Goal: Task Accomplishment & Management: Complete application form

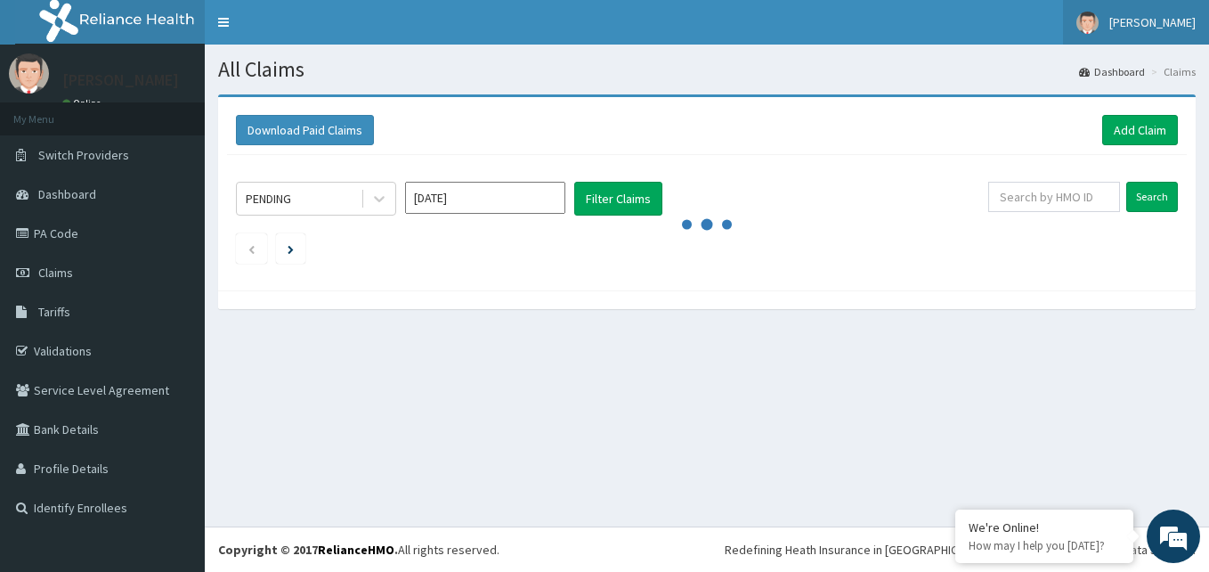
click at [1176, 31] on link "[PERSON_NAME]" at bounding box center [1136, 22] width 146 height 45
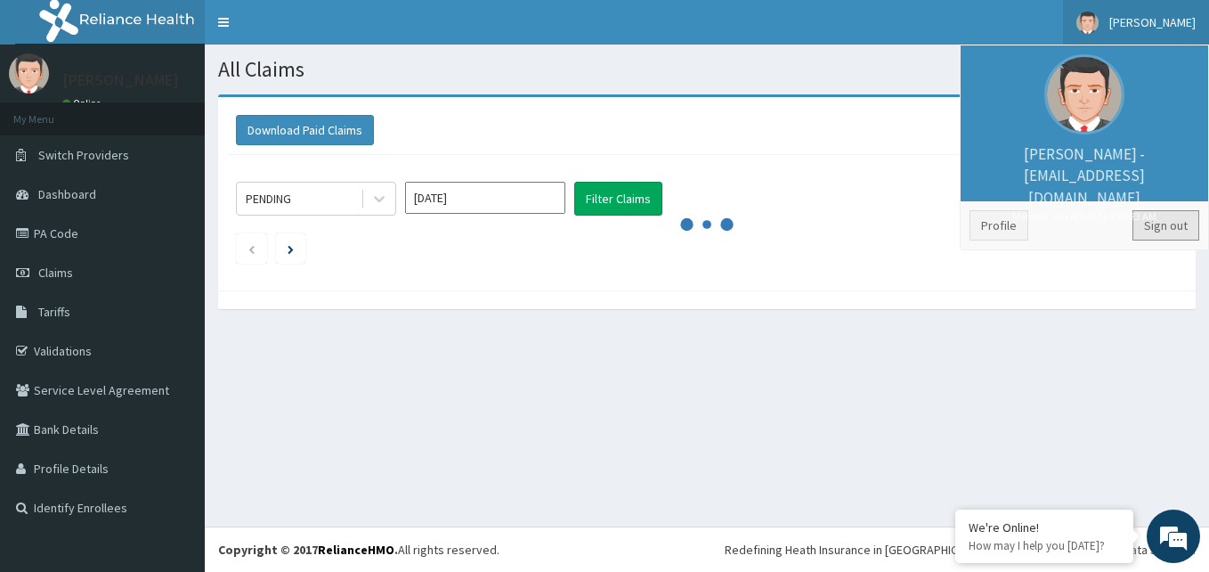
click at [1148, 222] on link "Sign out" at bounding box center [1166, 225] width 67 height 30
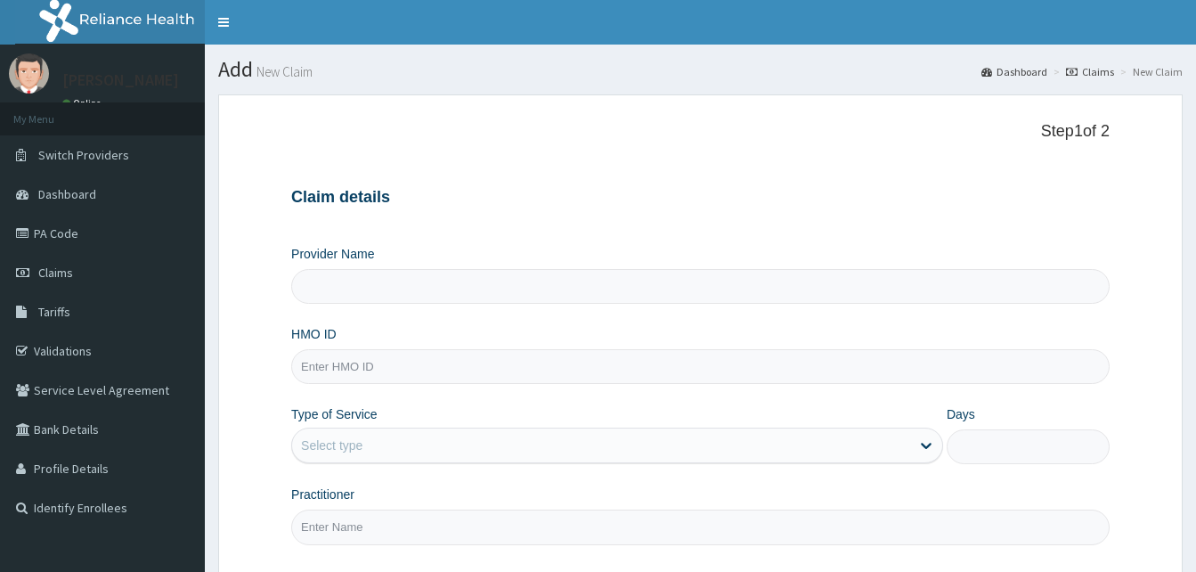
type input "Reliance Family Clinics (RFC) - [GEOGRAPHIC_DATA]"
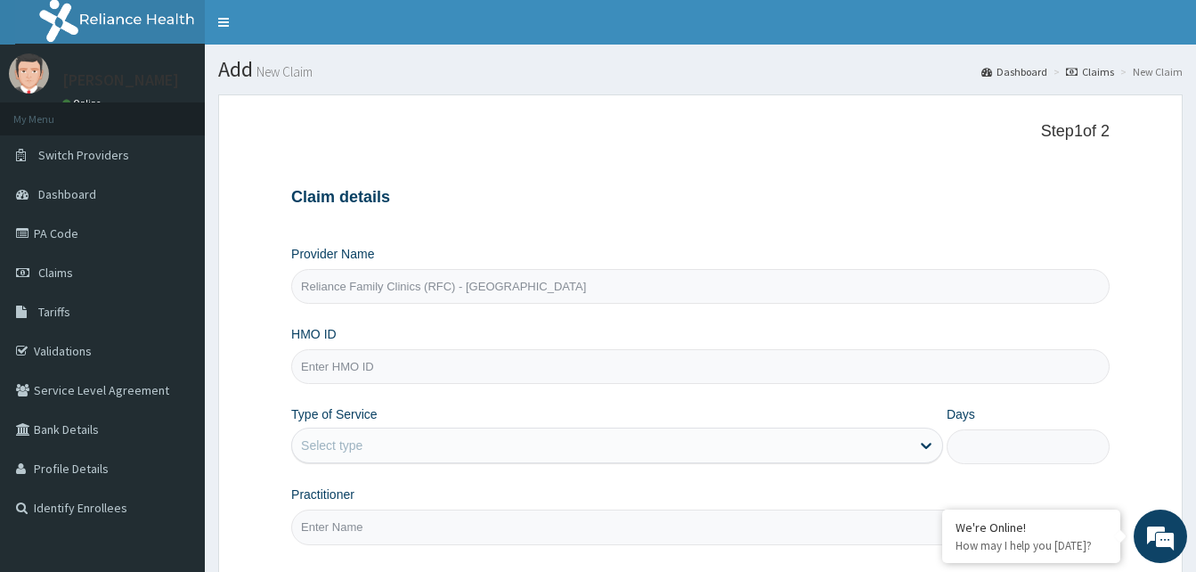
click at [360, 366] on input "HMO ID" at bounding box center [700, 366] width 818 height 35
paste input "2401777"
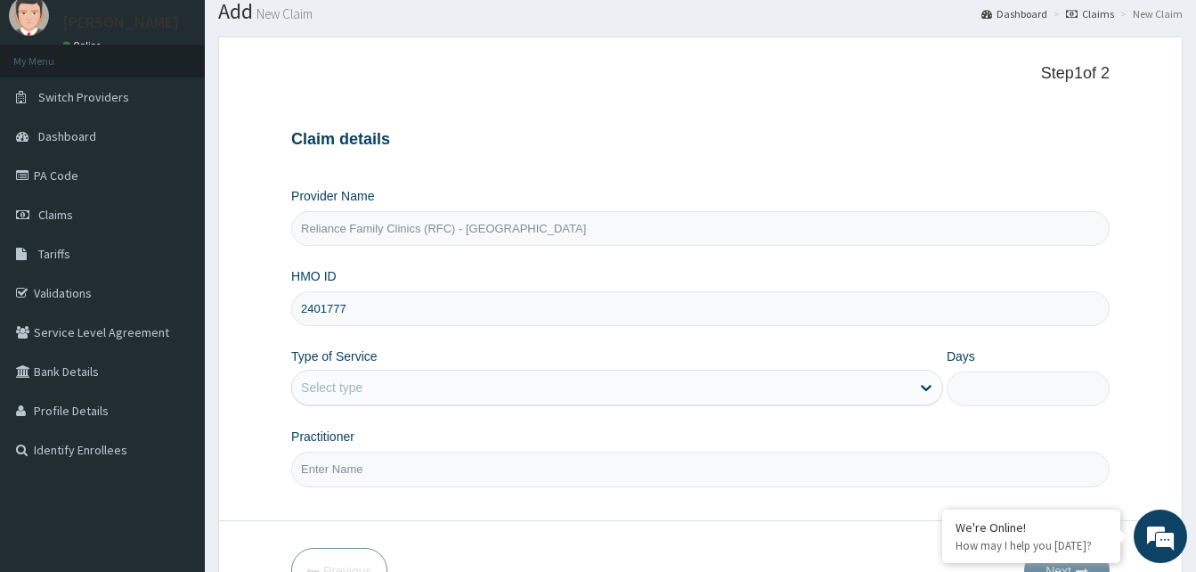
scroll to position [89, 0]
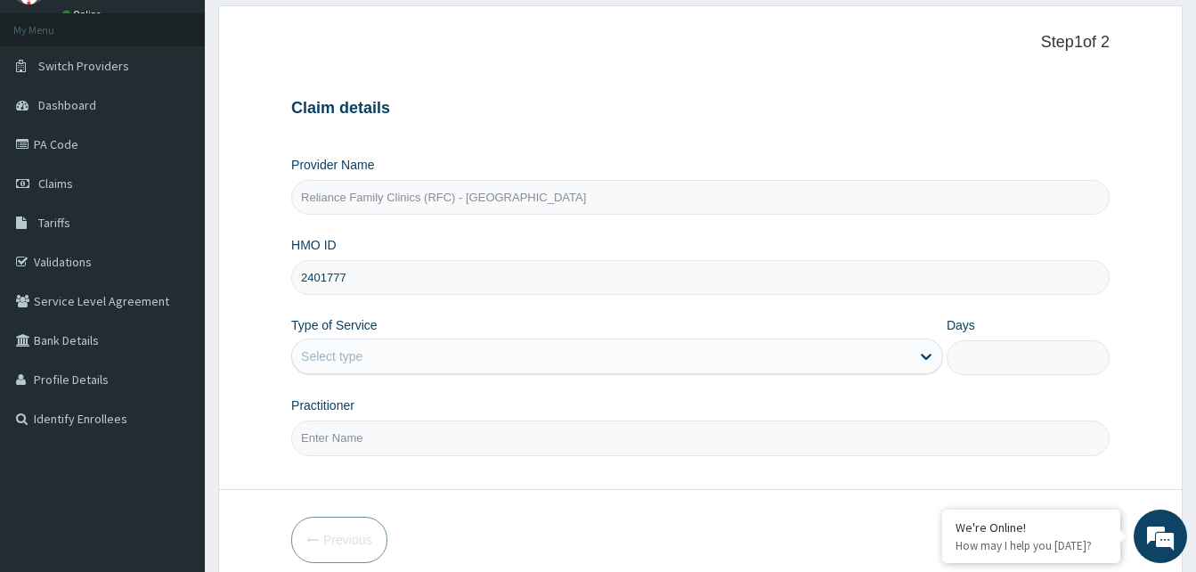
click at [310, 276] on input "2401777" at bounding box center [700, 277] width 818 height 35
paste input "SOF/10002/A"
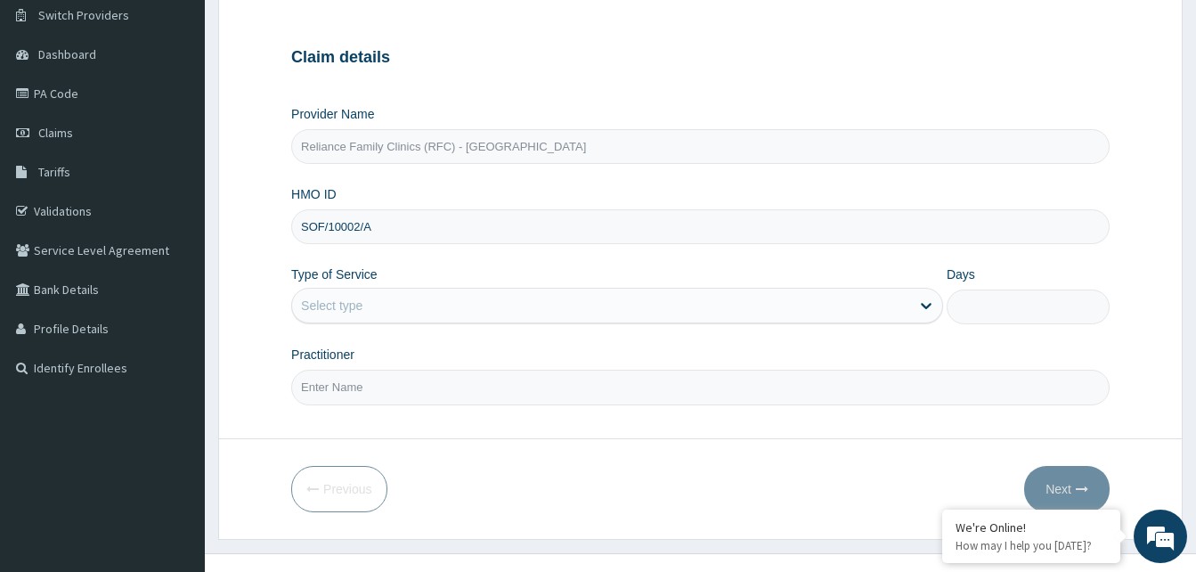
scroll to position [167, 0]
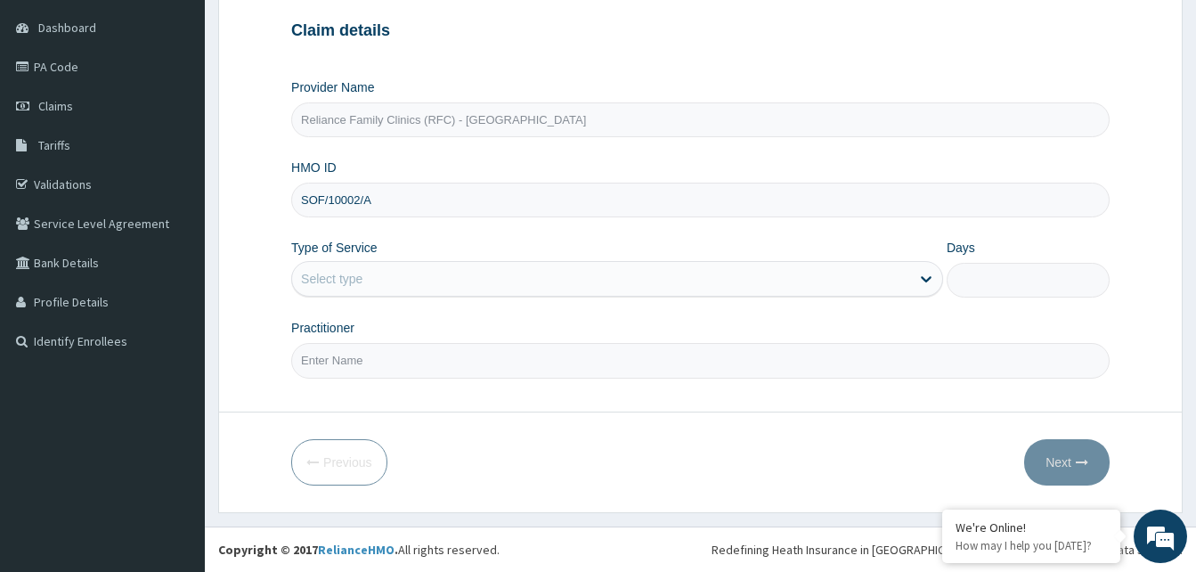
type input "SOF/10002/A"
click at [387, 278] on div "Select type" at bounding box center [601, 278] width 618 height 28
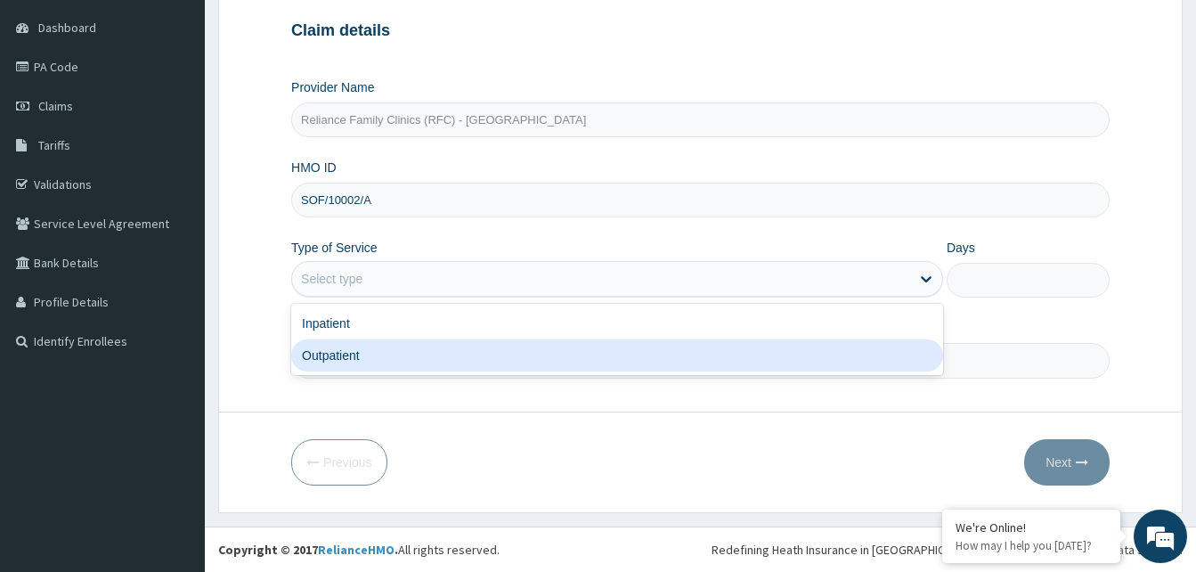
click at [371, 344] on div "Outpatient" at bounding box center [617, 355] width 652 height 32
type input "1"
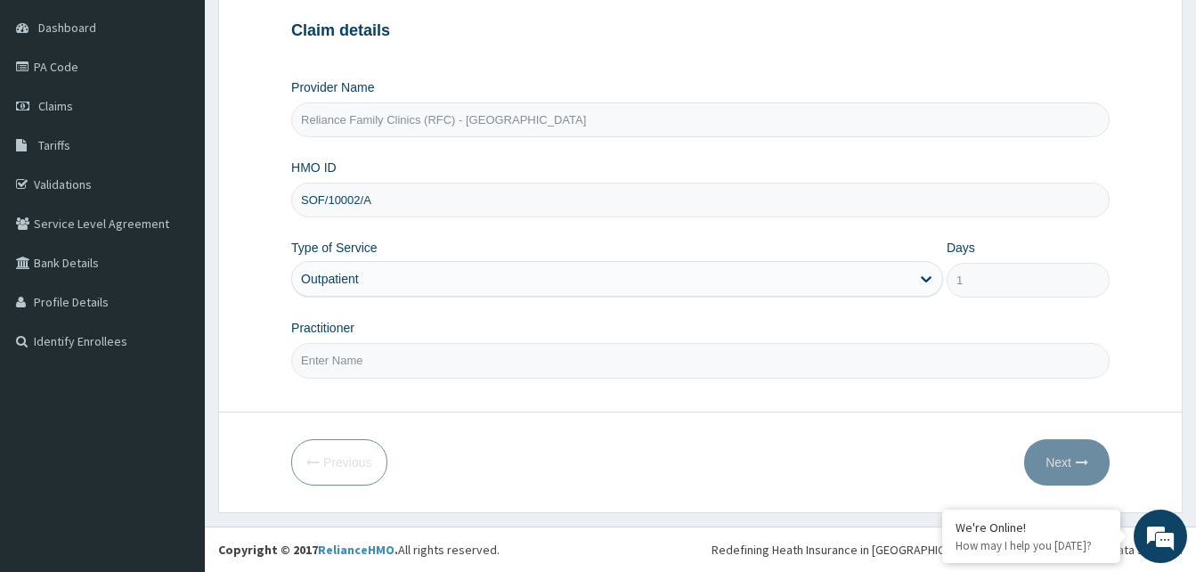
click at [374, 354] on input "Practitioner" at bounding box center [700, 360] width 818 height 35
type input "Alliyah"
click at [1053, 463] on button "Next" at bounding box center [1066, 462] width 85 height 46
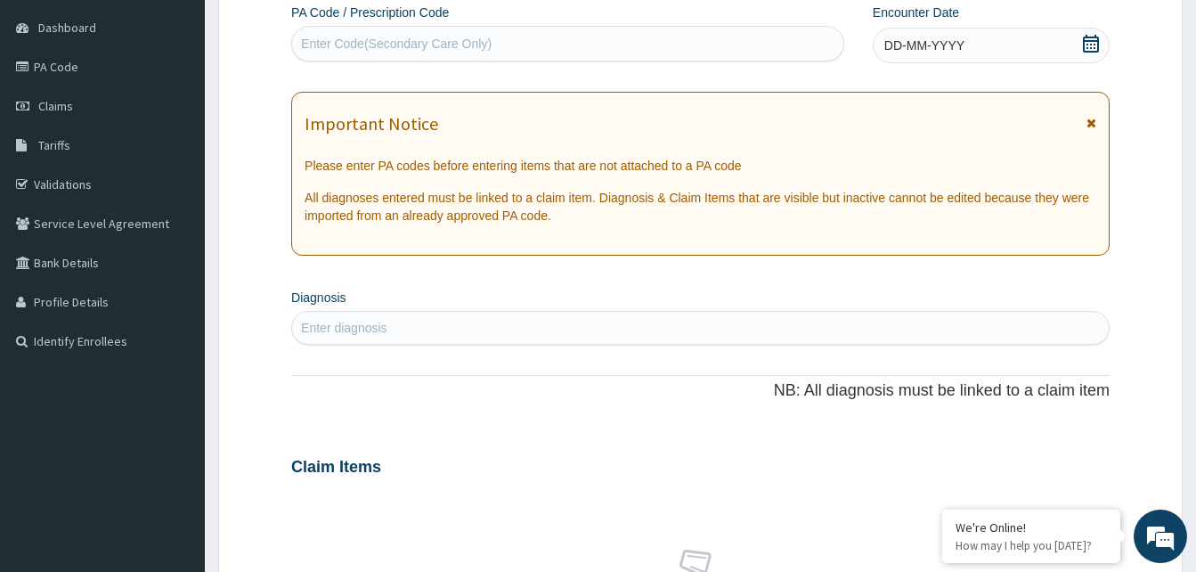
click at [1099, 42] on icon at bounding box center [1091, 44] width 18 height 18
click at [429, 331] on div "Enter diagnosis" at bounding box center [700, 327] width 817 height 28
type input "WELL ADULT"
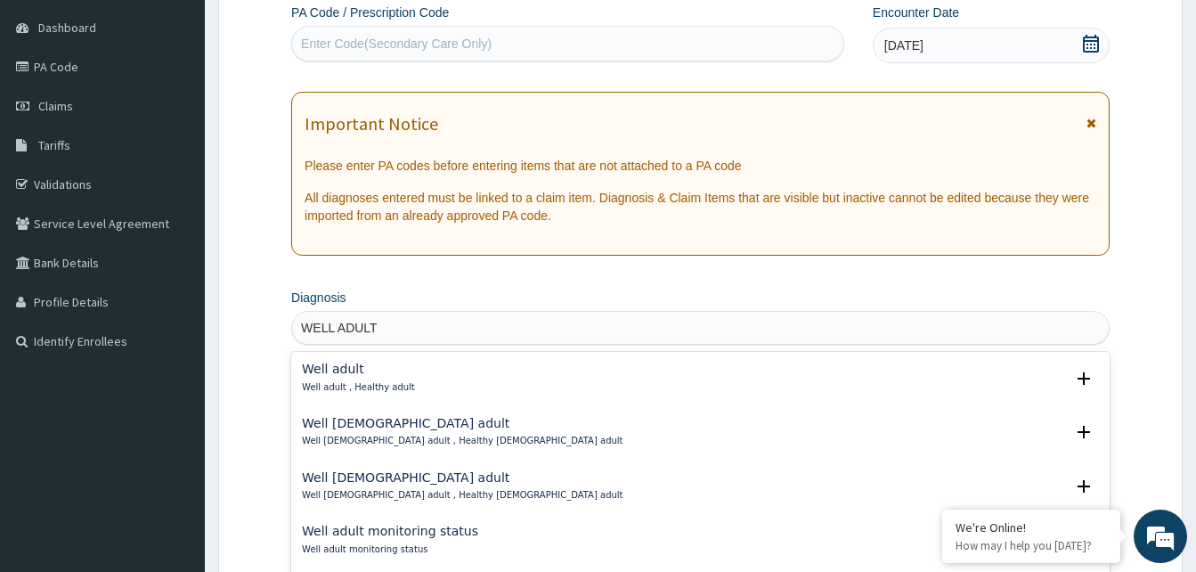
click at [330, 369] on h4 "Well adult" at bounding box center [358, 368] width 113 height 13
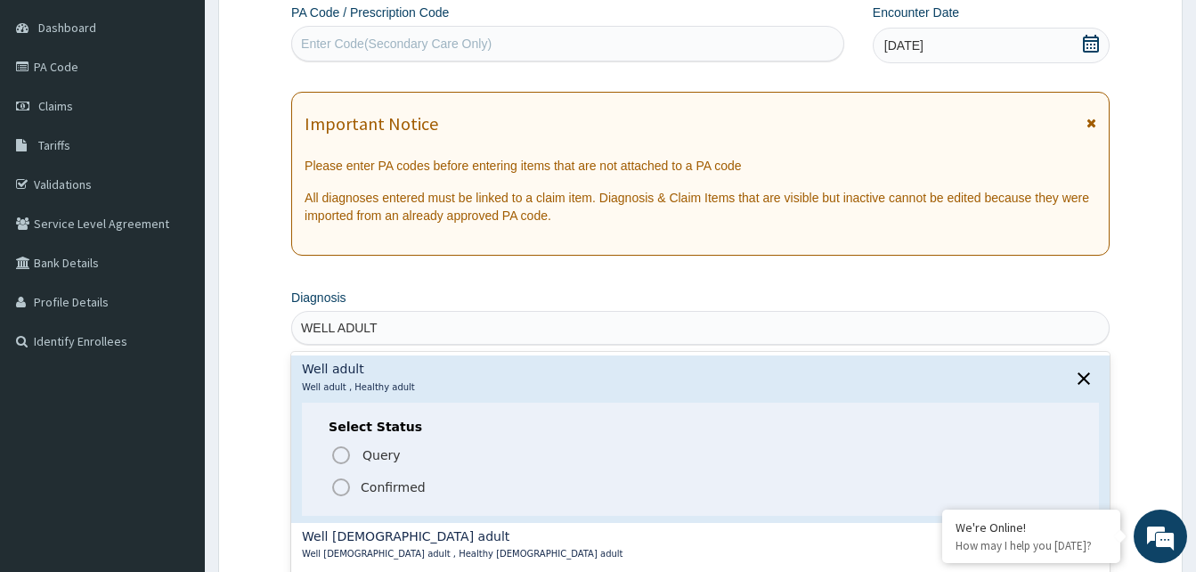
click at [339, 490] on icon "status option filled" at bounding box center [340, 486] width 21 height 21
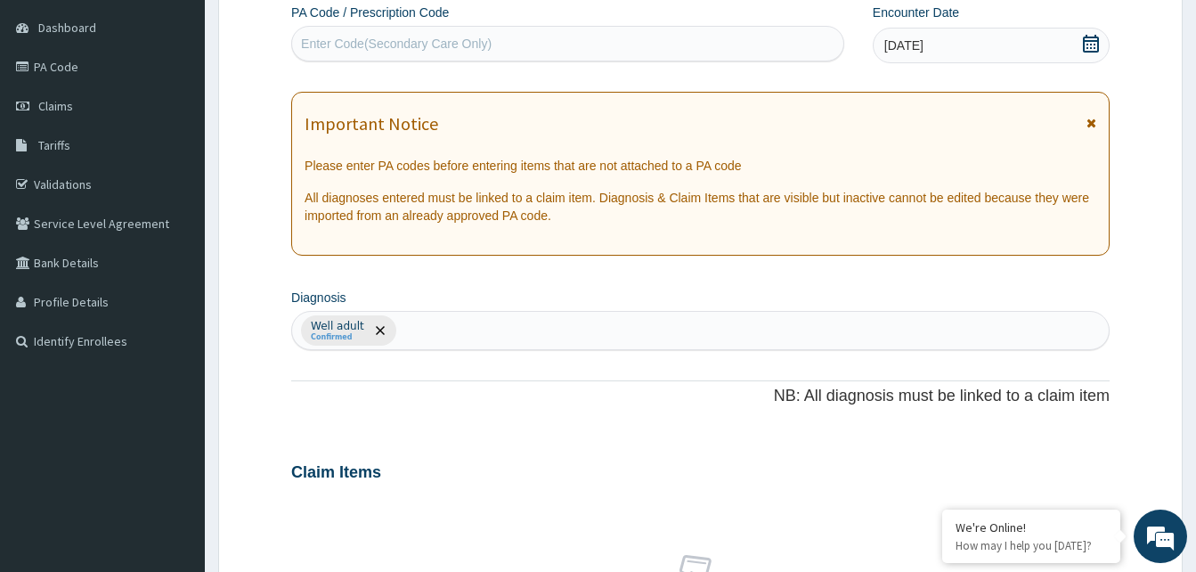
scroll to position [612, 0]
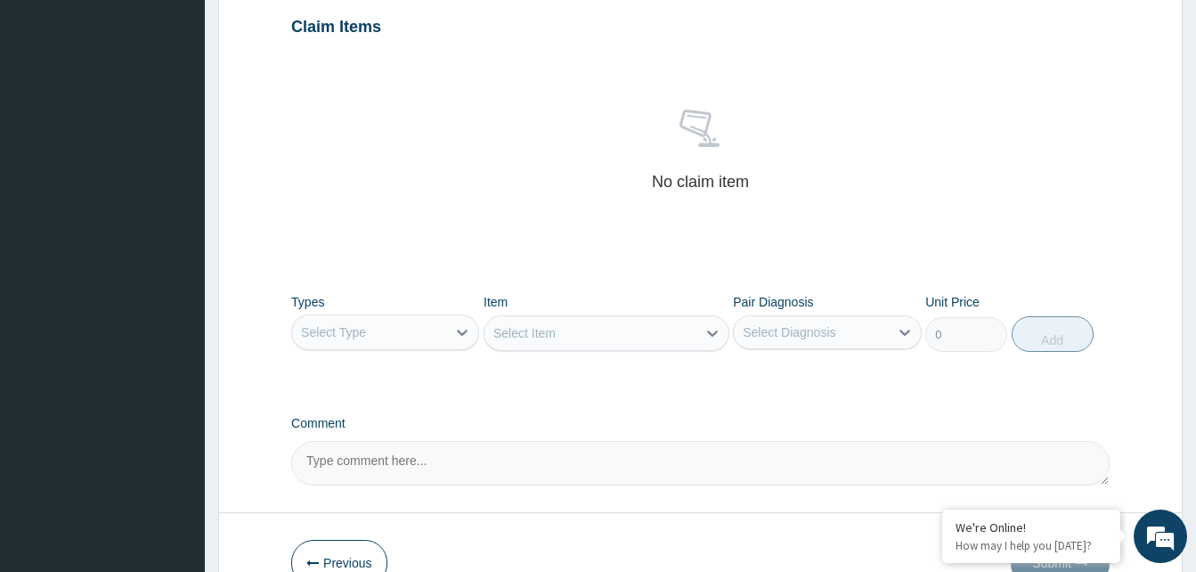
click at [381, 330] on div "Select Type" at bounding box center [369, 332] width 154 height 28
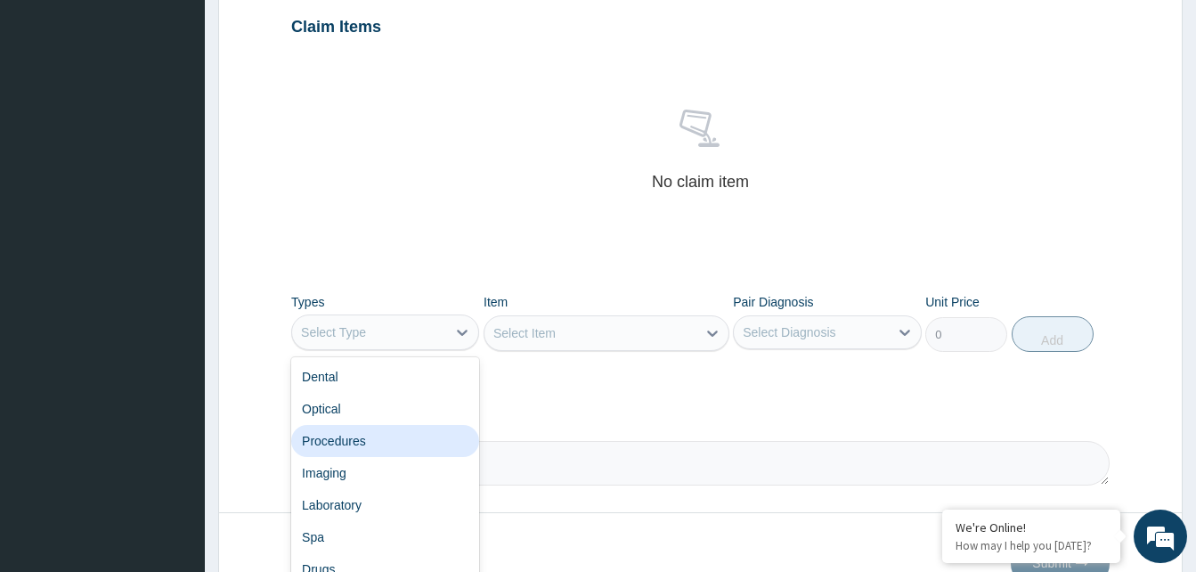
click at [351, 446] on div "Procedures" at bounding box center [385, 441] width 188 height 32
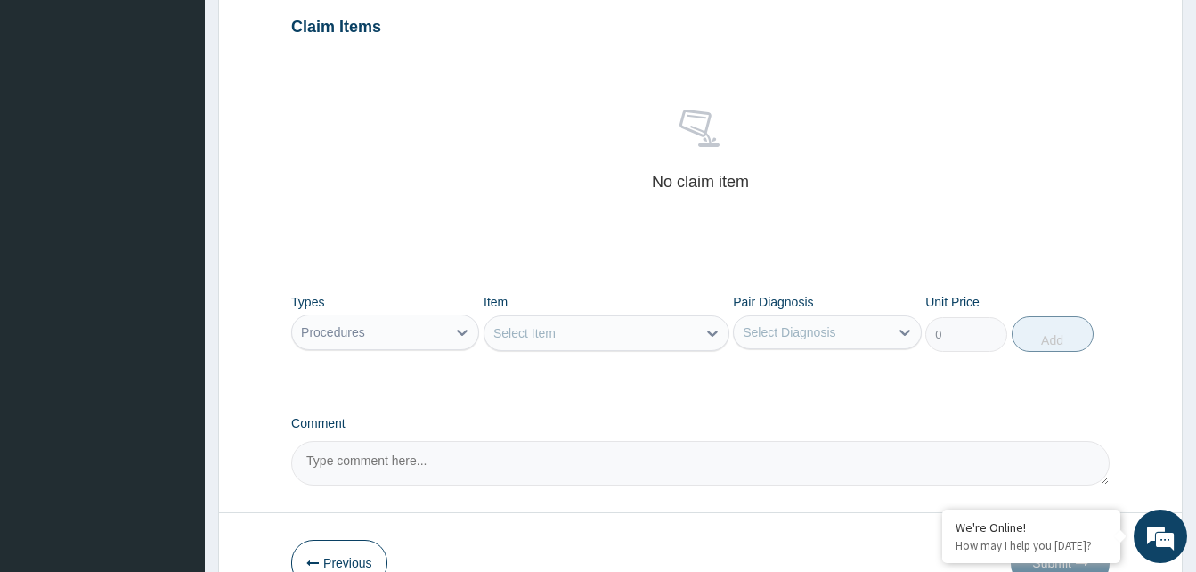
click at [630, 333] on div "Select Item" at bounding box center [590, 333] width 212 height 28
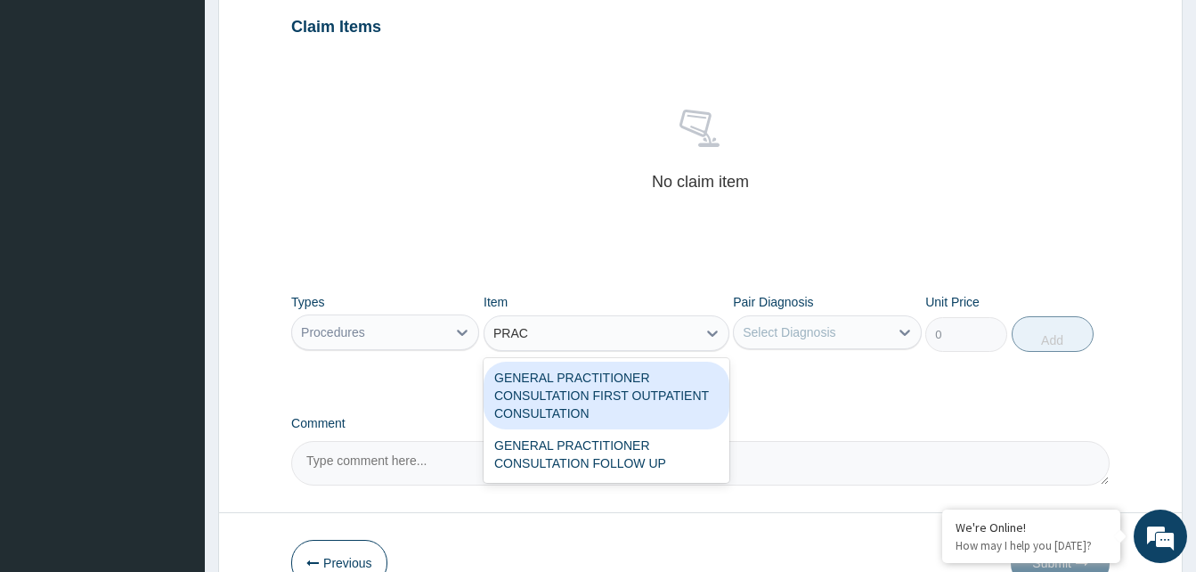
type input "PRACT"
type input "3370.125"
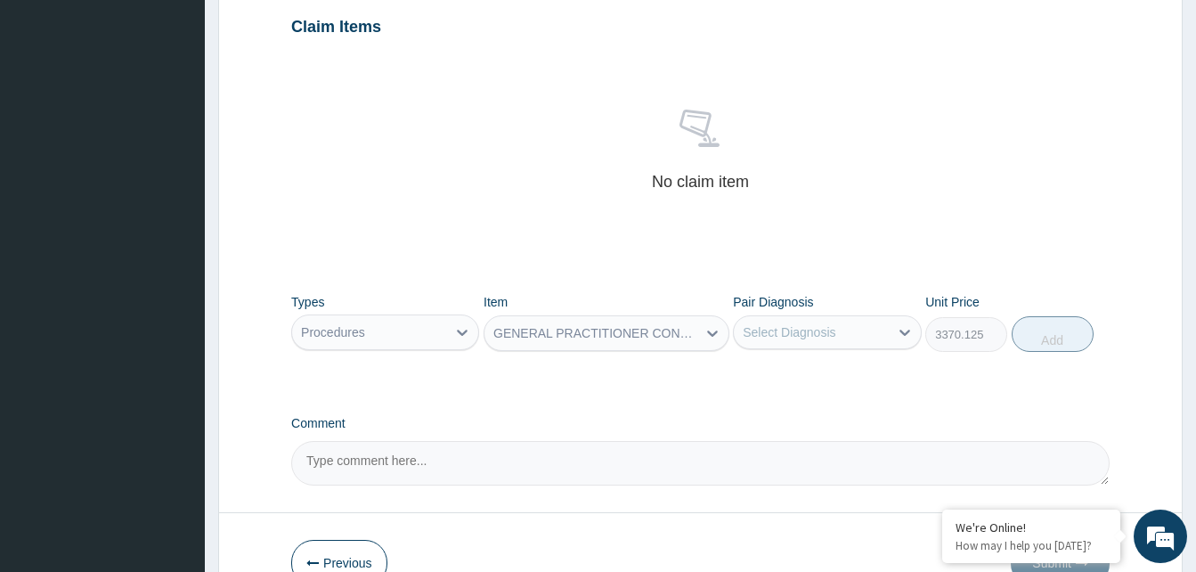
click at [882, 331] on div "Select Diagnosis" at bounding box center [811, 332] width 154 height 28
checkbox input "true"
click at [1035, 332] on button "Add" at bounding box center [1053, 334] width 82 height 36
type input "0"
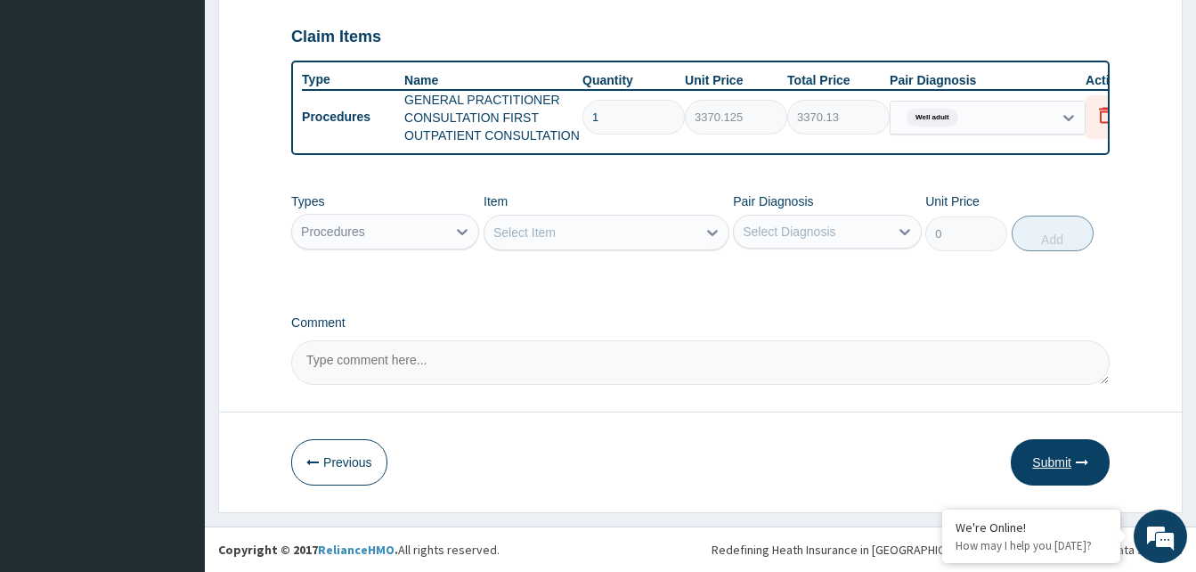
click at [1069, 463] on button "Submit" at bounding box center [1060, 462] width 99 height 46
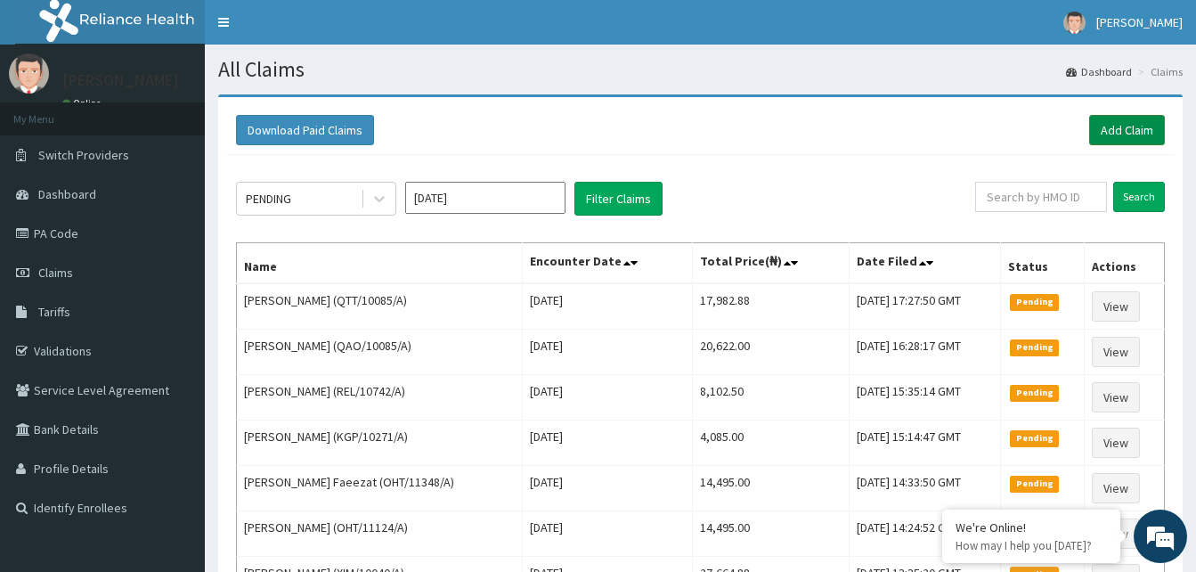
click at [1095, 127] on link "Add Claim" at bounding box center [1127, 130] width 76 height 30
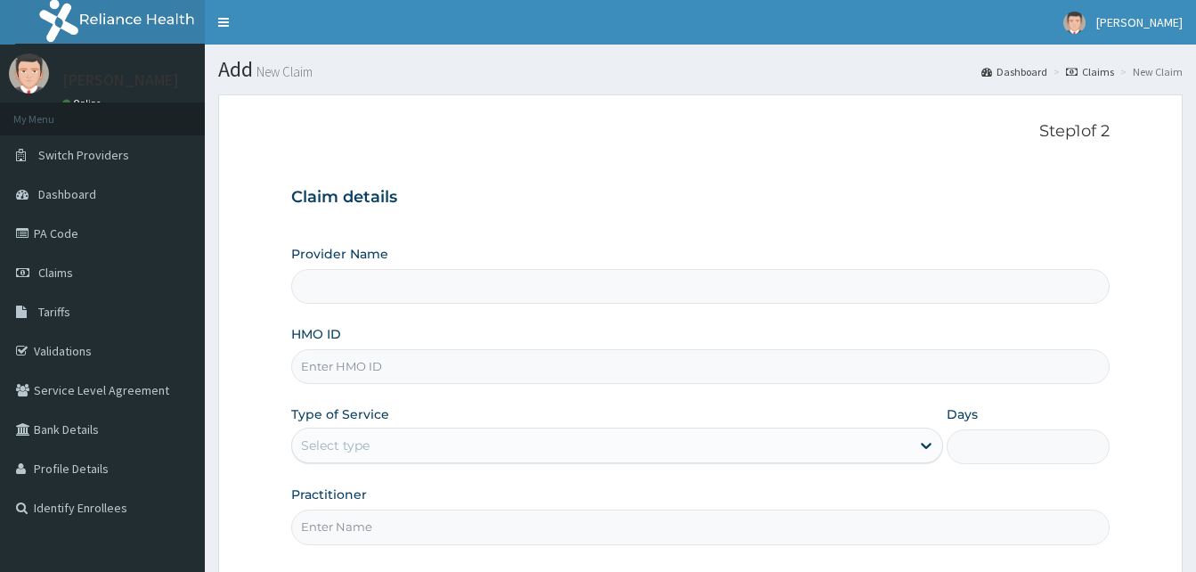
click at [342, 378] on input "HMO ID" at bounding box center [700, 366] width 818 height 35
paste input "AML/10578/A"
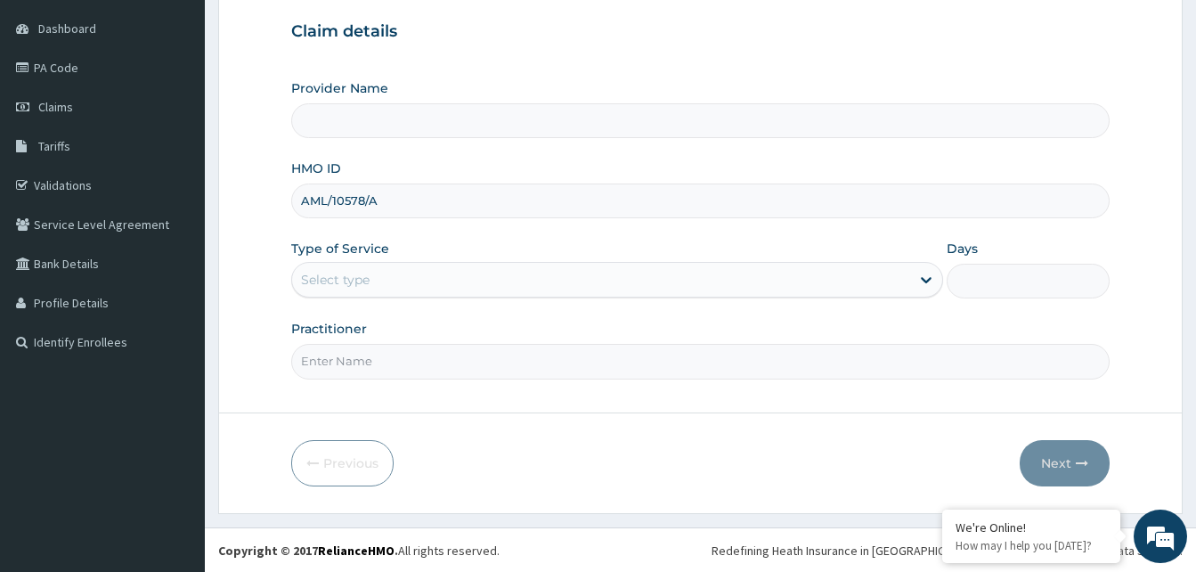
scroll to position [167, 0]
type input "AML/10578/A"
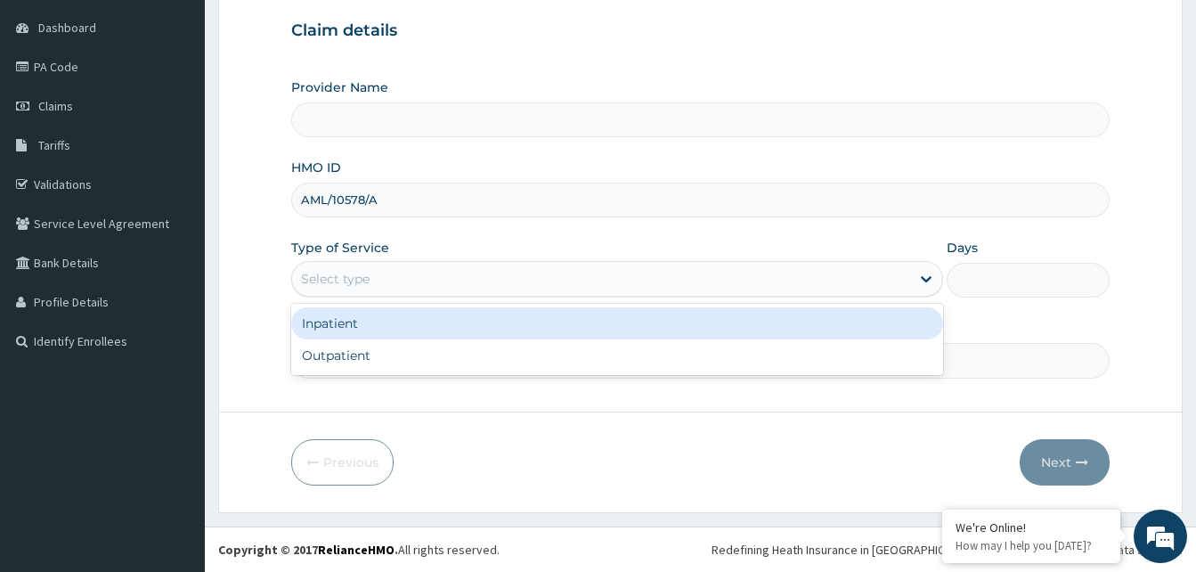
click at [451, 271] on div "Select type" at bounding box center [601, 278] width 618 height 28
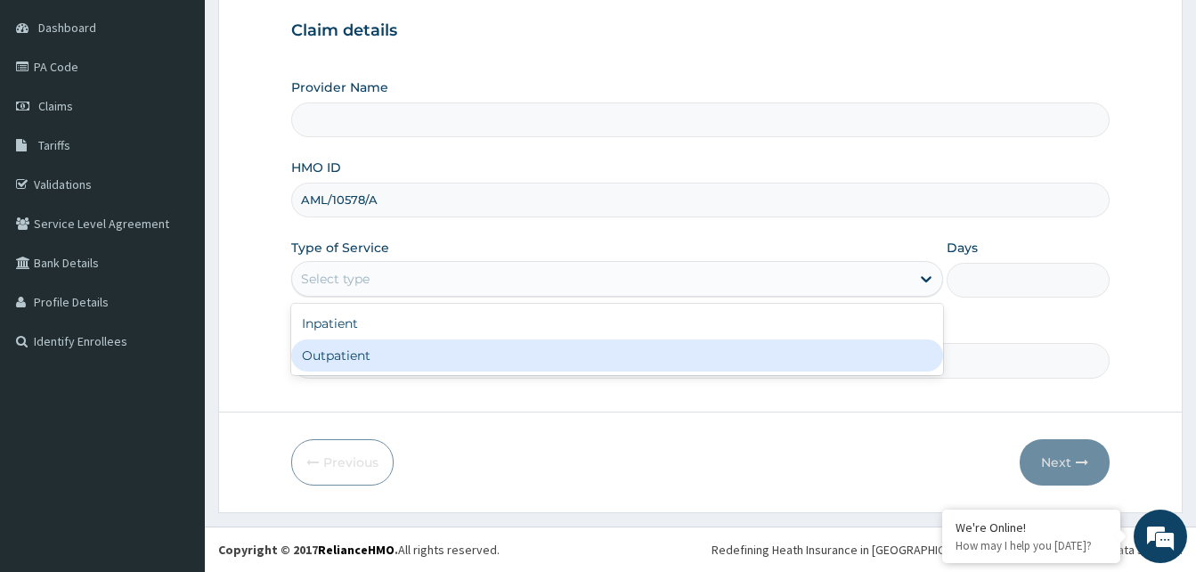
click at [425, 362] on div "Outpatient" at bounding box center [617, 355] width 652 height 32
type input "1"
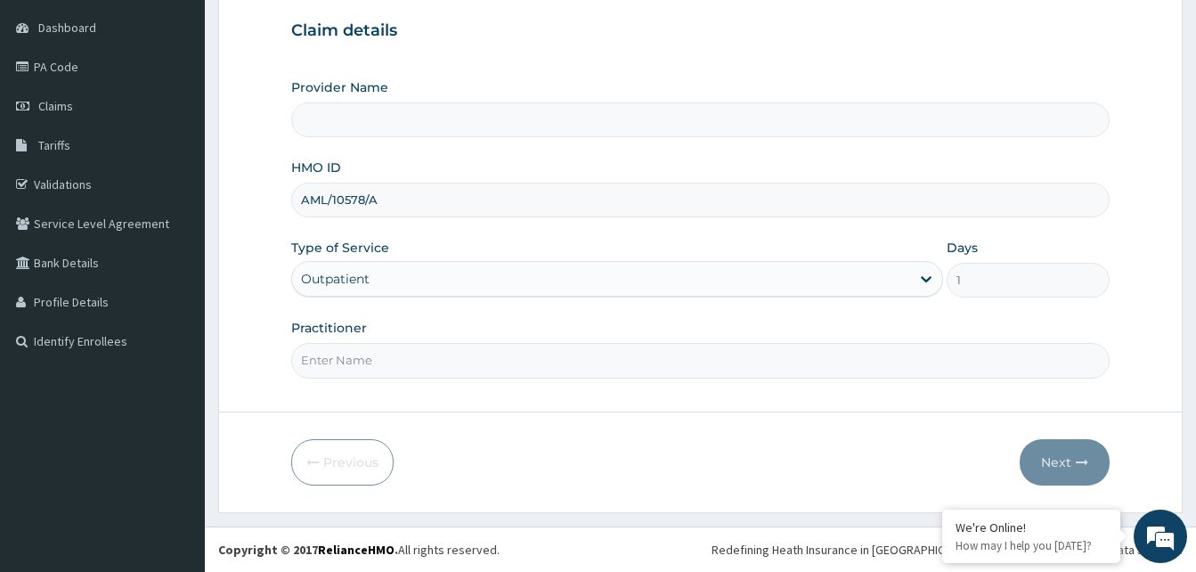
click at [425, 362] on input "Practitioner" at bounding box center [700, 360] width 818 height 35
type input "Alliyah"
type input "Reliance Family Clinics (RFC) - [GEOGRAPHIC_DATA]"
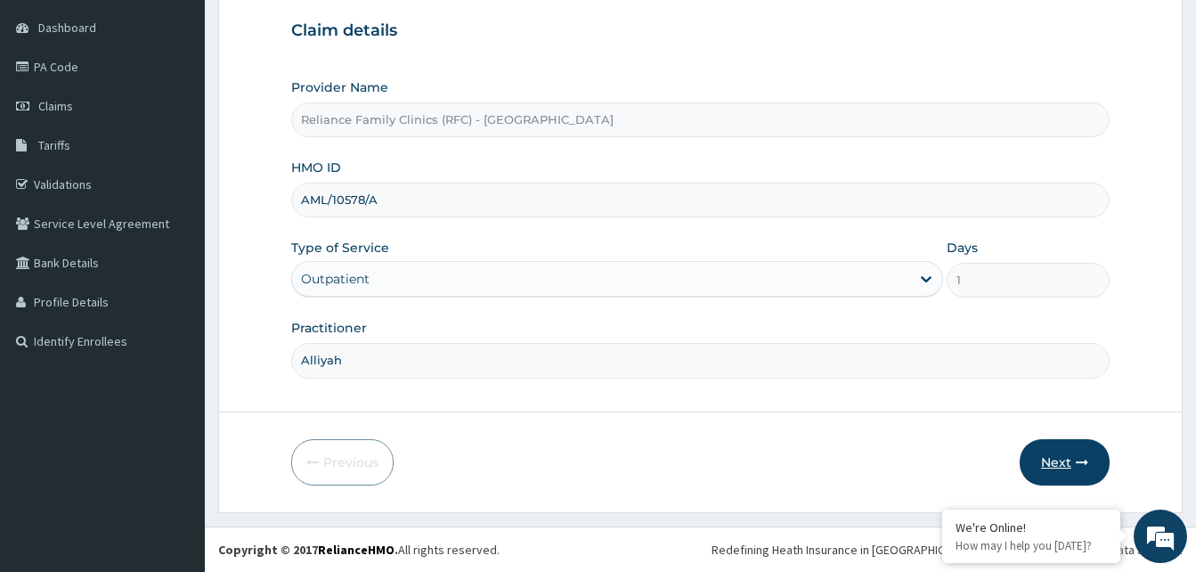
click at [1051, 452] on button "Next" at bounding box center [1065, 462] width 90 height 46
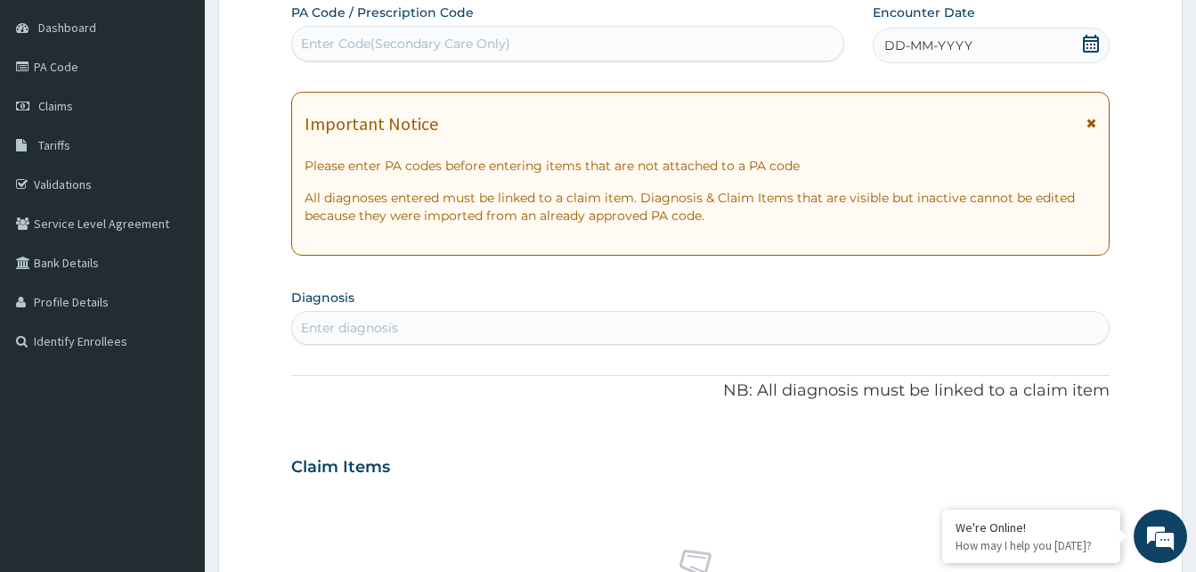
click at [1086, 44] on icon at bounding box center [1091, 44] width 16 height 18
click at [454, 330] on div "Enter diagnosis" at bounding box center [700, 327] width 817 height 28
type input "A"
type input "ANHI"
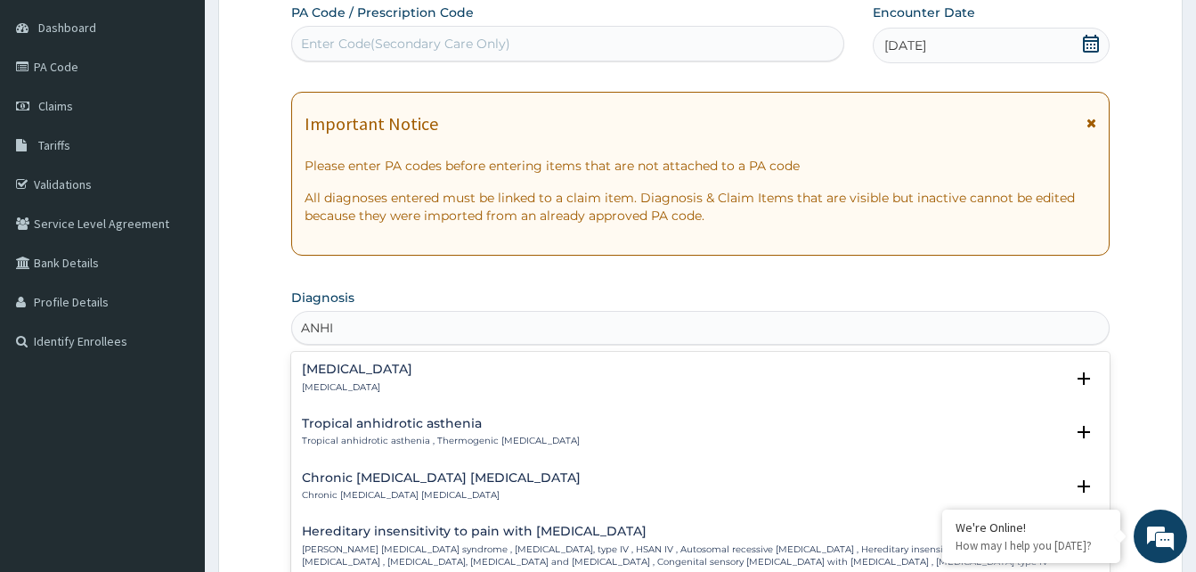
click at [370, 379] on div "Anhidrosis Anhidrosis" at bounding box center [700, 377] width 797 height 31
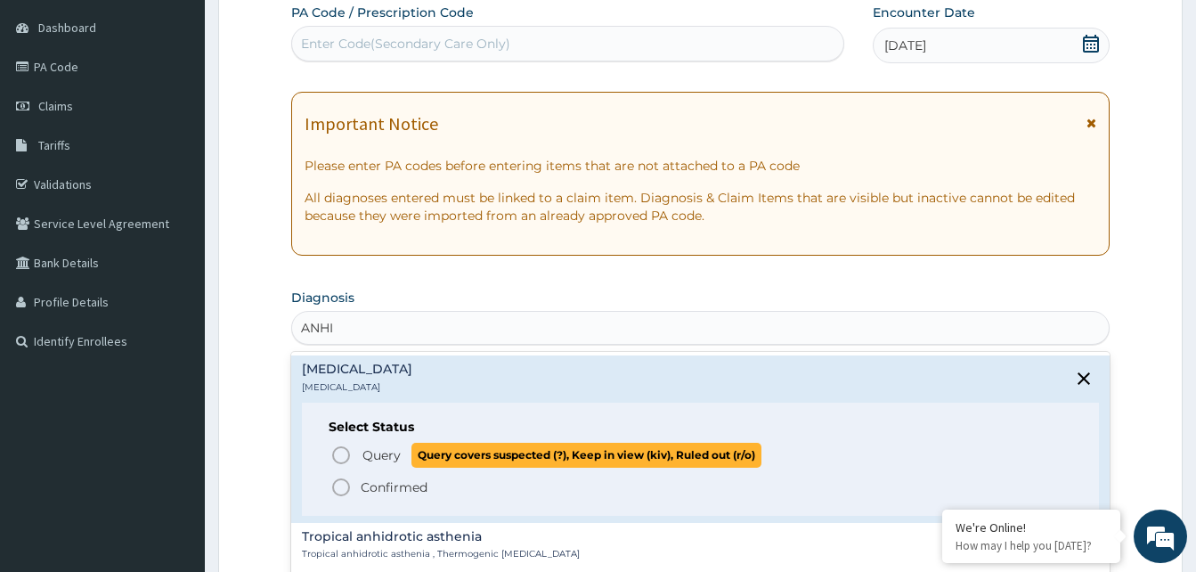
click at [334, 448] on icon "status option query" at bounding box center [340, 454] width 21 height 21
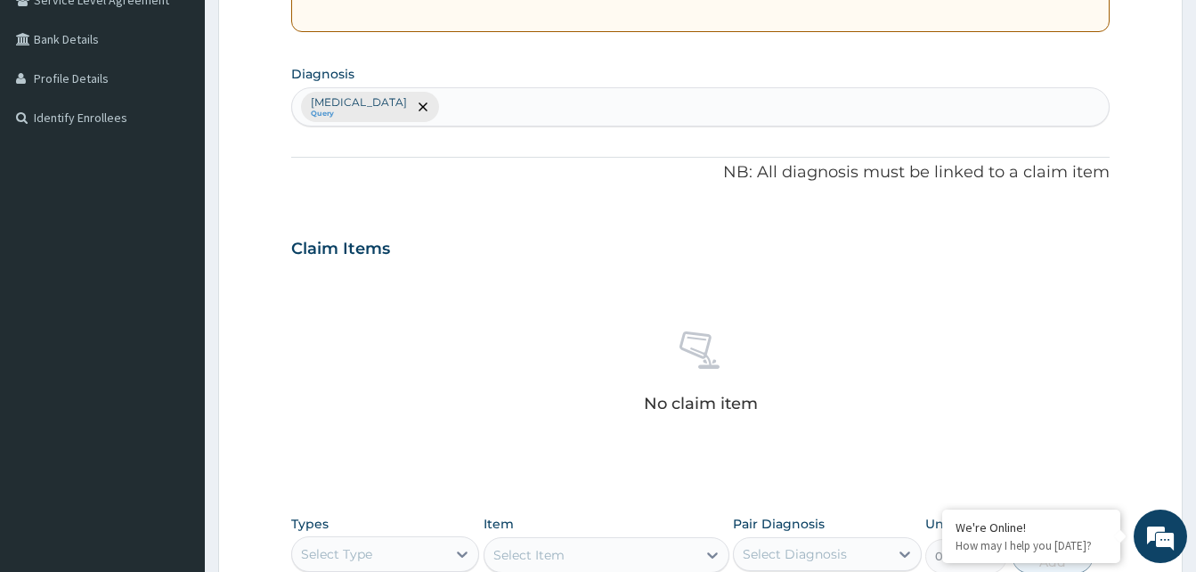
scroll to position [612, 0]
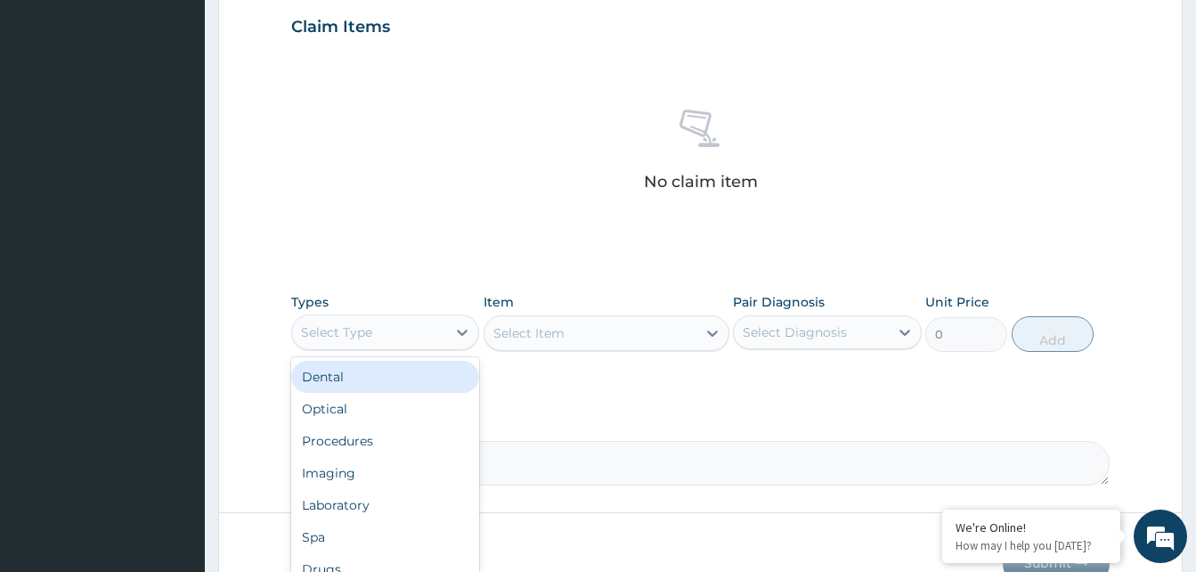
click at [435, 335] on div "Select Type" at bounding box center [369, 332] width 154 height 28
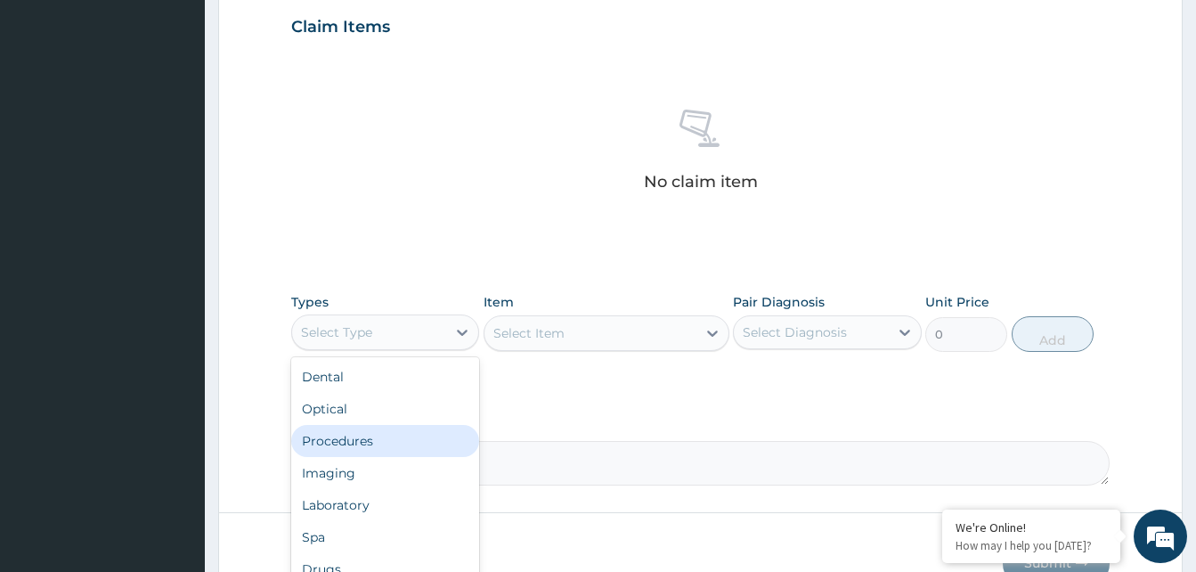
click at [387, 427] on div "Procedures" at bounding box center [385, 441] width 188 height 32
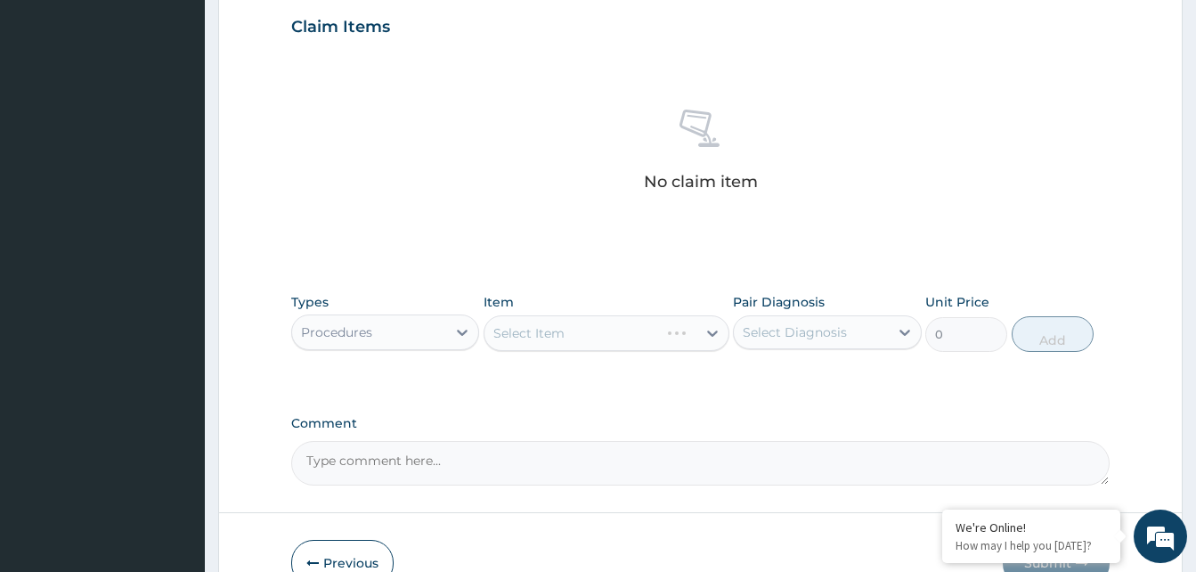
click at [664, 330] on div "Select Item" at bounding box center [607, 333] width 246 height 36
click at [667, 330] on div "Select Item" at bounding box center [607, 333] width 246 height 36
click at [669, 330] on div "Select Item" at bounding box center [607, 333] width 246 height 36
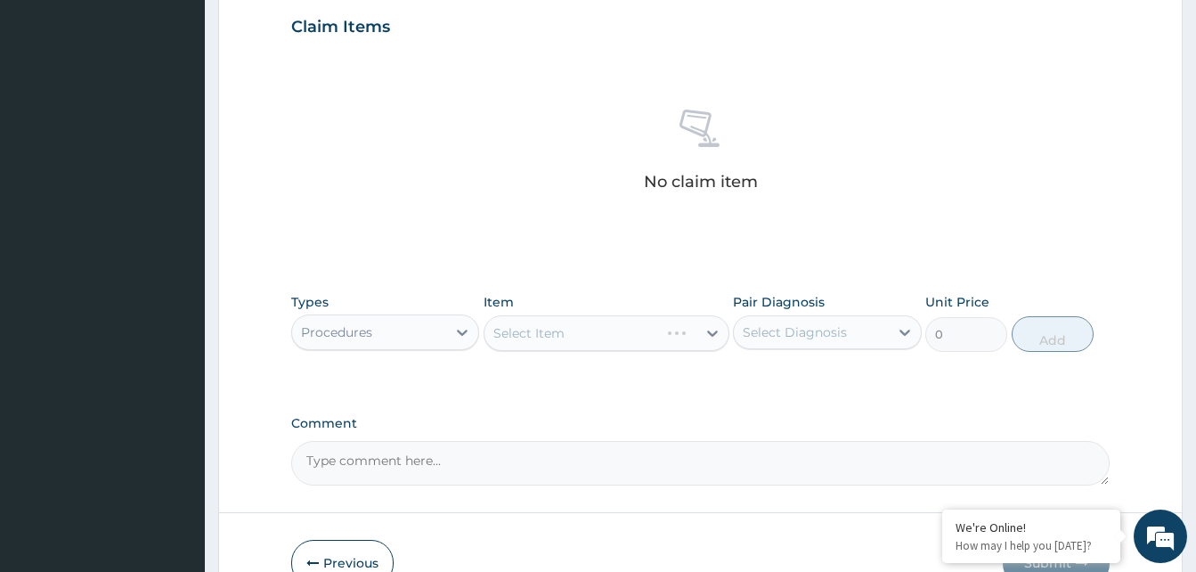
click at [669, 330] on div "Select Item" at bounding box center [607, 333] width 246 height 36
click at [675, 334] on div "Select Item" at bounding box center [607, 333] width 246 height 36
click at [663, 337] on div "Select Item" at bounding box center [590, 333] width 212 height 28
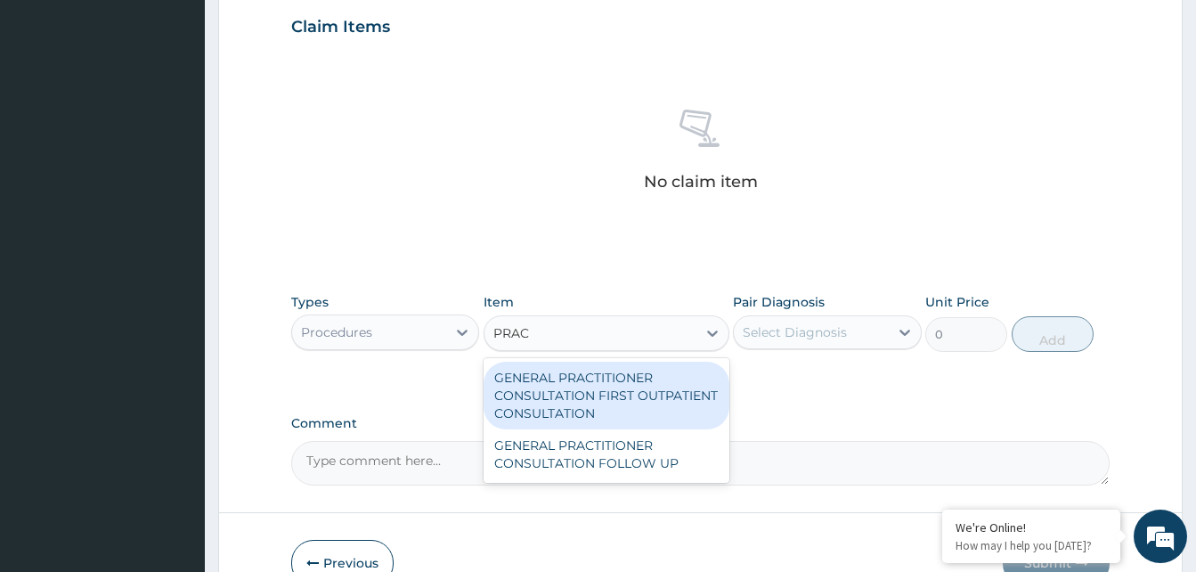
type input "PRACT"
type input "3370.125"
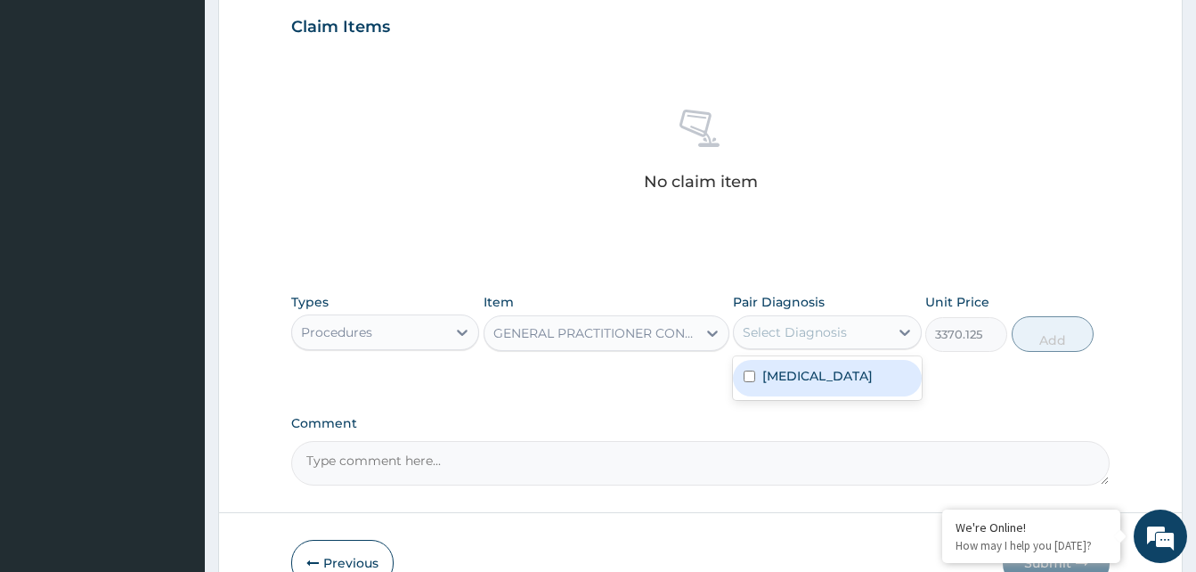
click at [859, 329] on div "Select Diagnosis" at bounding box center [811, 332] width 154 height 28
checkbox input "true"
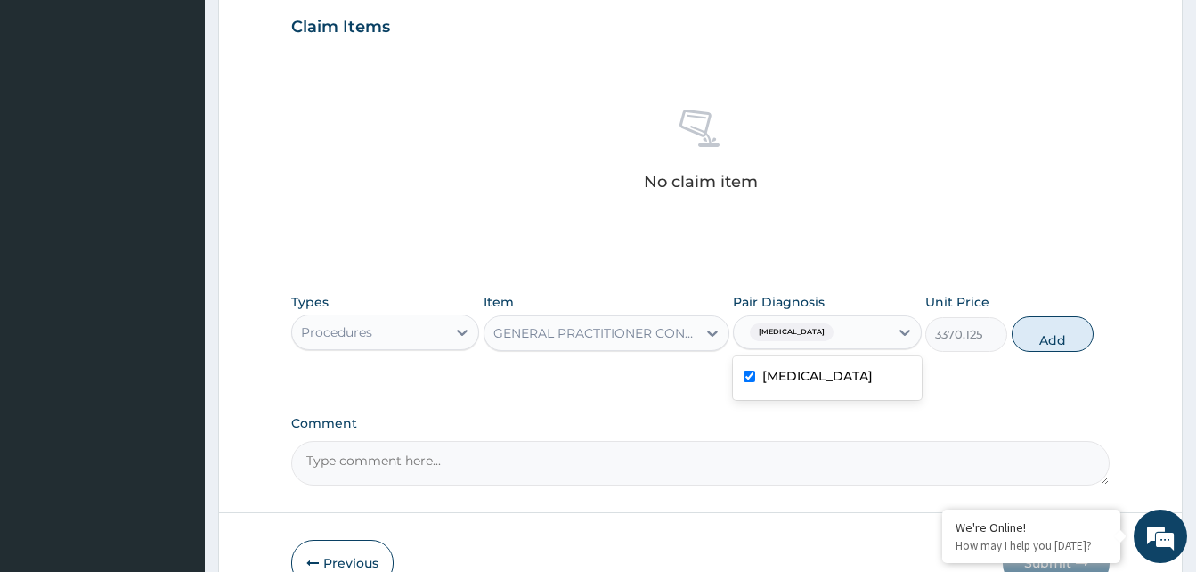
click at [1035, 343] on button "Add" at bounding box center [1053, 334] width 82 height 36
type input "0"
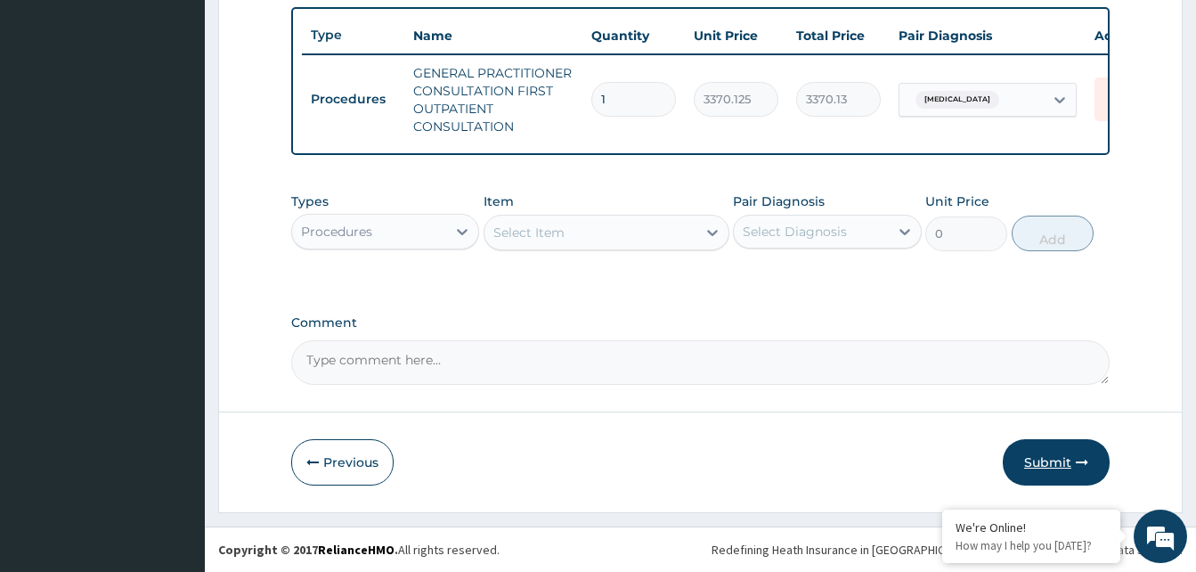
click at [1045, 461] on button "Submit" at bounding box center [1056, 462] width 107 height 46
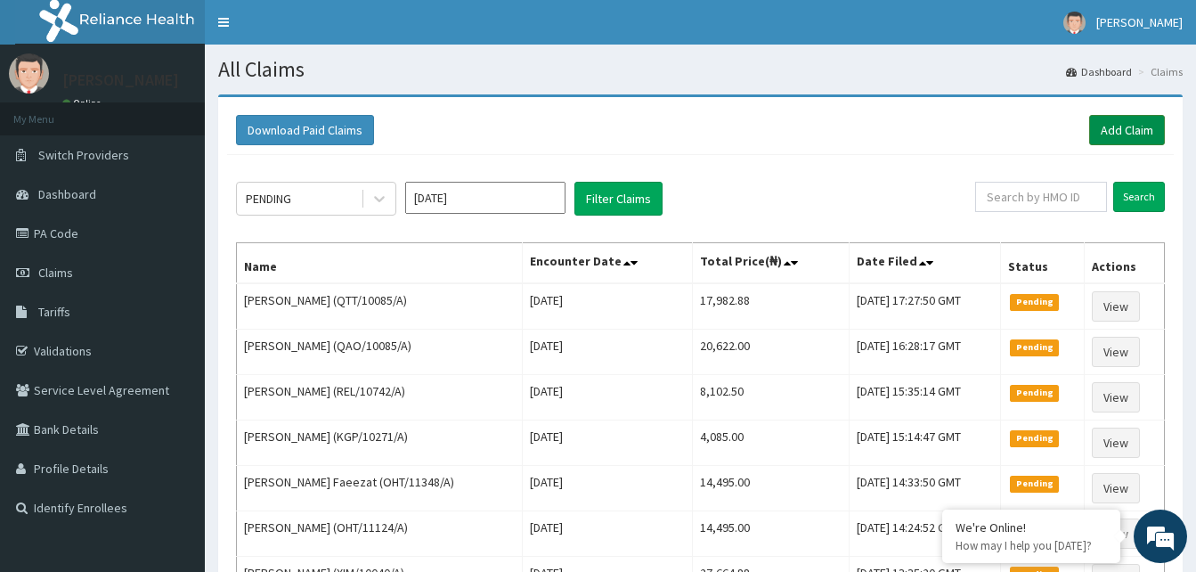
click at [1119, 123] on link "Add Claim" at bounding box center [1127, 130] width 76 height 30
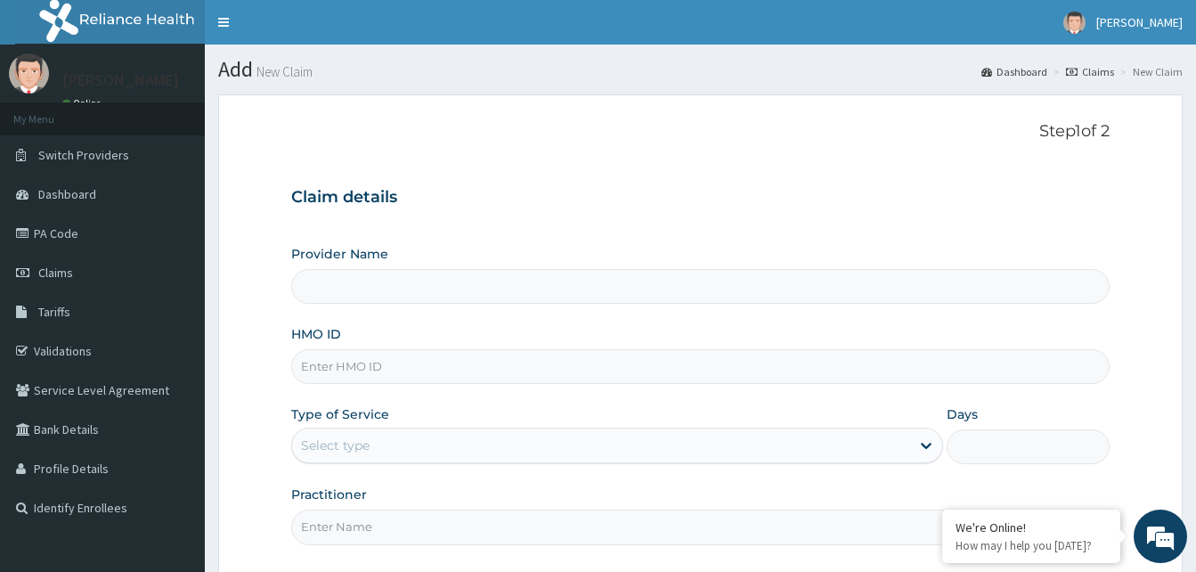
type input "Reliance Family Clinics (RFC) - [GEOGRAPHIC_DATA]"
click at [341, 366] on input "HMO ID" at bounding box center [700, 366] width 818 height 35
paste input "GSV/12627/A"
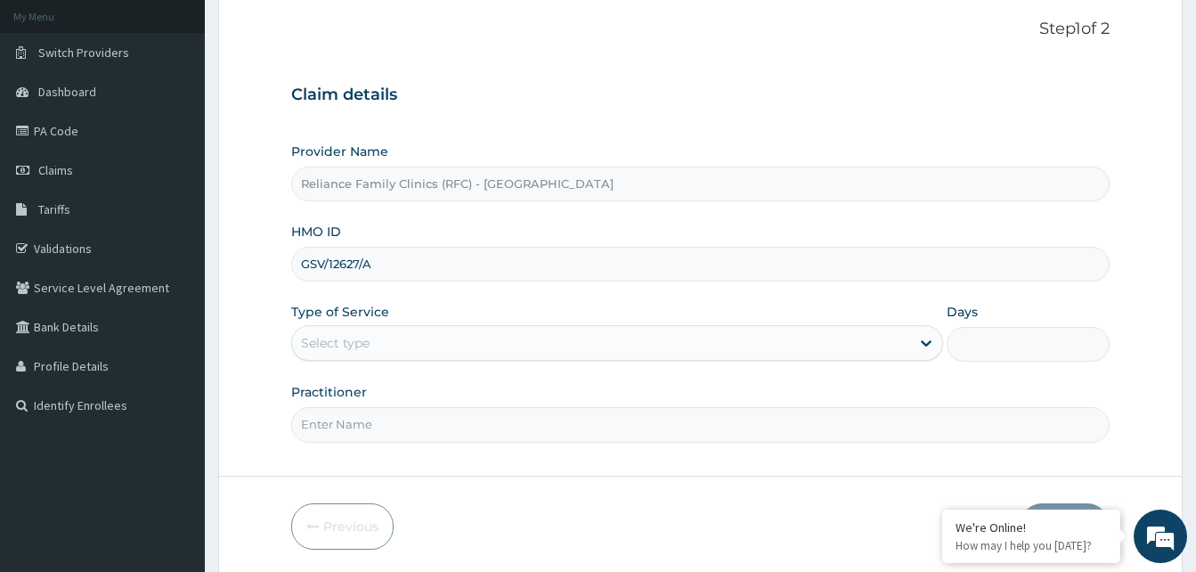
scroll to position [167, 0]
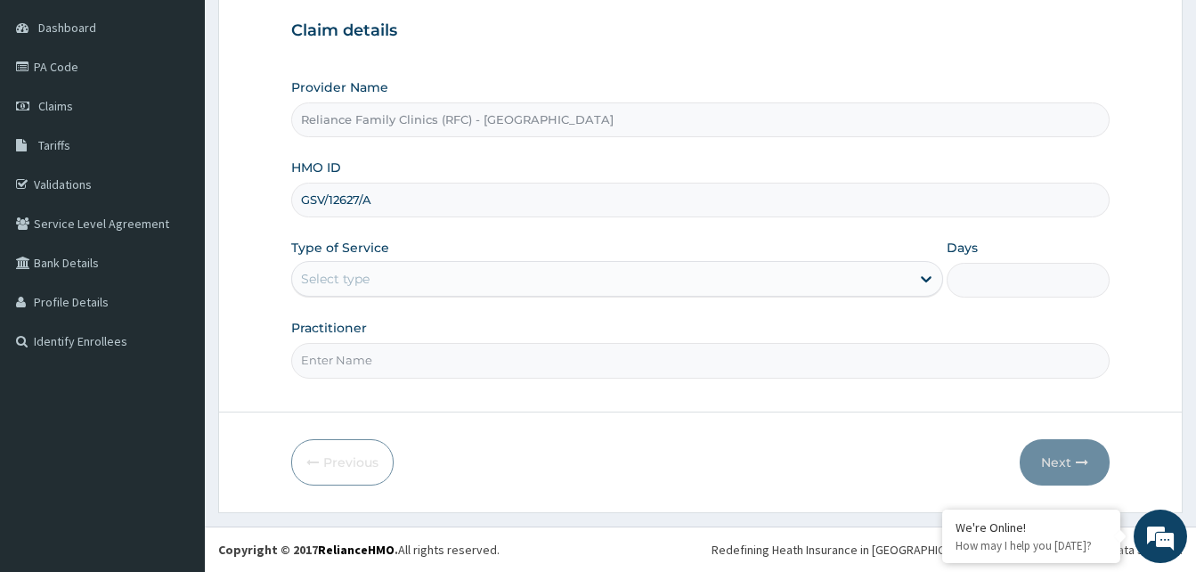
type input "GSV/12627/A"
click at [438, 274] on div "Select type" at bounding box center [601, 278] width 618 height 28
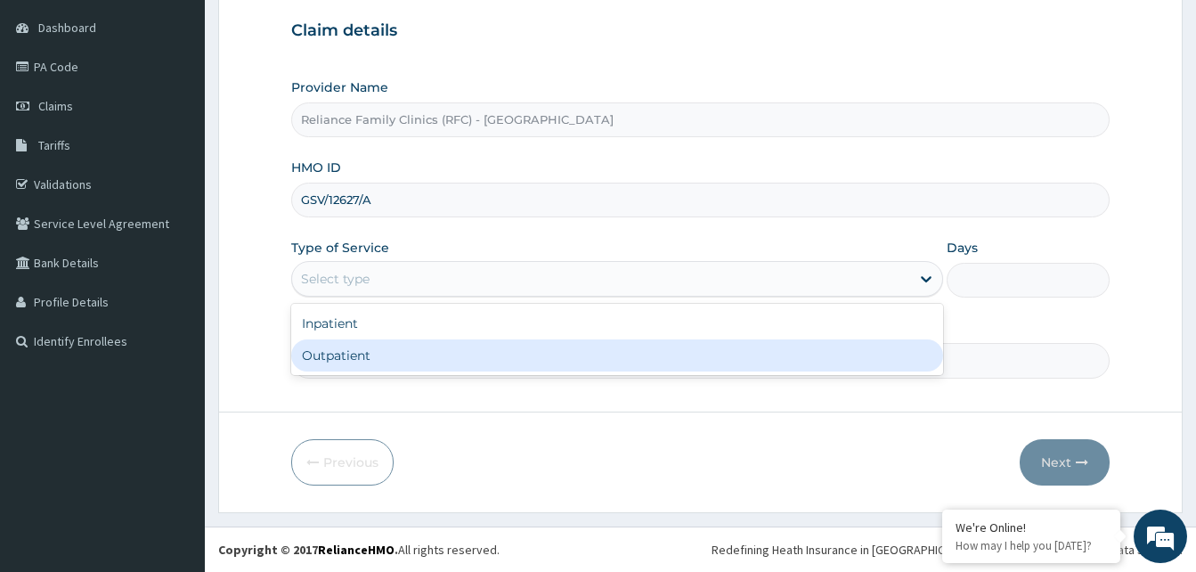
click at [387, 351] on div "Outpatient" at bounding box center [617, 355] width 652 height 32
type input "1"
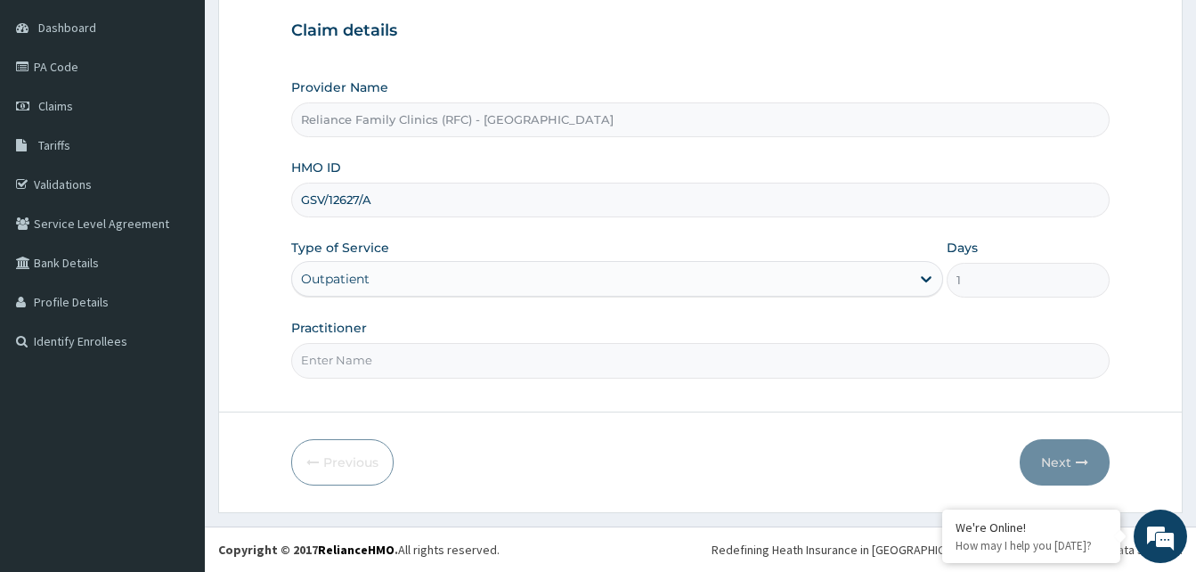
click at [387, 351] on input "Practitioner" at bounding box center [700, 360] width 818 height 35
type input "Alliyah"
click at [1060, 463] on button "Next" at bounding box center [1065, 462] width 90 height 46
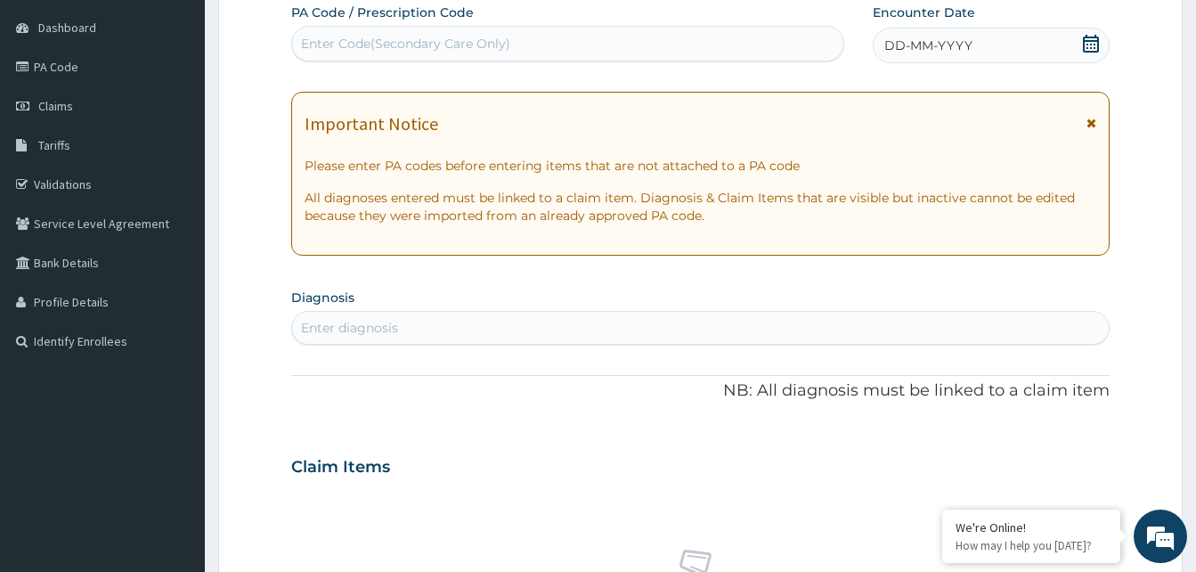
click at [1085, 44] on icon at bounding box center [1091, 44] width 18 height 18
click at [394, 325] on div "Enter diagnosis" at bounding box center [349, 328] width 97 height 18
type input "PID"
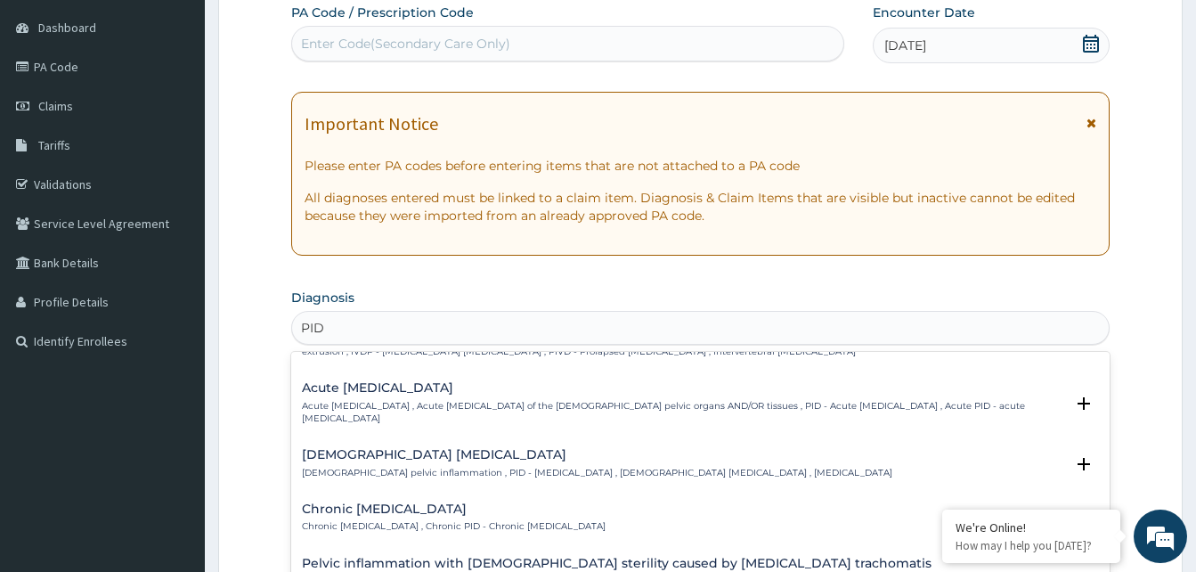
scroll to position [0, 0]
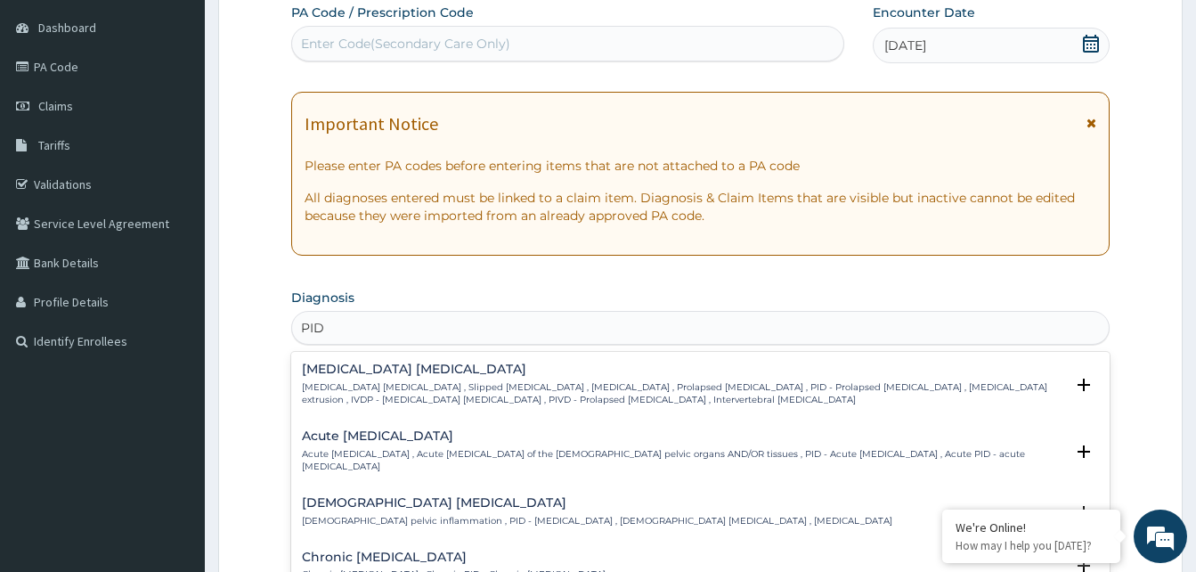
click at [431, 448] on p "Acute pelvic inflammatory disease , Acute pelvic inflammatory disease of the fe…" at bounding box center [683, 461] width 762 height 26
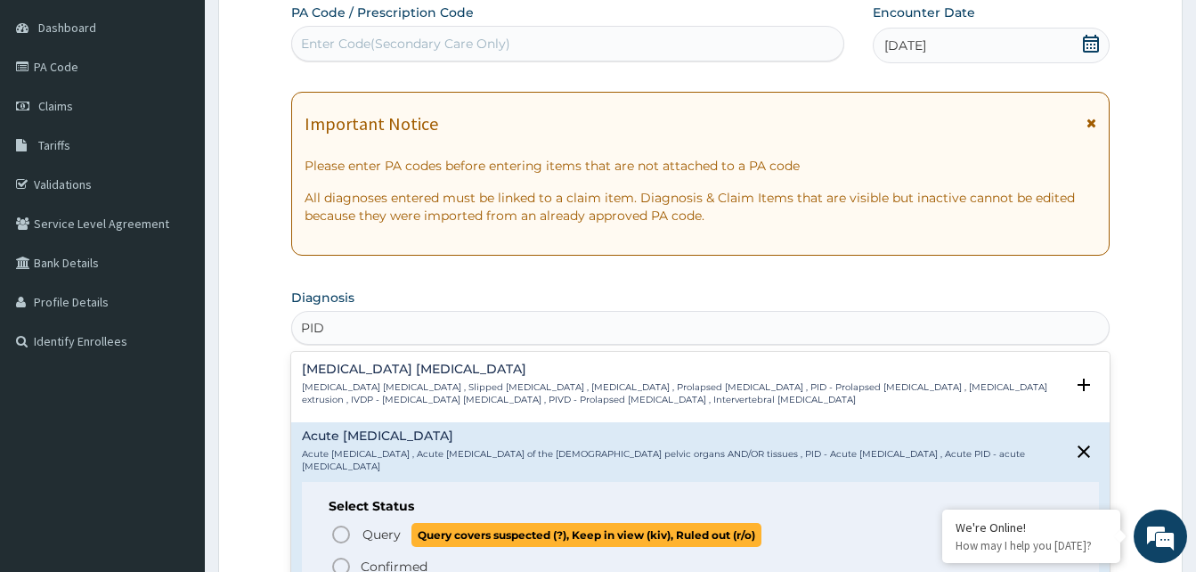
click at [339, 536] on icon "status option query" at bounding box center [340, 534] width 21 height 21
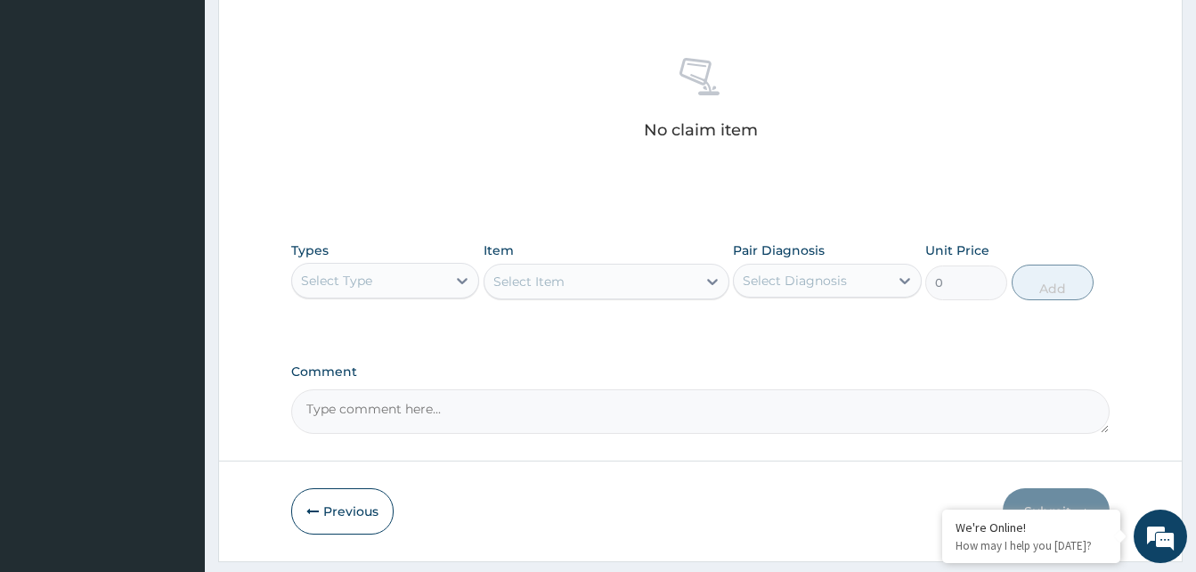
scroll to position [712, 0]
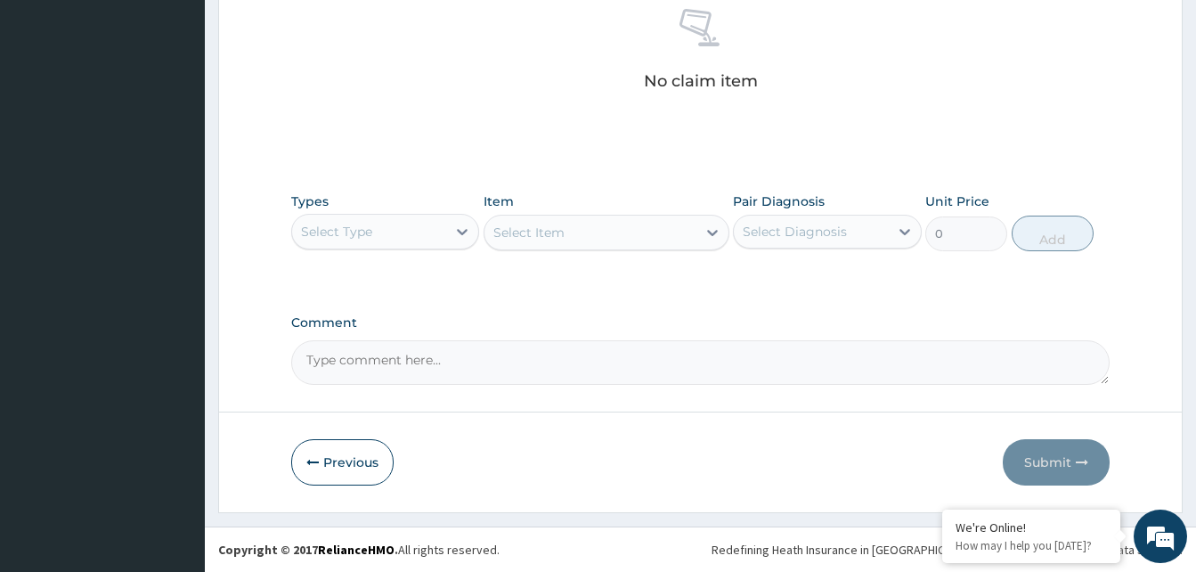
click at [422, 238] on div "Select Type" at bounding box center [369, 231] width 154 height 28
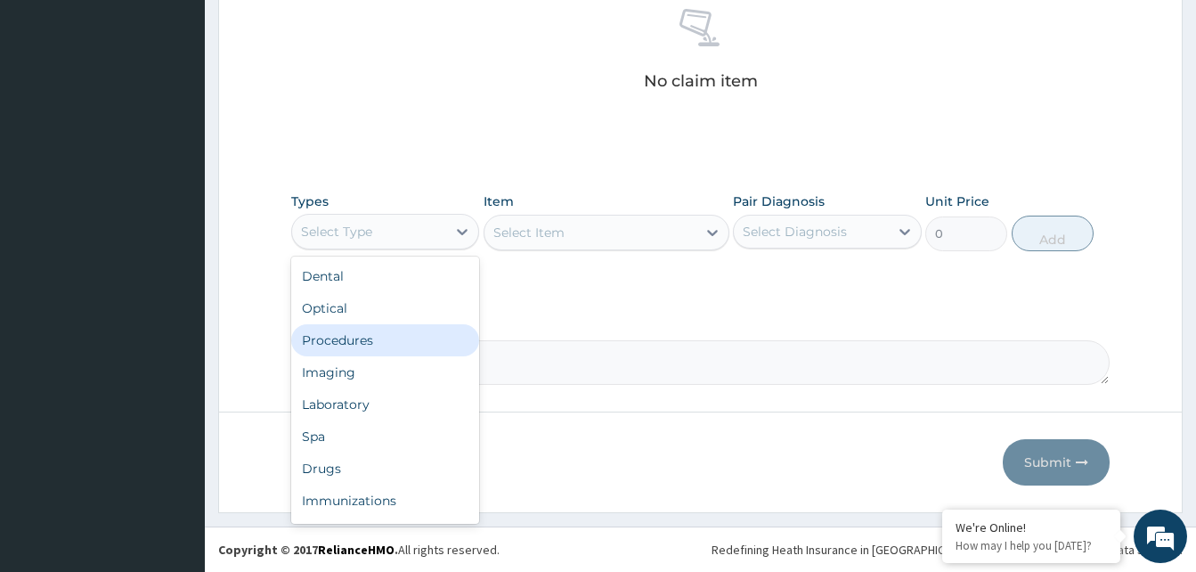
click at [377, 340] on div "Procedures" at bounding box center [385, 340] width 188 height 32
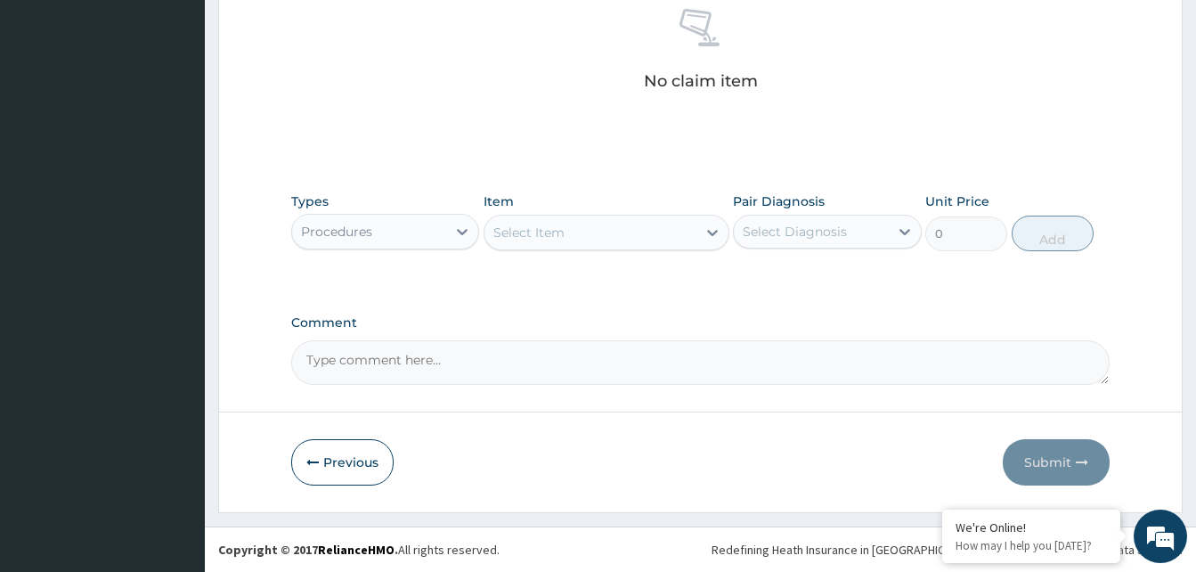
click at [665, 243] on div "Select Item" at bounding box center [590, 232] width 212 height 28
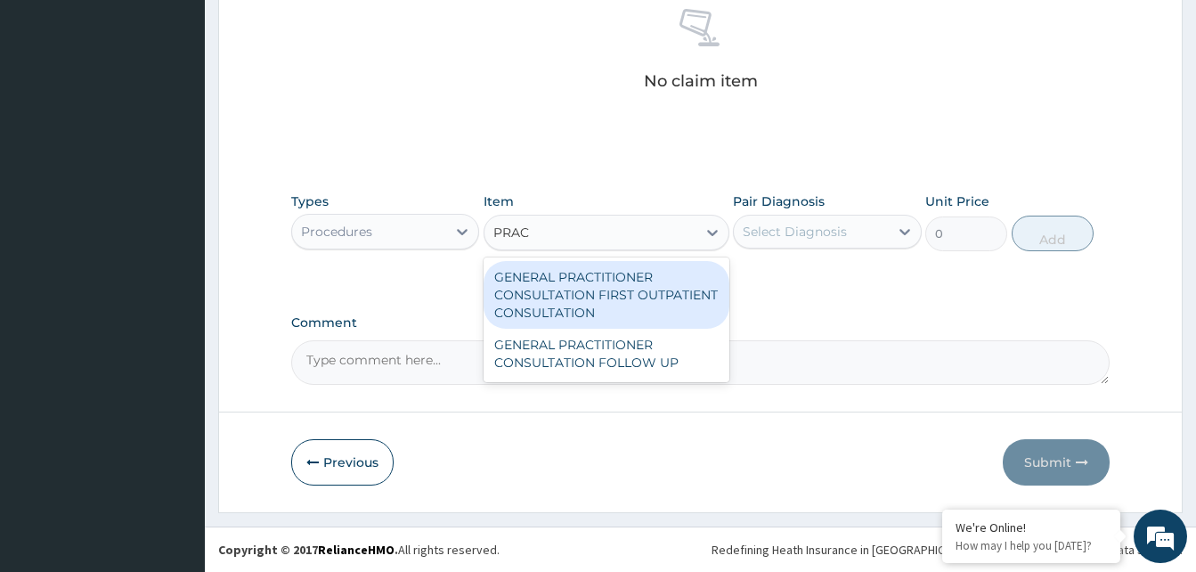
type input "PRACT"
type input "3370.125"
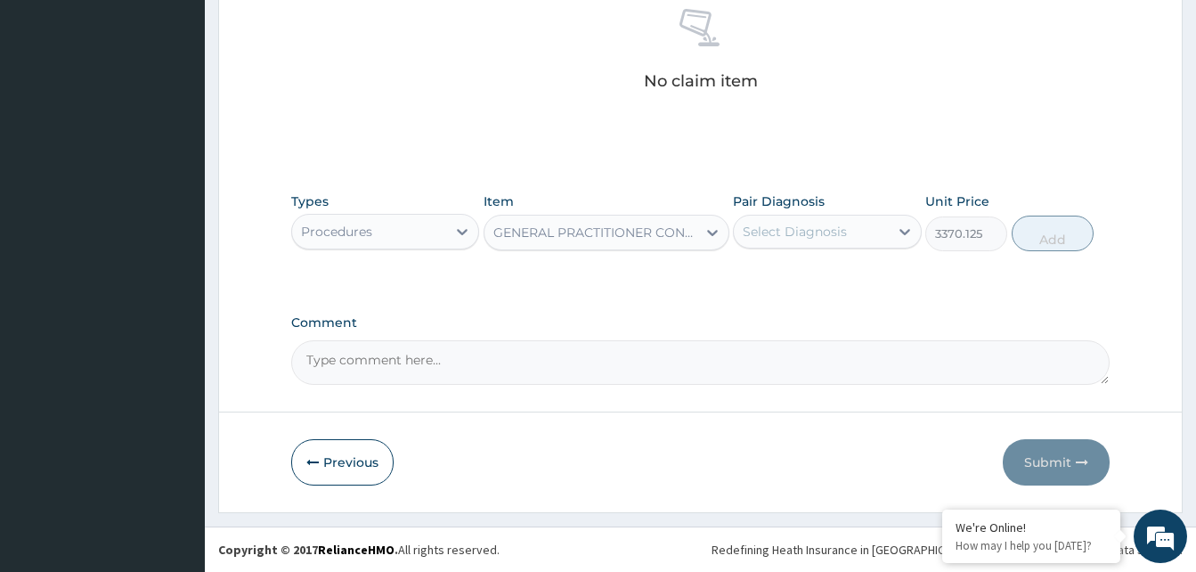
click at [863, 240] on div "Select Diagnosis" at bounding box center [811, 231] width 154 height 28
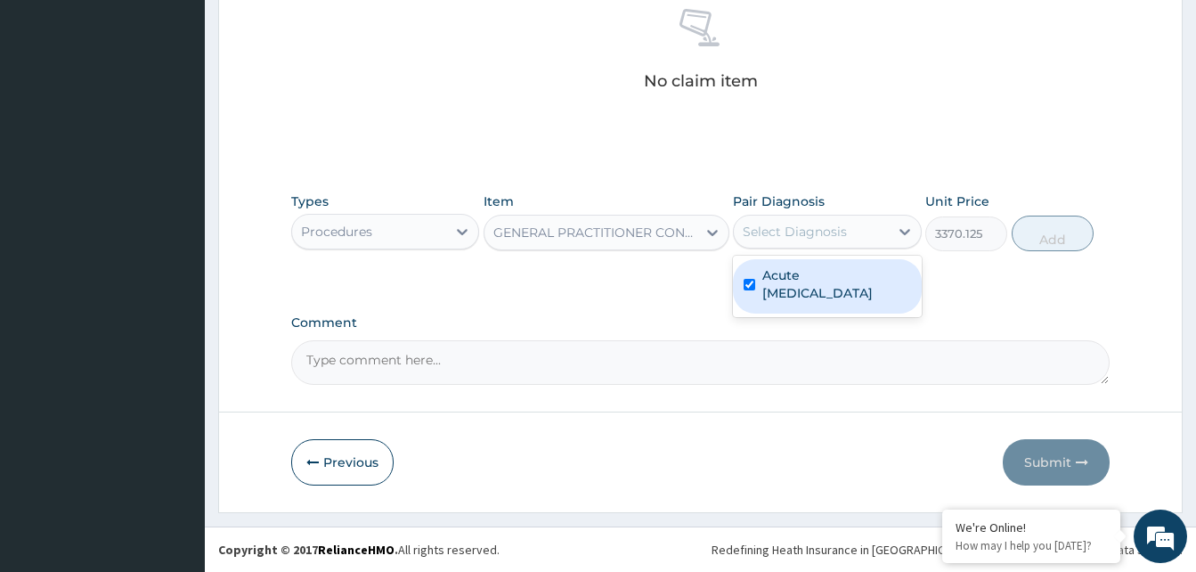
checkbox input "true"
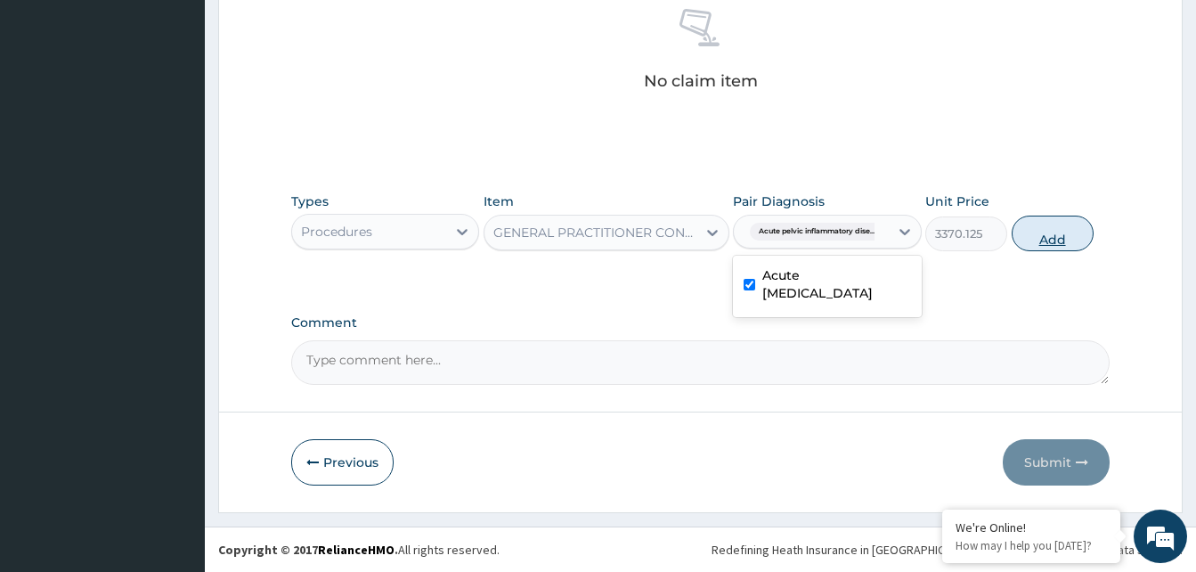
click at [1046, 238] on button "Add" at bounding box center [1053, 234] width 82 height 36
type input "0"
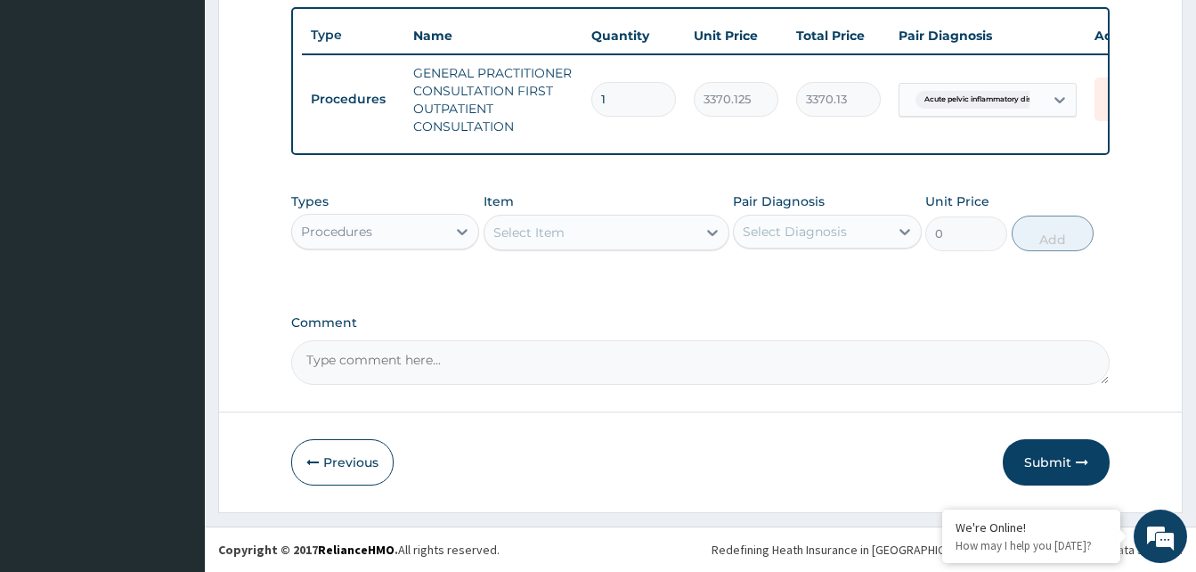
scroll to position [669, 0]
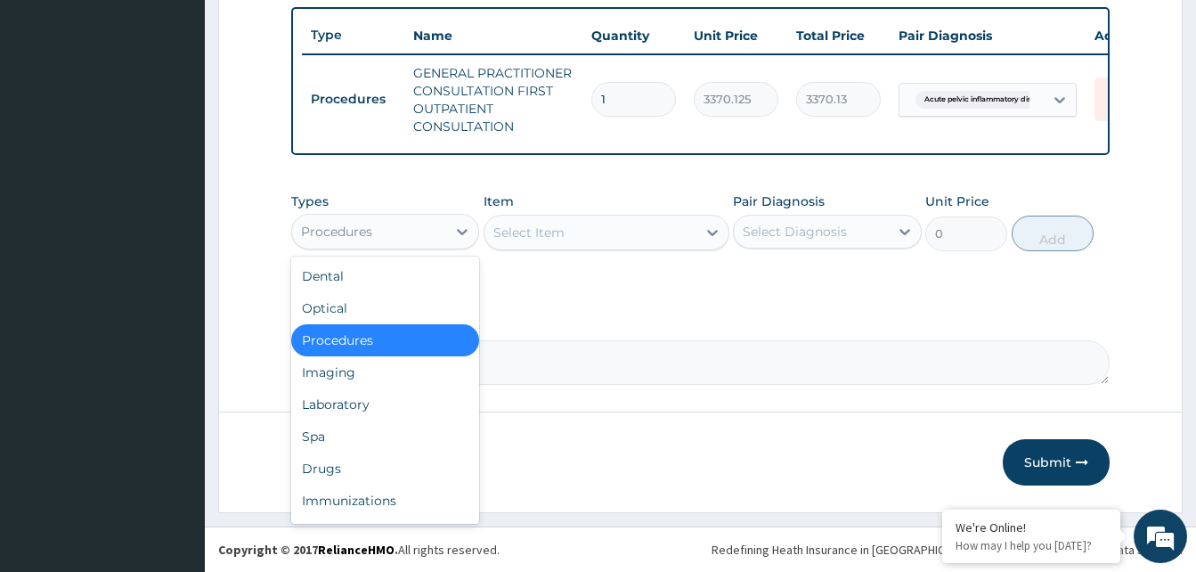
click at [423, 228] on div "Procedures" at bounding box center [369, 231] width 154 height 28
click at [342, 466] on div "Drugs" at bounding box center [385, 468] width 188 height 32
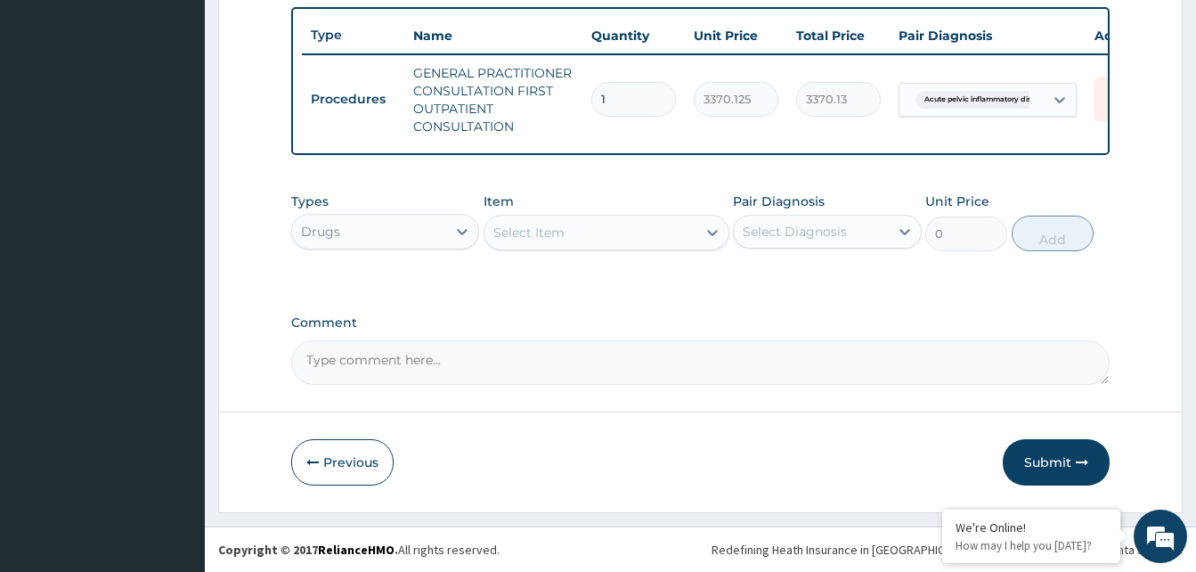
click at [655, 241] on div "Select Item" at bounding box center [590, 232] width 212 height 28
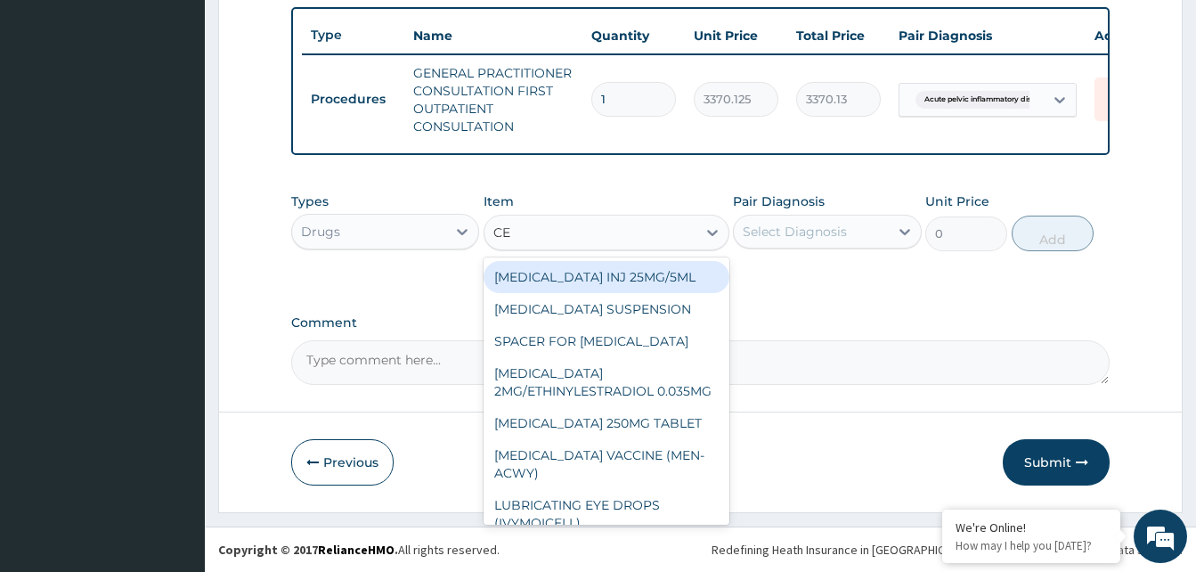
type input "CEF"
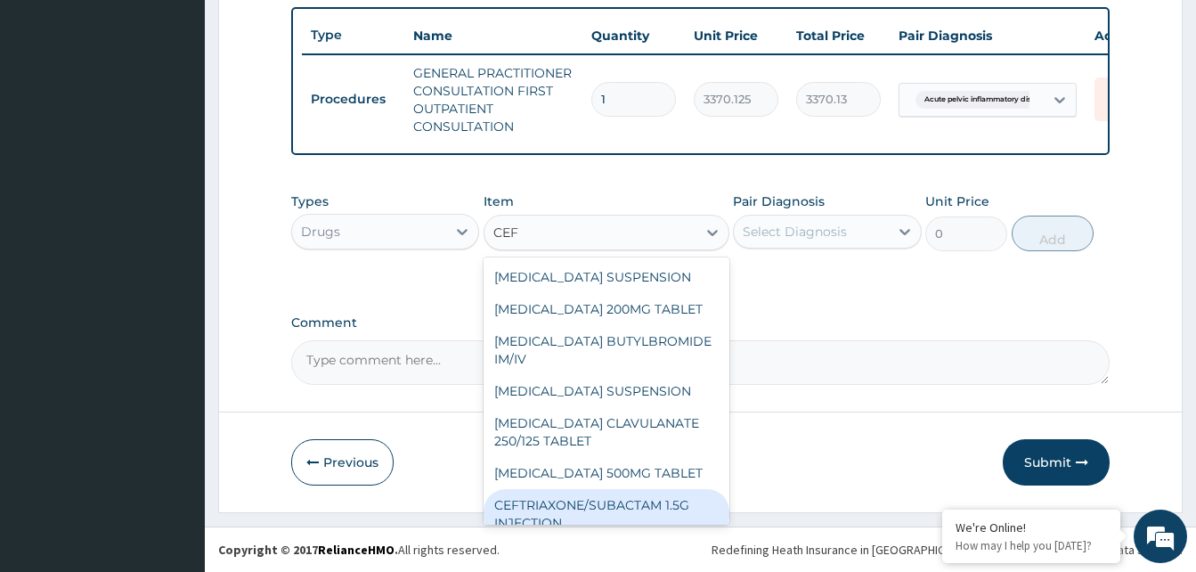
click at [598, 489] on div "CEFTRIAXONE/SUBACTAM 1.5G INJECTION" at bounding box center [607, 514] width 246 height 50
type input "2118"
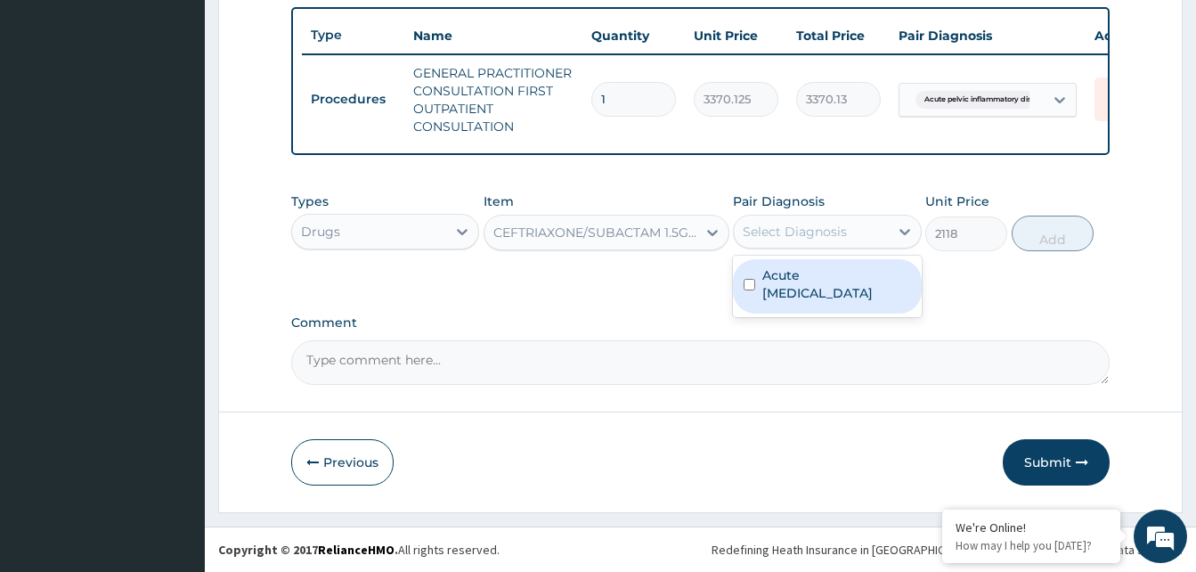
click at [859, 223] on div "Select Diagnosis" at bounding box center [811, 231] width 154 height 28
click at [859, 271] on label "Acute pelvic inflammatory disease" at bounding box center [836, 284] width 148 height 36
checkbox input "true"
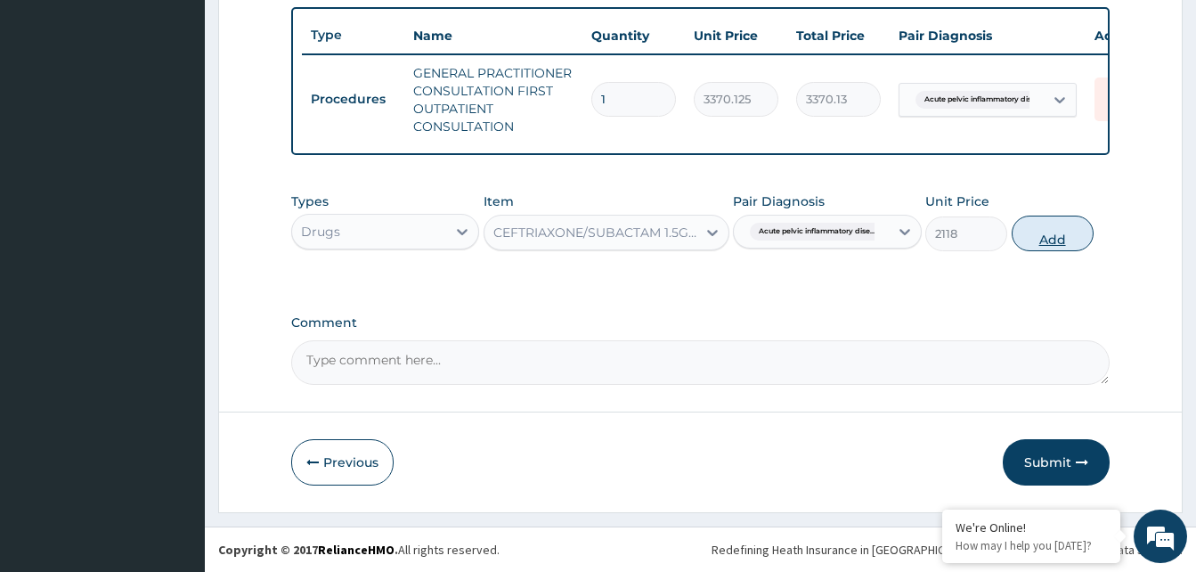
click at [1043, 236] on button "Add" at bounding box center [1053, 234] width 82 height 36
type input "0"
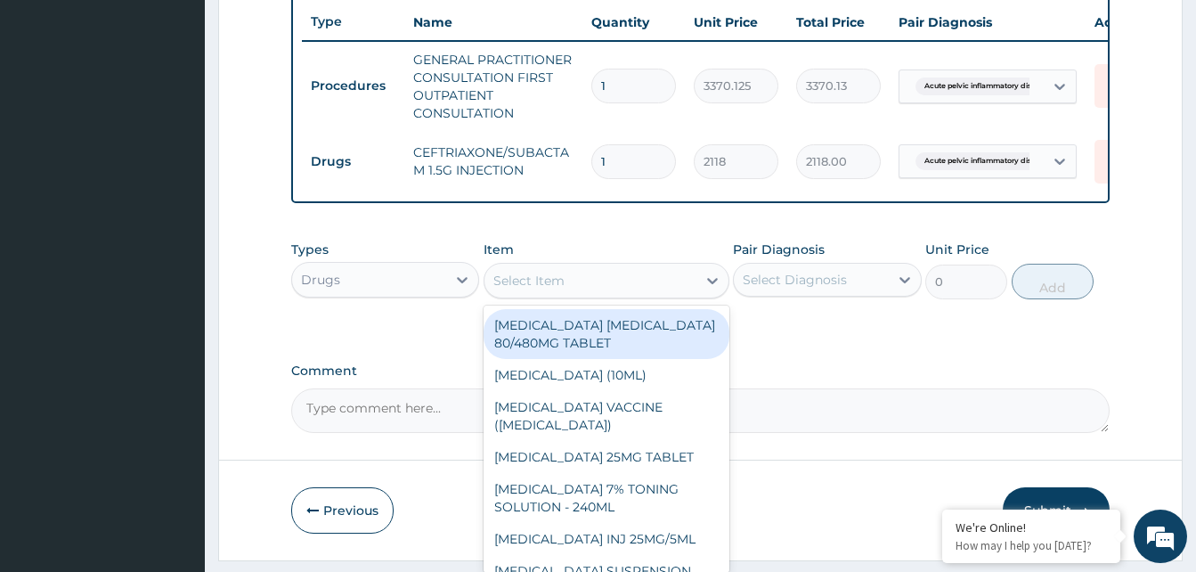
click at [561, 289] on div "Select Item" at bounding box center [528, 281] width 71 height 18
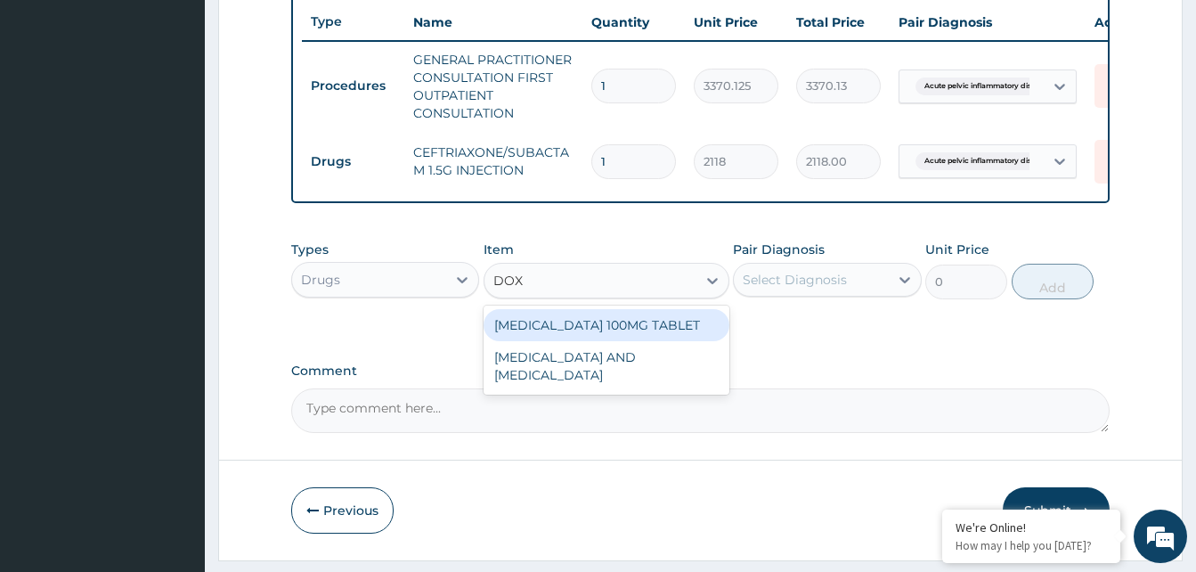
type input "DOXY"
drag, startPoint x: 588, startPoint y: 331, endPoint x: 644, endPoint y: 318, distance: 57.7
click at [607, 329] on div "DOXYCYCLINE 100MG TABLET" at bounding box center [607, 325] width 246 height 32
type input "109.25"
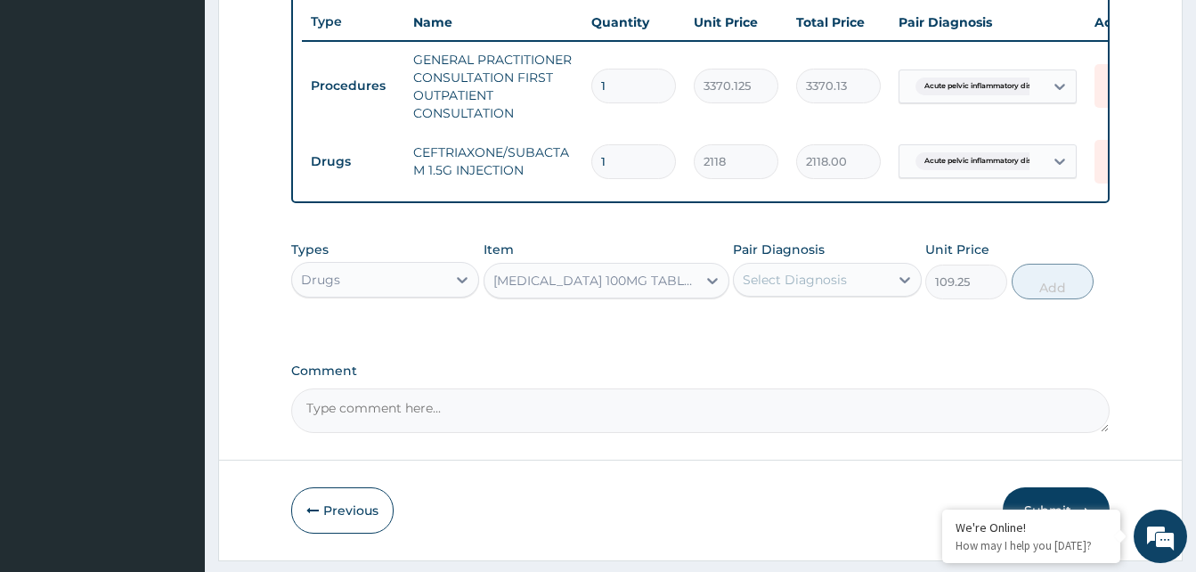
drag, startPoint x: 784, startPoint y: 282, endPoint x: 808, endPoint y: 302, distance: 31.0
click at [803, 286] on div "Select Diagnosis" at bounding box center [811, 279] width 154 height 28
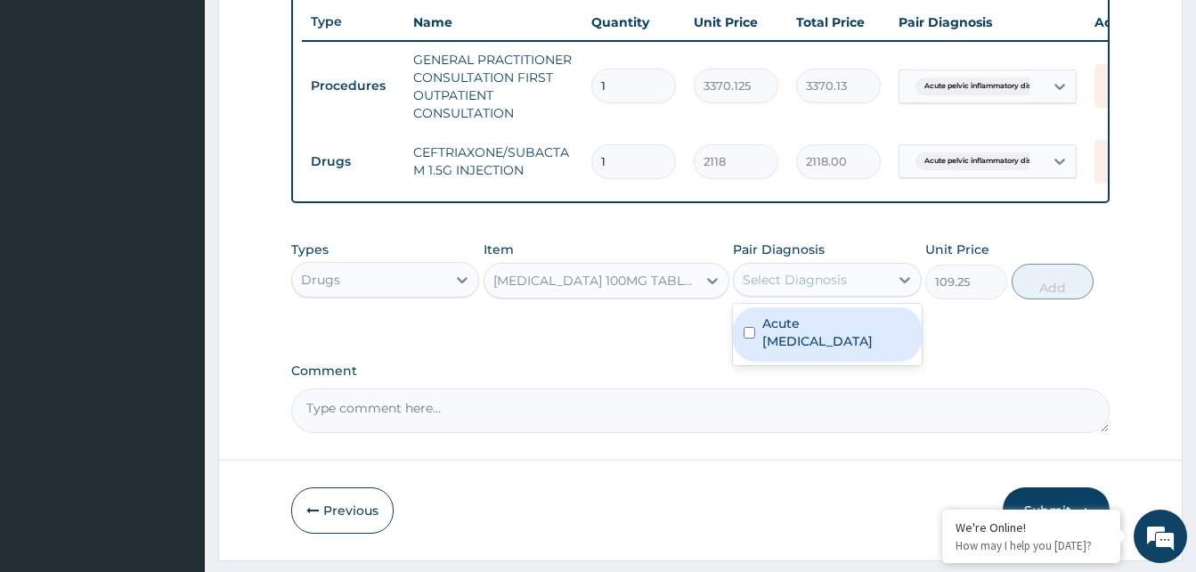
drag, startPoint x: 814, startPoint y: 342, endPoint x: 921, endPoint y: 315, distance: 110.2
click at [816, 342] on label "Acute pelvic inflammatory disease" at bounding box center [836, 332] width 148 height 36
checkbox input "true"
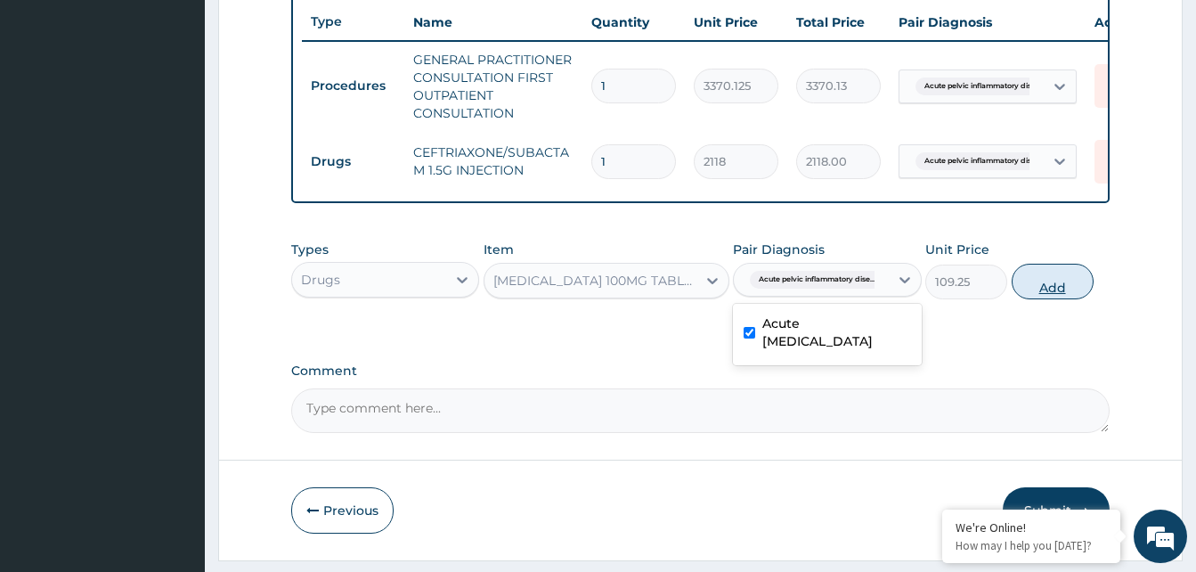
click at [1039, 296] on button "Add" at bounding box center [1053, 282] width 82 height 36
type input "0"
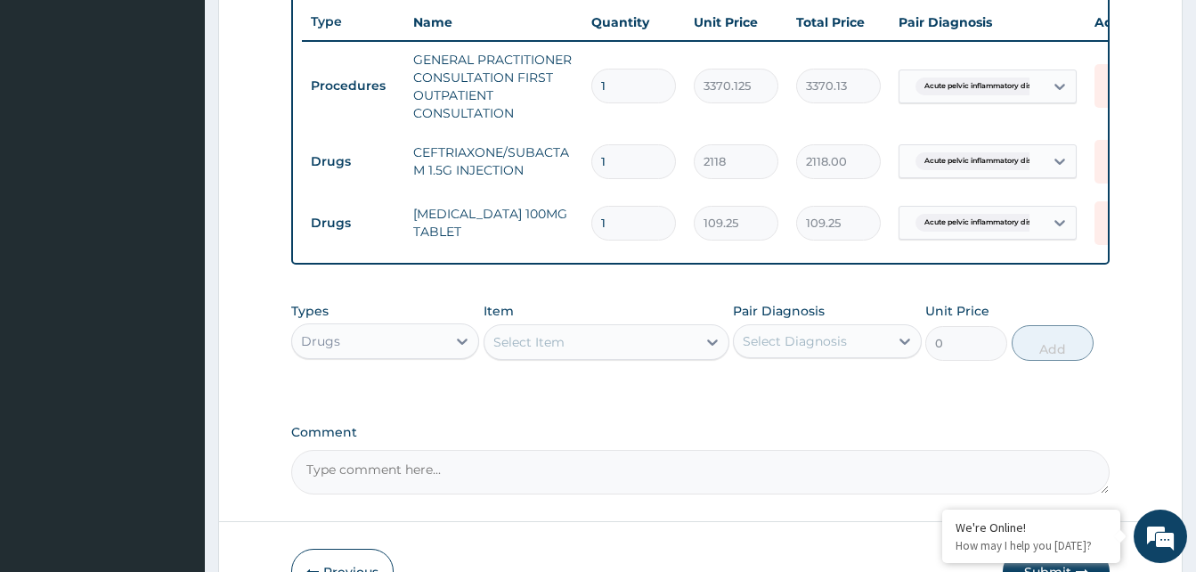
type input "0.00"
type input "1"
type input "109.25"
type input "14"
type input "1529.50"
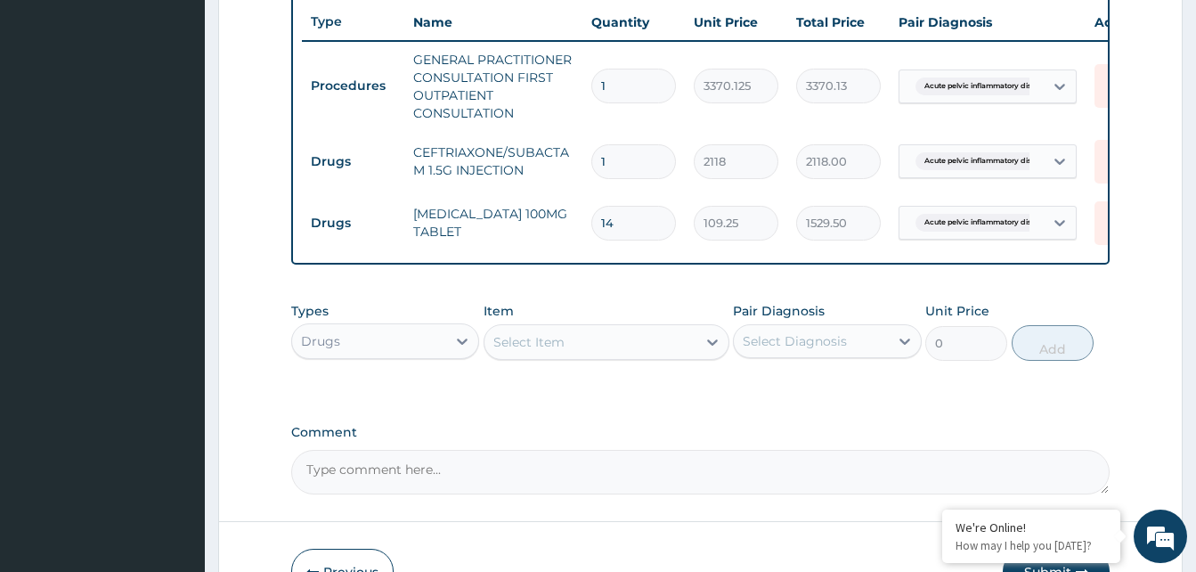
type input "14"
click at [574, 356] on div "Select Item" at bounding box center [590, 342] width 212 height 28
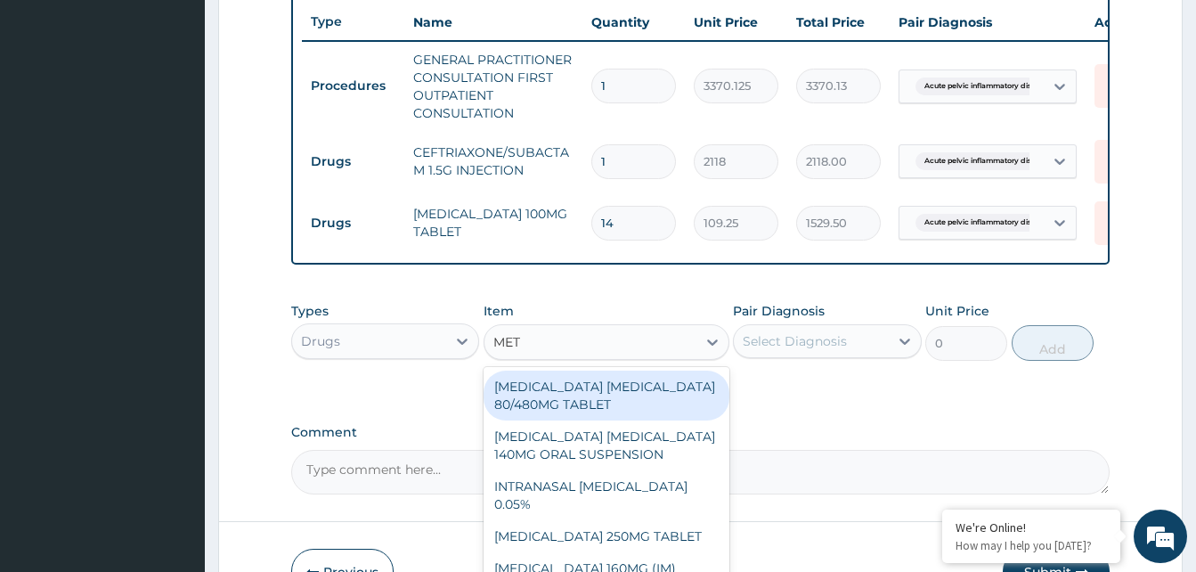
type input "METR"
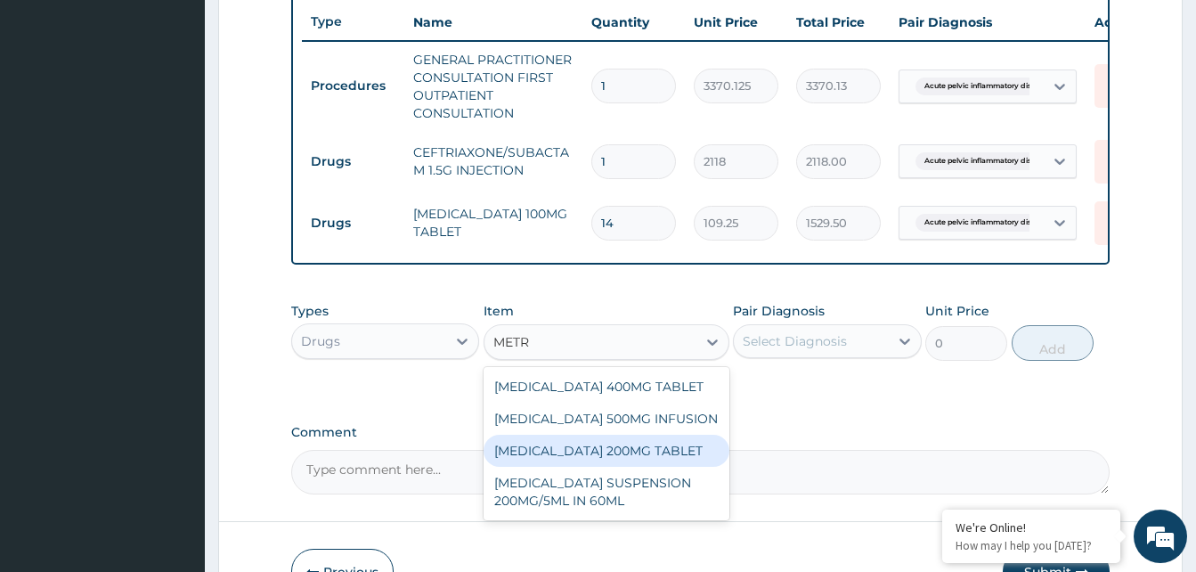
click at [639, 467] on div "METRONIDAZOLE 200MG TABLET" at bounding box center [607, 451] width 246 height 32
type input "100"
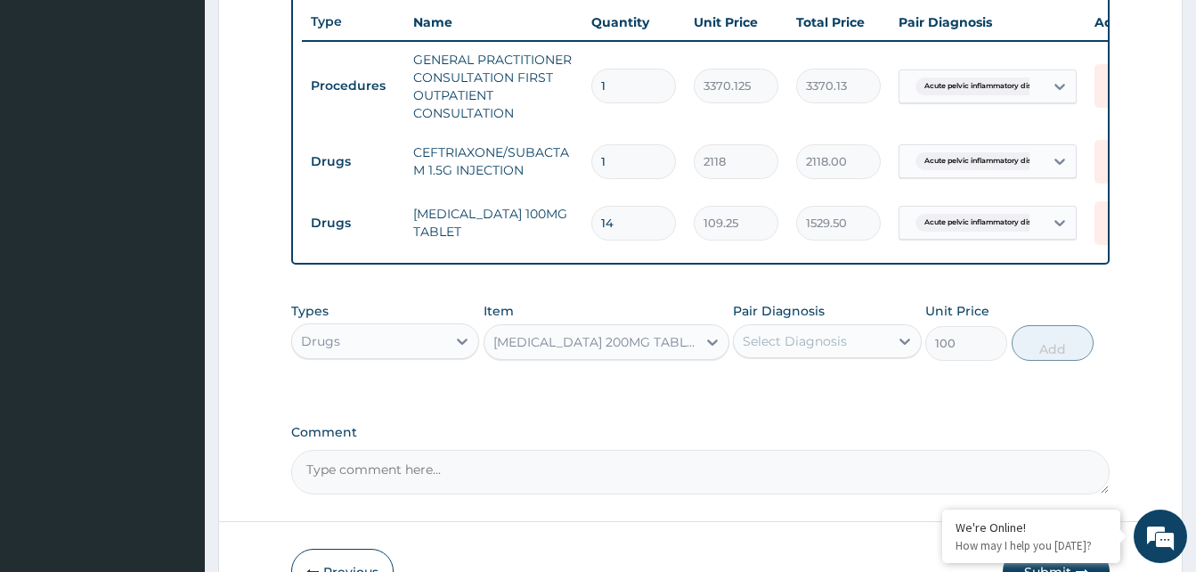
click at [590, 351] on div "METRONIDAZOLE 200MG TABLET" at bounding box center [595, 342] width 205 height 18
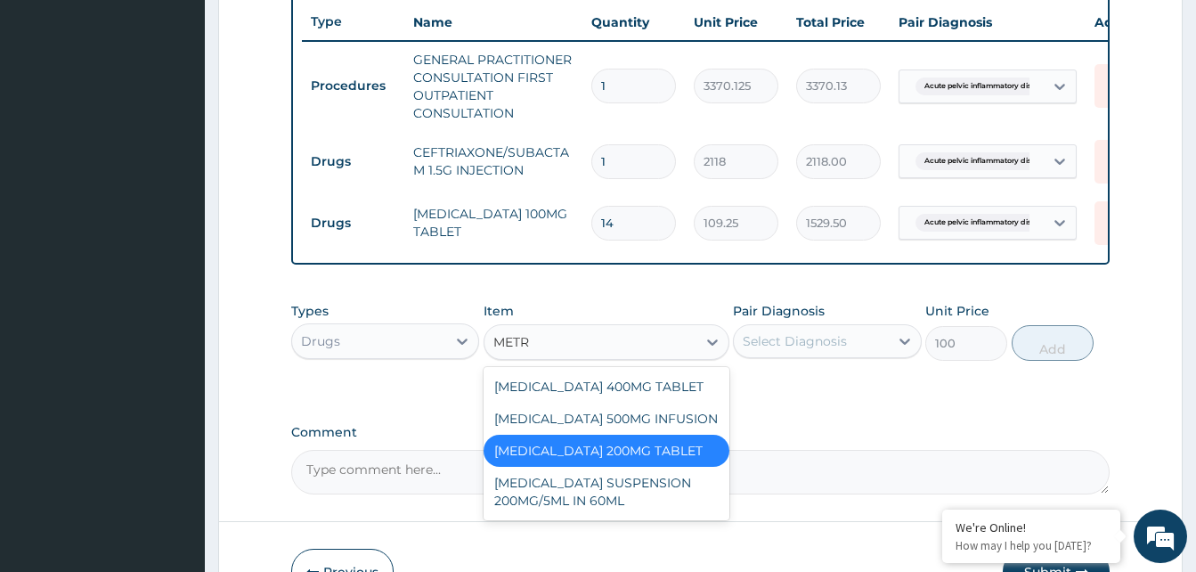
scroll to position [0, 0]
type input "METRONI"
click at [642, 397] on div "METRONIDAZOLE 400MG TABLET" at bounding box center [607, 386] width 246 height 32
type input "125"
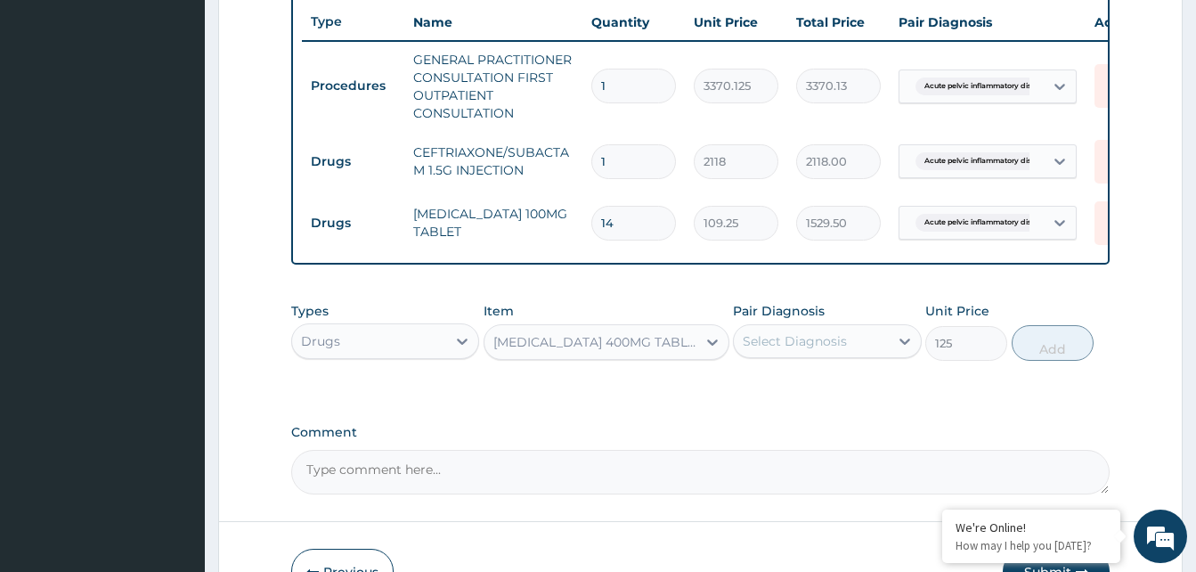
click at [795, 348] on div "Select Diagnosis" at bounding box center [795, 341] width 104 height 18
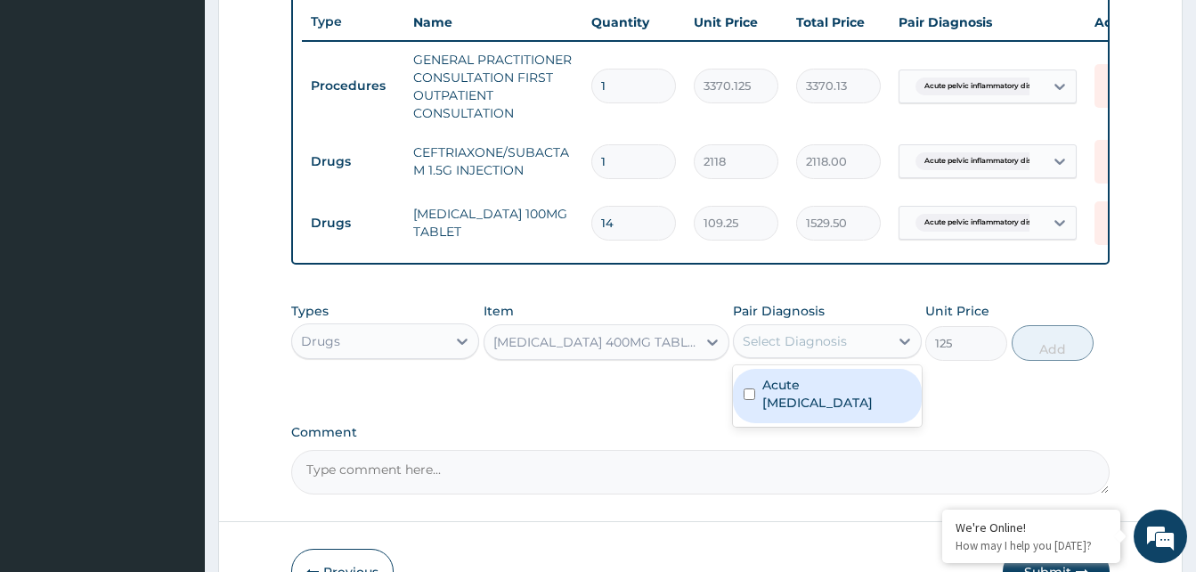
click at [808, 411] on label "Acute pelvic inflammatory disease" at bounding box center [836, 394] width 148 height 36
checkbox input "true"
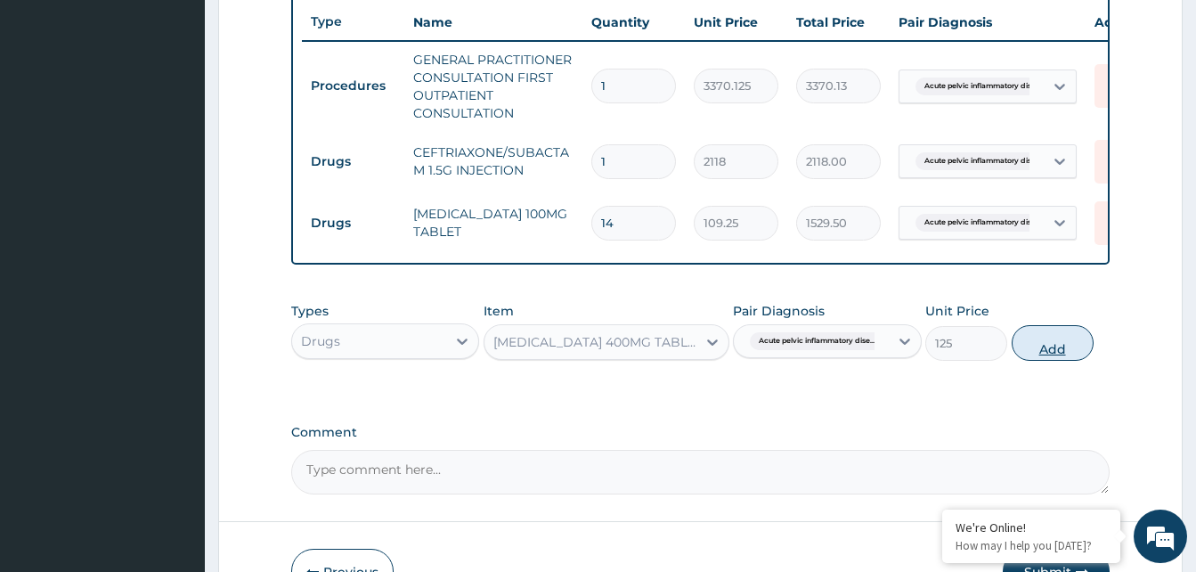
click at [1077, 353] on button "Add" at bounding box center [1053, 343] width 82 height 36
type input "0"
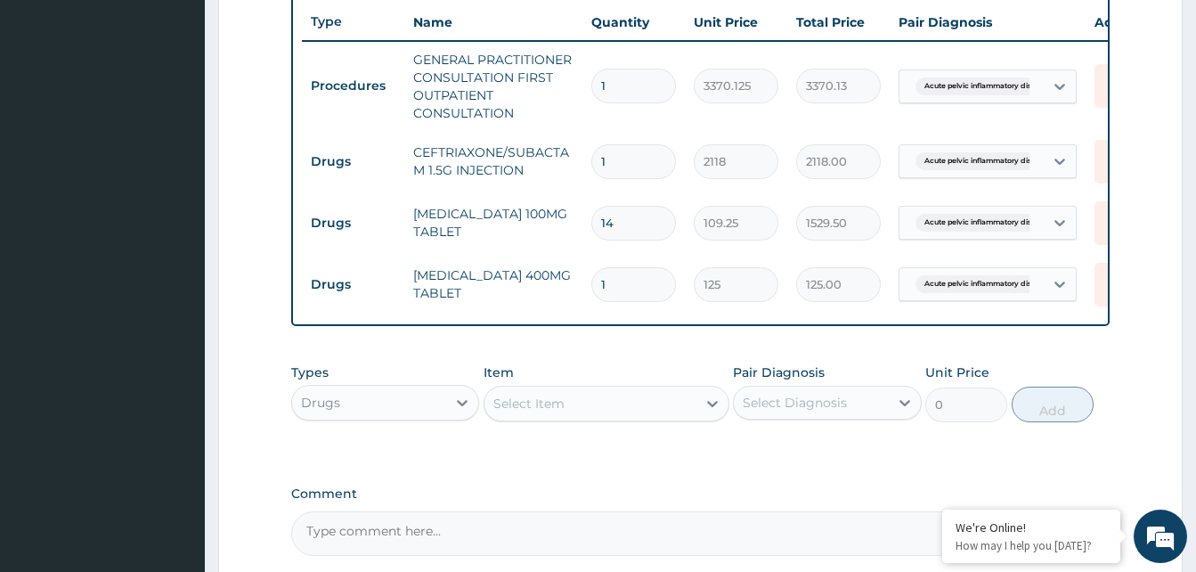
type input "0.00"
type input "2"
type input "250.00"
type input "21"
type input "2625.00"
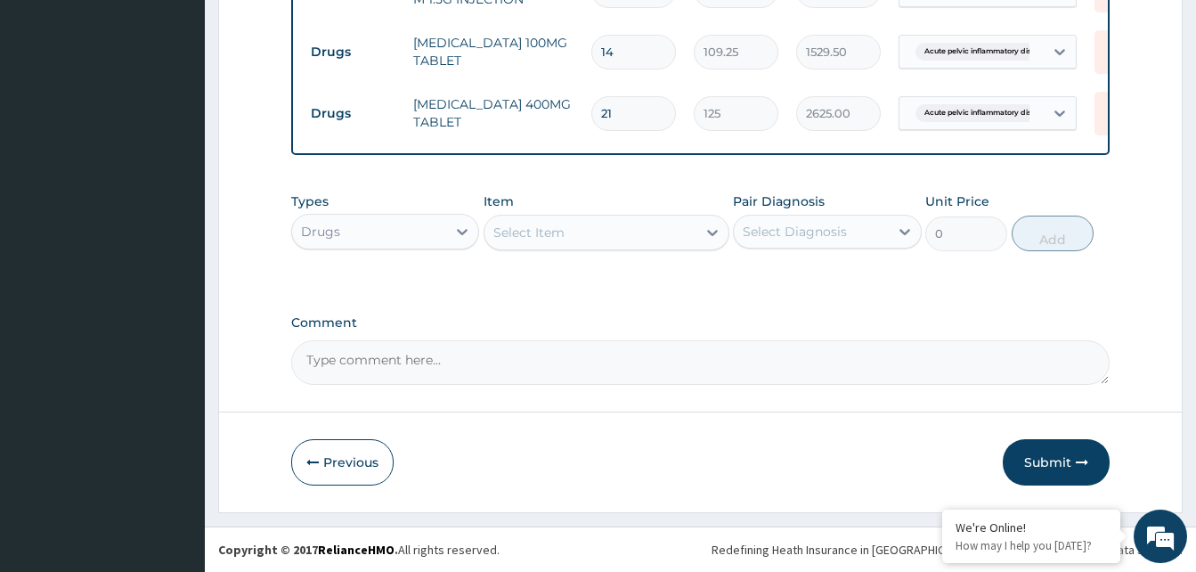
scroll to position [853, 0]
type input "21"
click at [637, 227] on div "Select Item" at bounding box center [590, 232] width 212 height 28
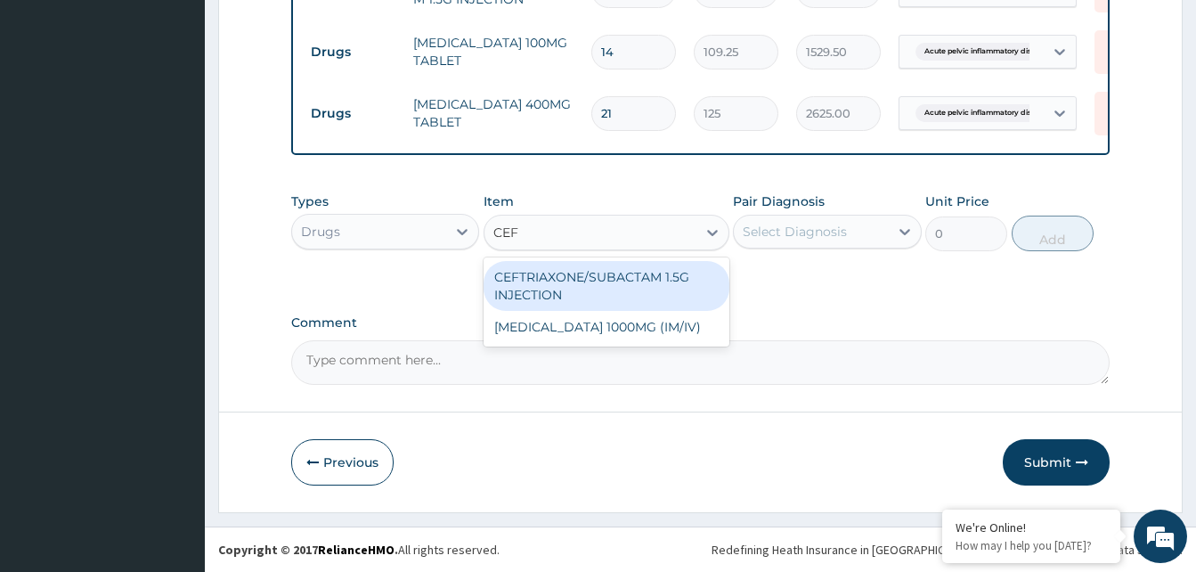
type input "CEFT"
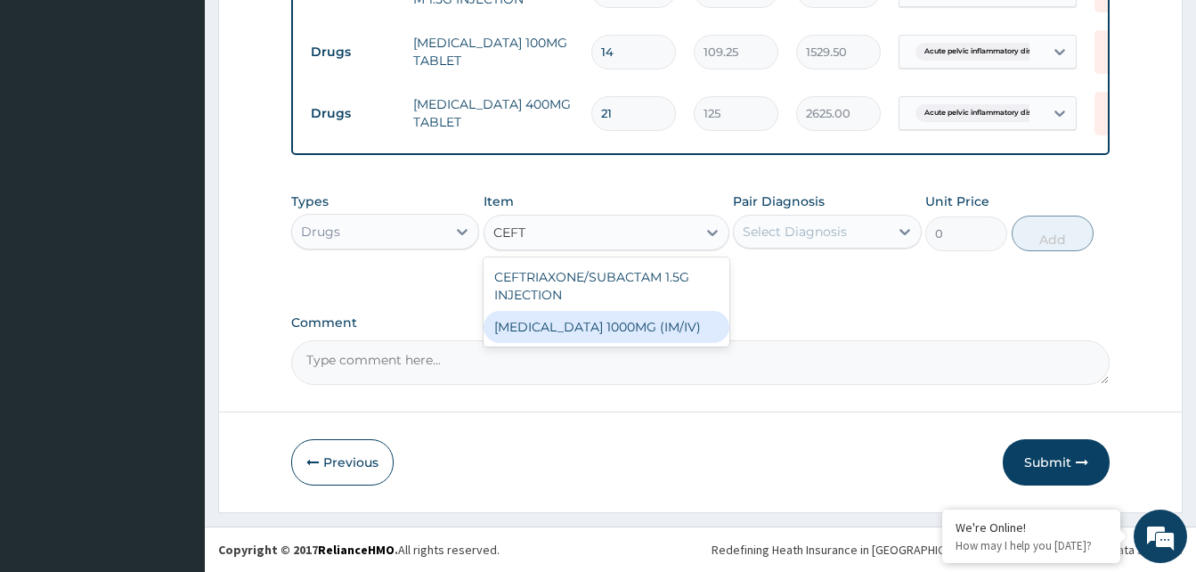
click at [599, 325] on div "CEFTRIAXONE 1000MG (IM/IV)" at bounding box center [607, 327] width 246 height 32
type input "2415"
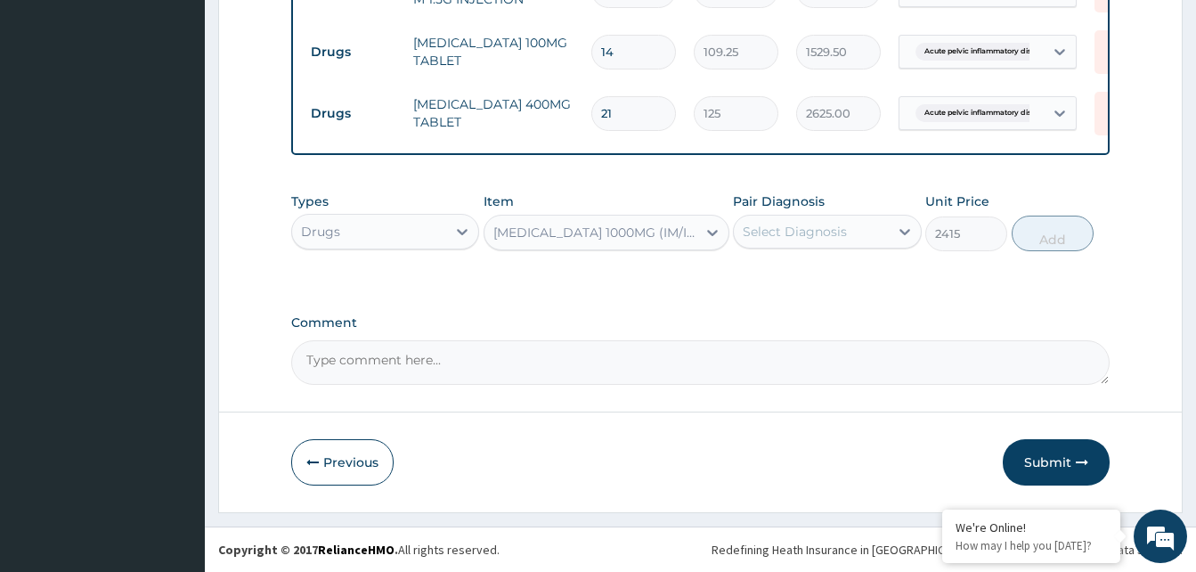
drag, startPoint x: 811, startPoint y: 233, endPoint x: 810, endPoint y: 242, distance: 9.0
click at [811, 236] on div "Select Diagnosis" at bounding box center [795, 232] width 104 height 18
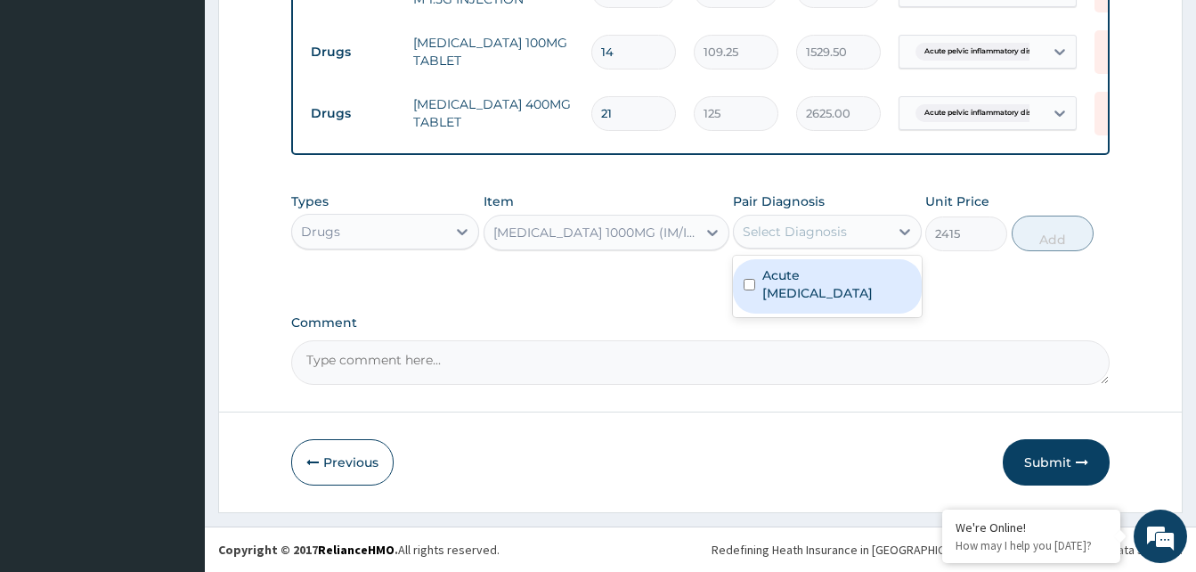
click at [810, 289] on label "Acute pelvic inflammatory disease" at bounding box center [836, 284] width 148 height 36
checkbox input "true"
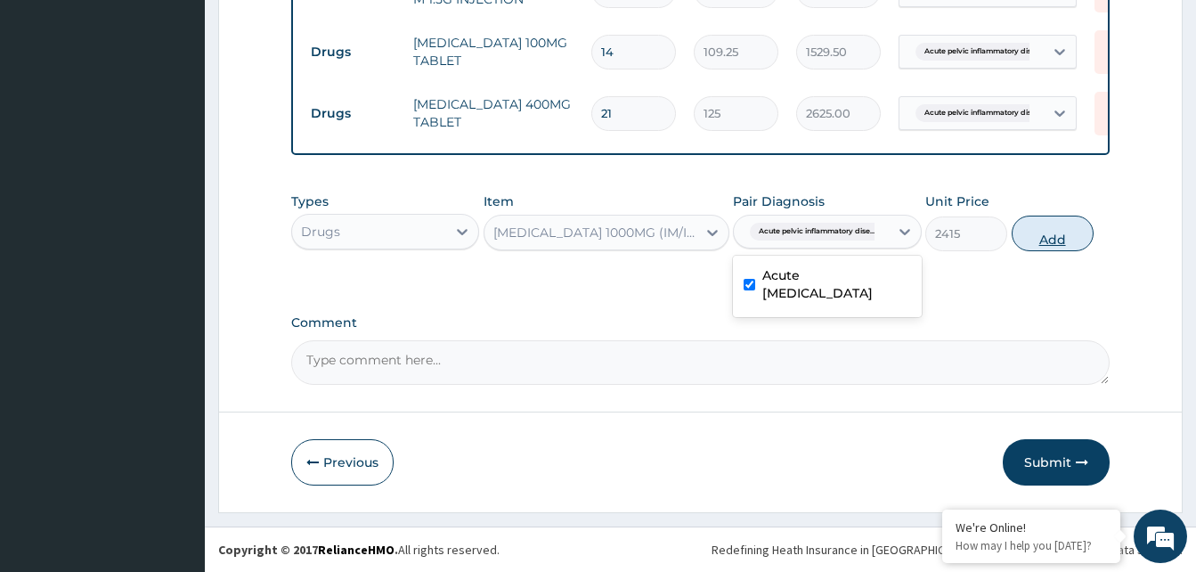
click at [1076, 241] on button "Add" at bounding box center [1053, 234] width 82 height 36
type input "0"
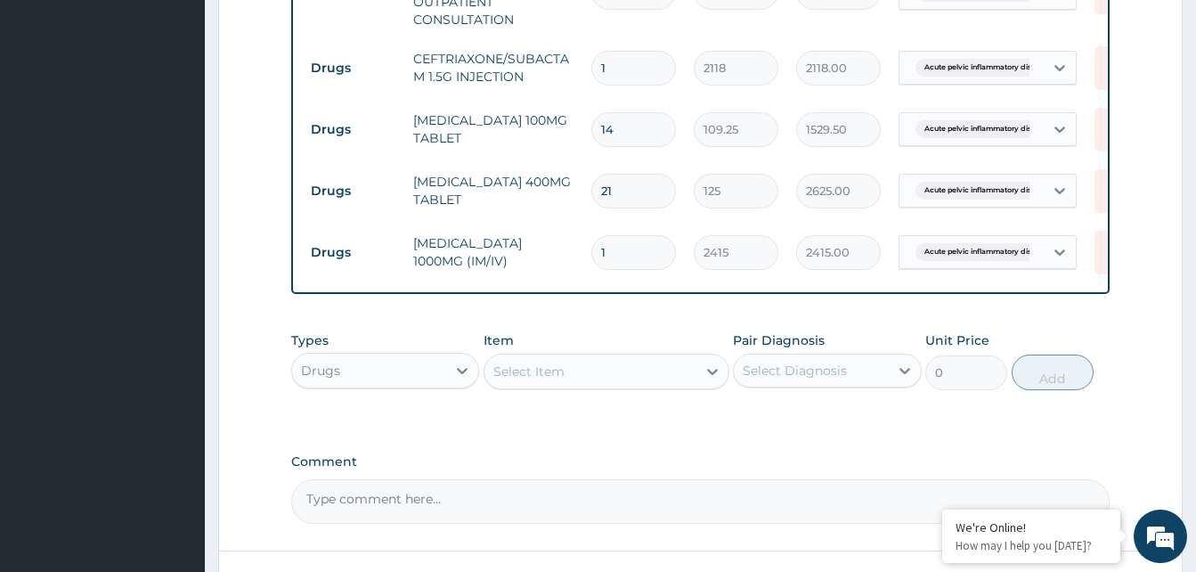
scroll to position [675, 0]
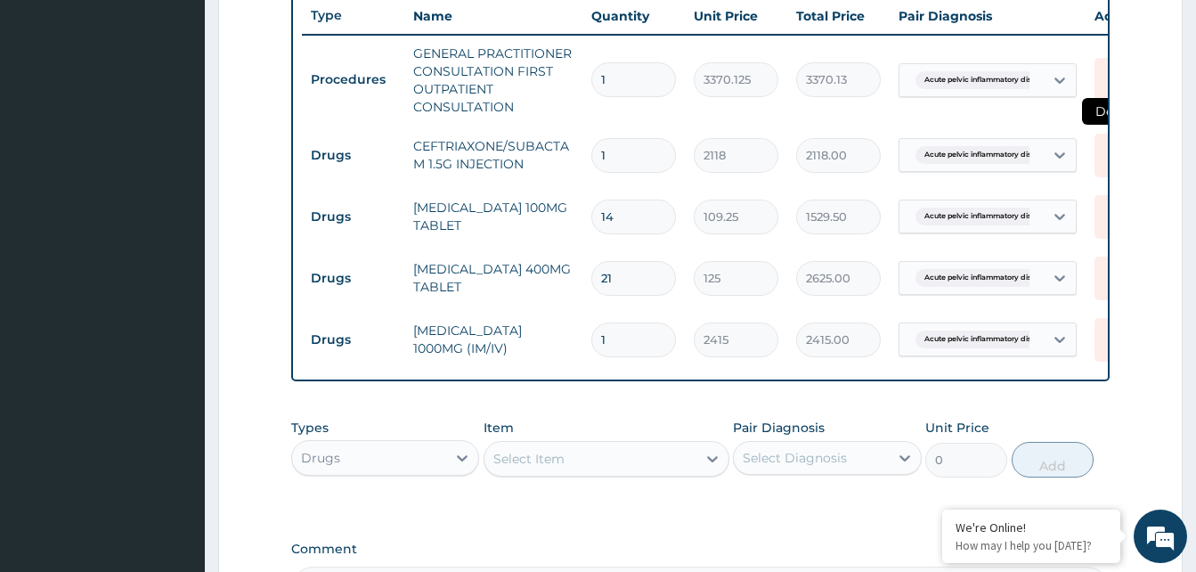
click at [1102, 154] on icon at bounding box center [1114, 156] width 39 height 44
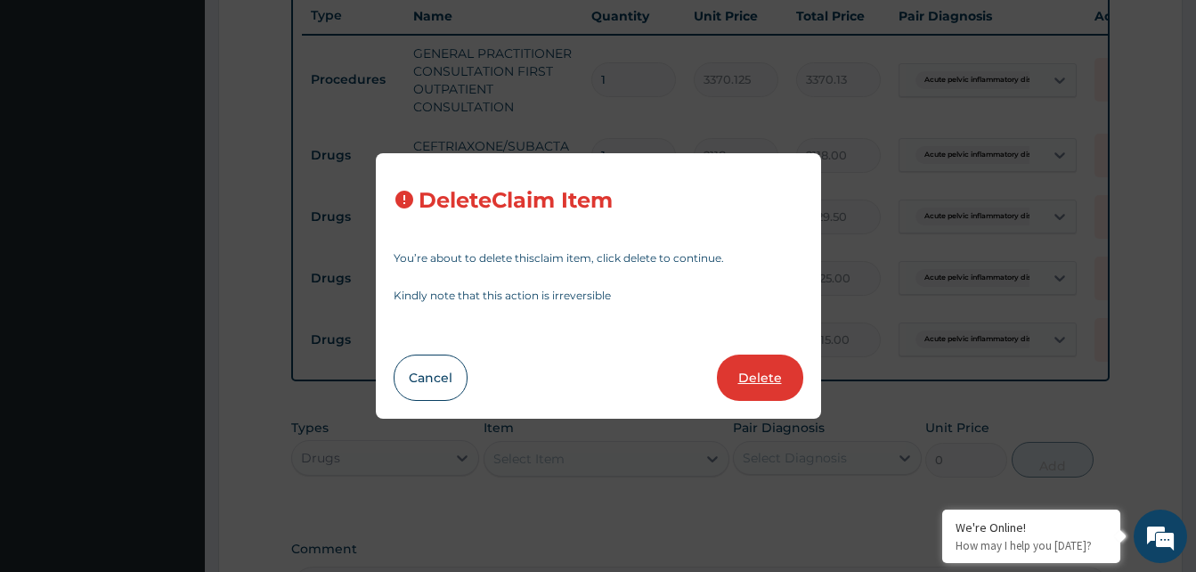
click at [763, 376] on button "Delete" at bounding box center [760, 377] width 86 height 46
type input "14"
type input "109.25"
type input "1529.50"
type input "21"
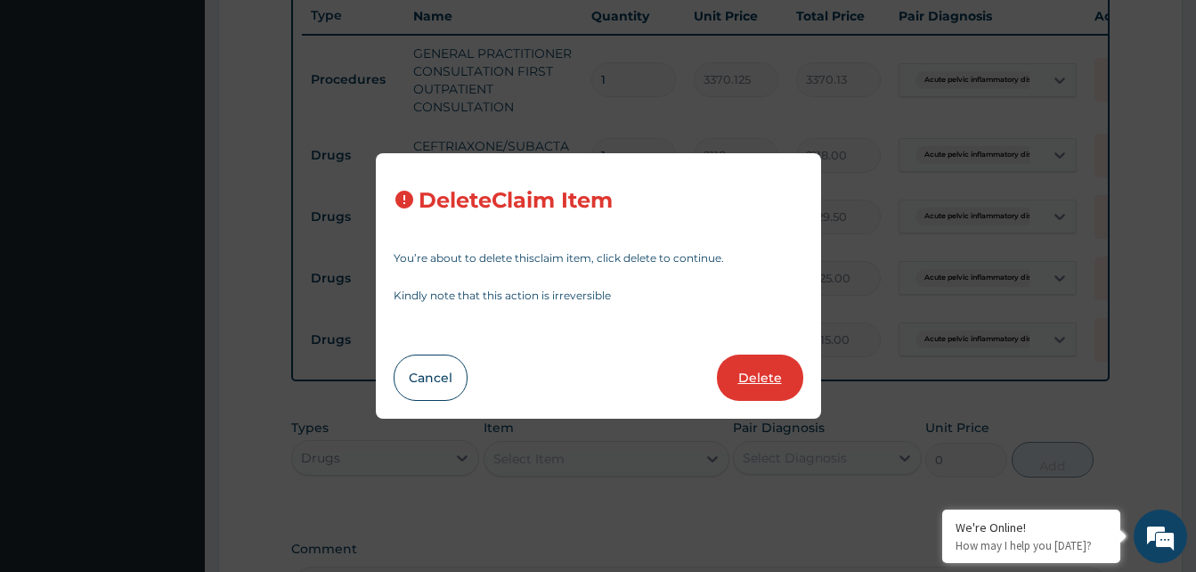
type input "125"
type input "2625.00"
type input "1"
type input "2415"
type input "2415.00"
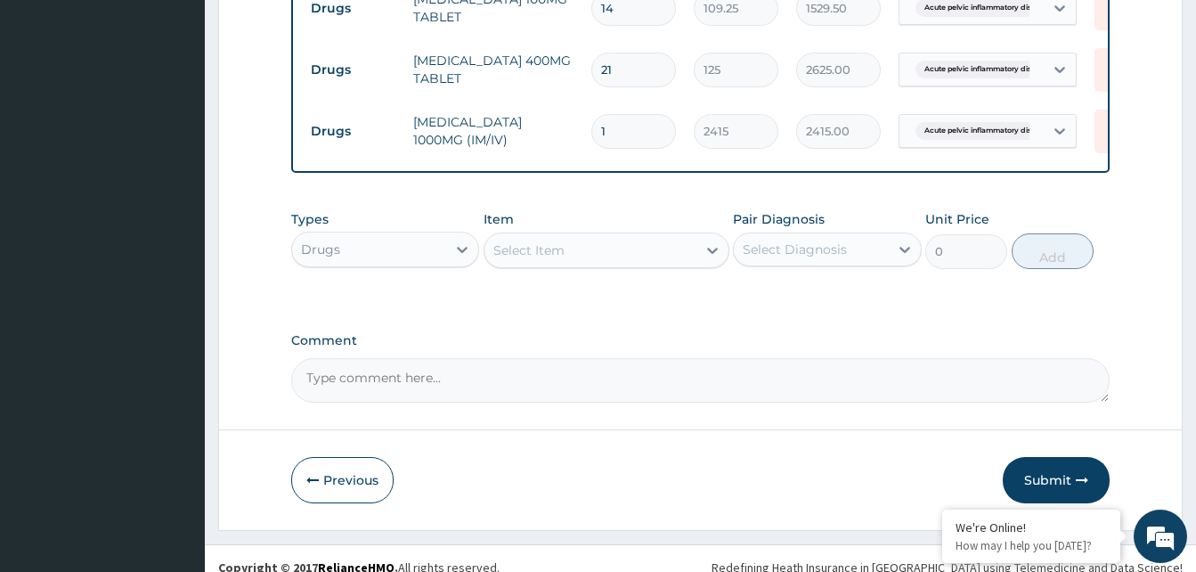
scroll to position [853, 0]
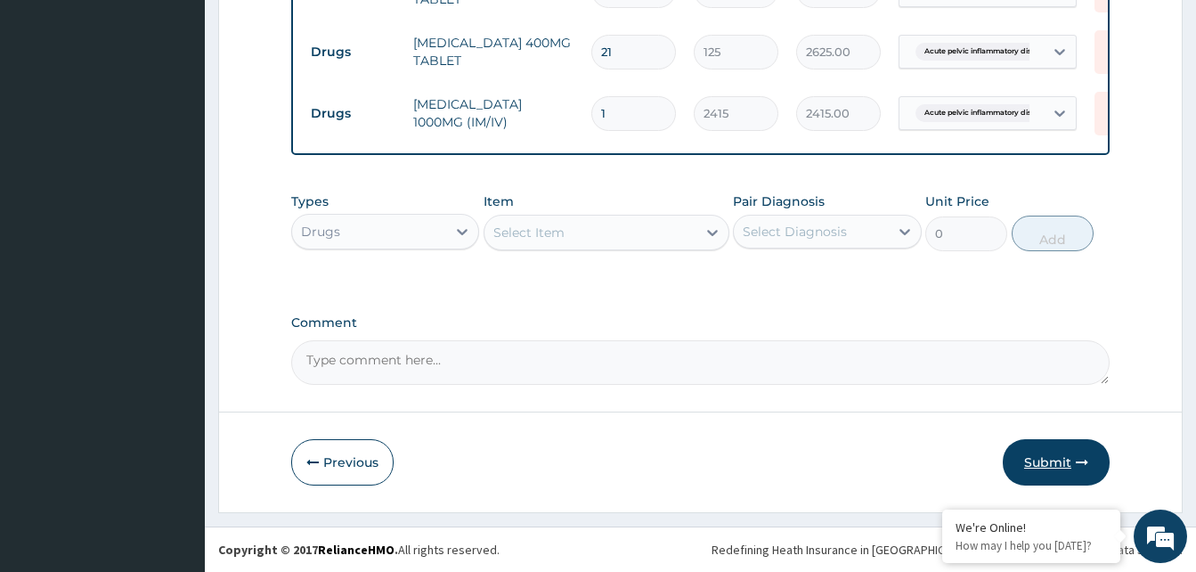
click at [1019, 461] on button "Submit" at bounding box center [1056, 462] width 107 height 46
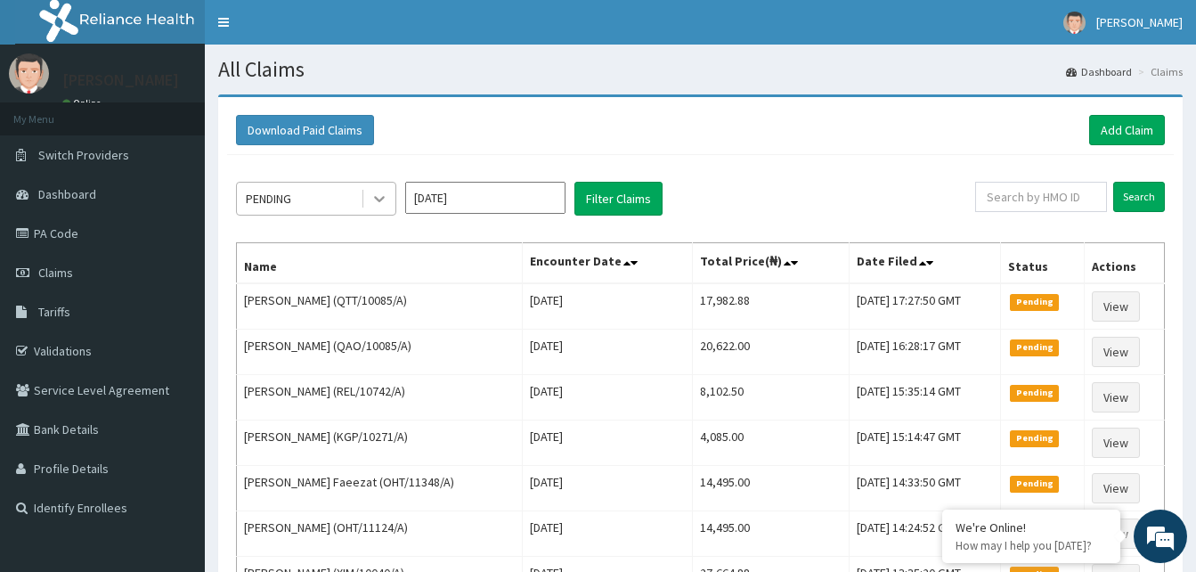
click at [379, 197] on icon at bounding box center [379, 199] width 18 height 18
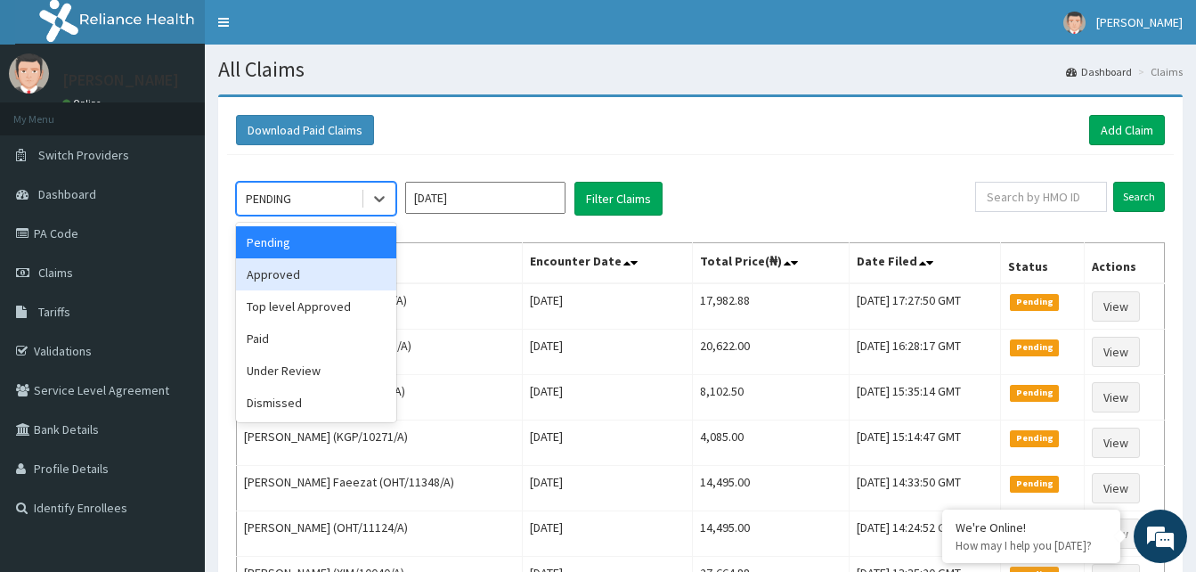
drag, startPoint x: 345, startPoint y: 270, endPoint x: 443, endPoint y: 224, distance: 108.0
click at [347, 270] on div "Approved" at bounding box center [316, 274] width 160 height 32
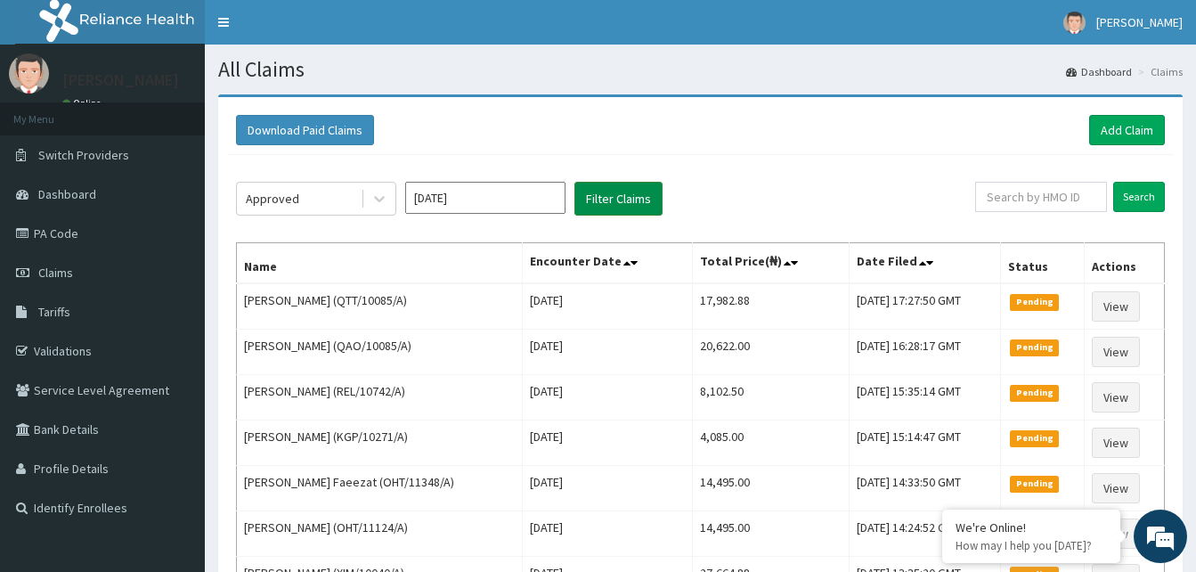
click at [613, 207] on button "Filter Claims" at bounding box center [618, 199] width 88 height 34
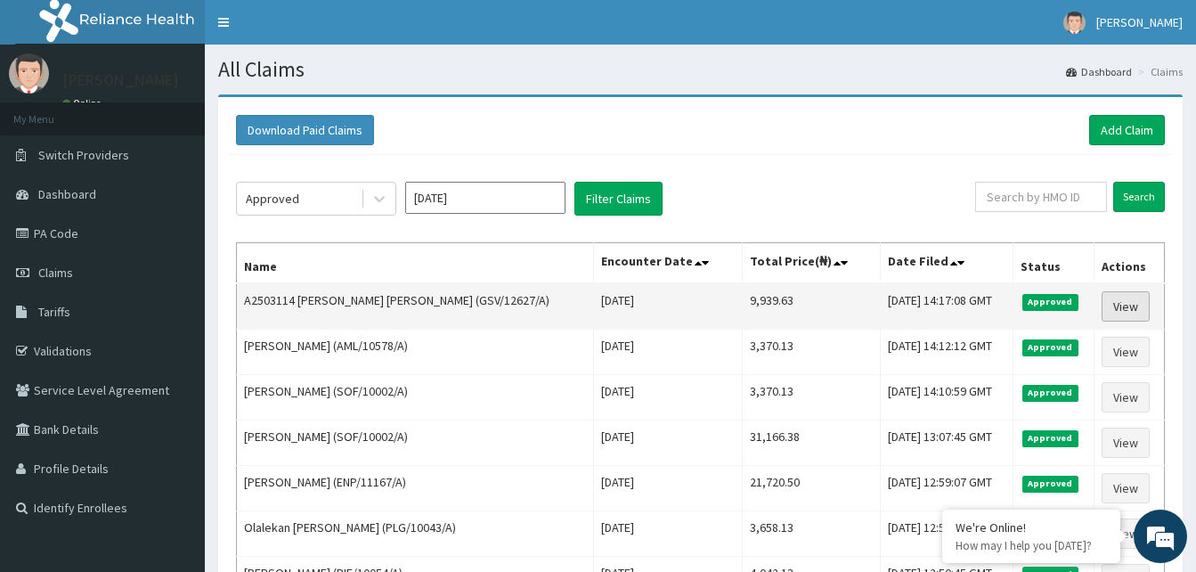
click at [1131, 304] on link "View" at bounding box center [1126, 306] width 48 height 30
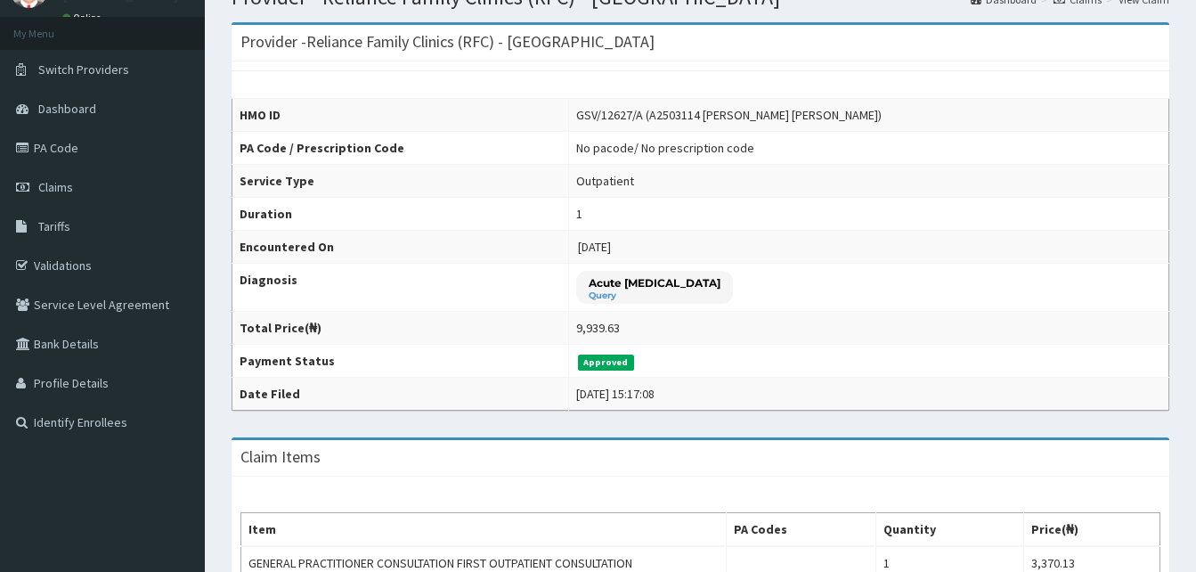
scroll to position [445, 0]
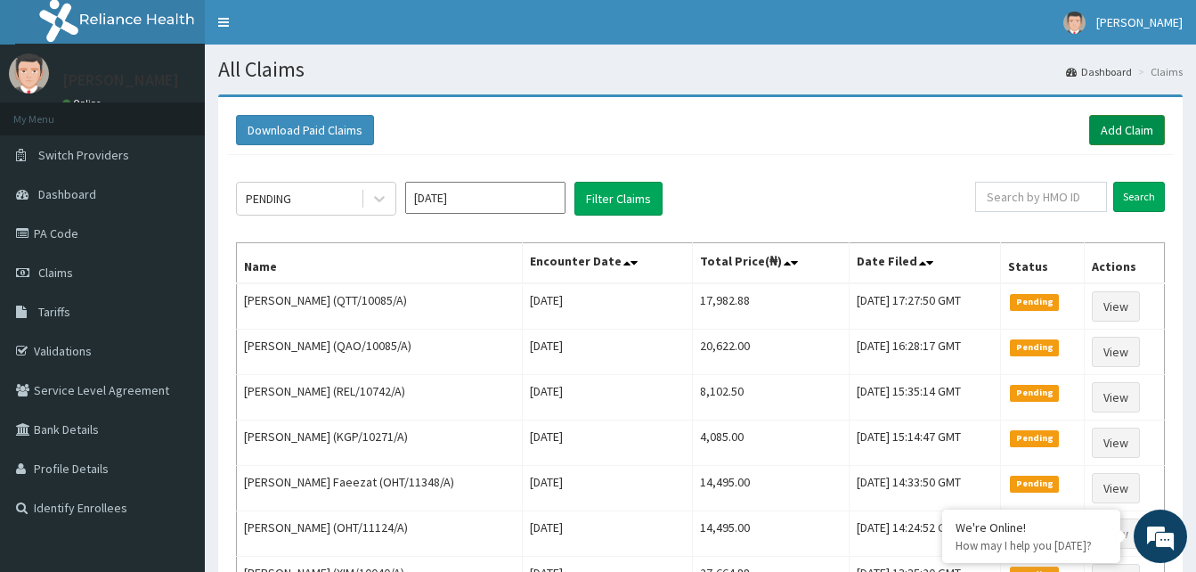
click at [1120, 126] on link "Add Claim" at bounding box center [1127, 130] width 76 height 30
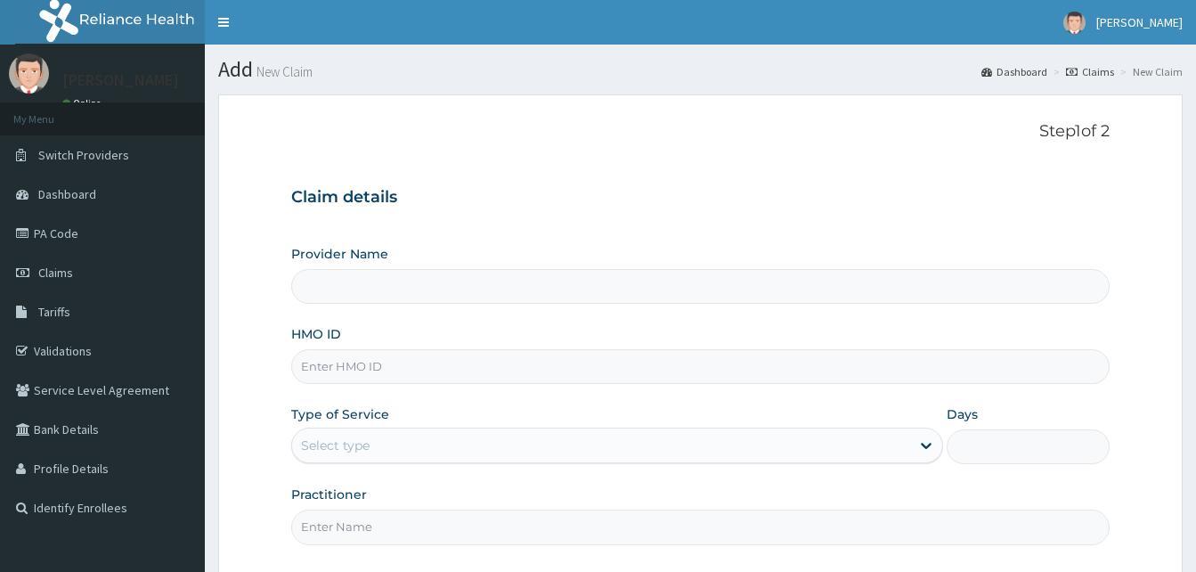
type input "Reliance Family Clinics (RFC) - [GEOGRAPHIC_DATA]"
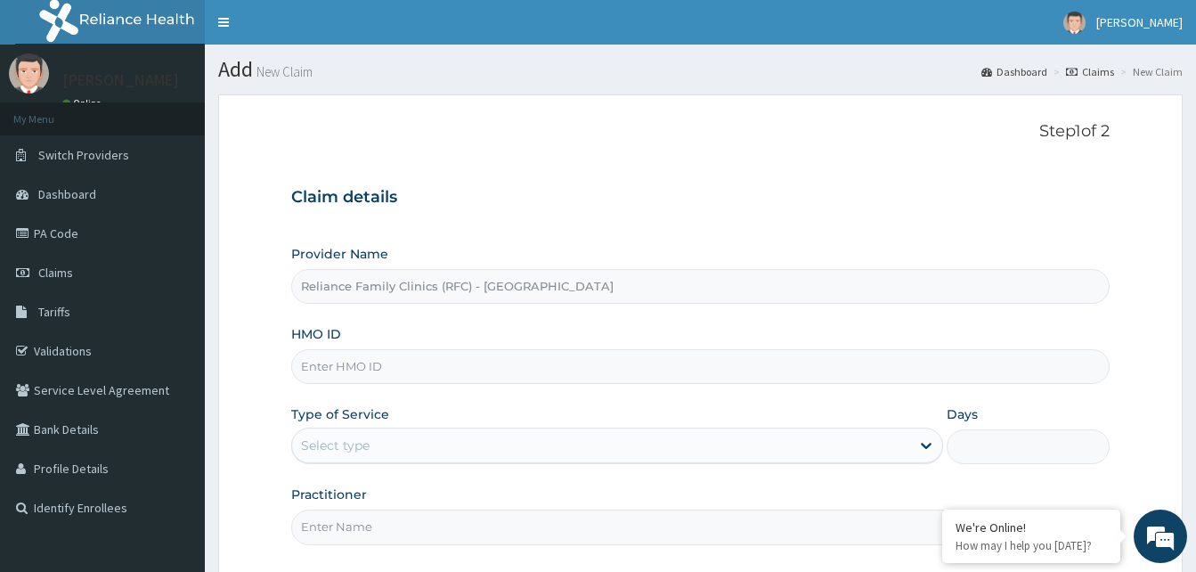
click at [342, 363] on input "HMO ID" at bounding box center [700, 366] width 818 height 35
paste input "KGP/10425/A"
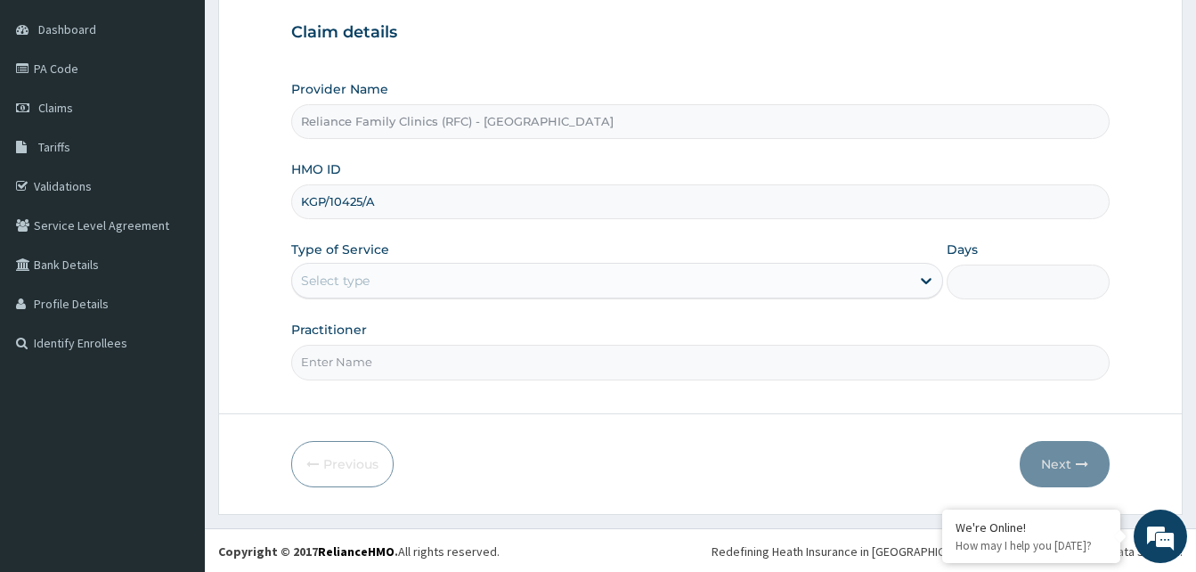
scroll to position [167, 0]
type input "KGP/10425/A"
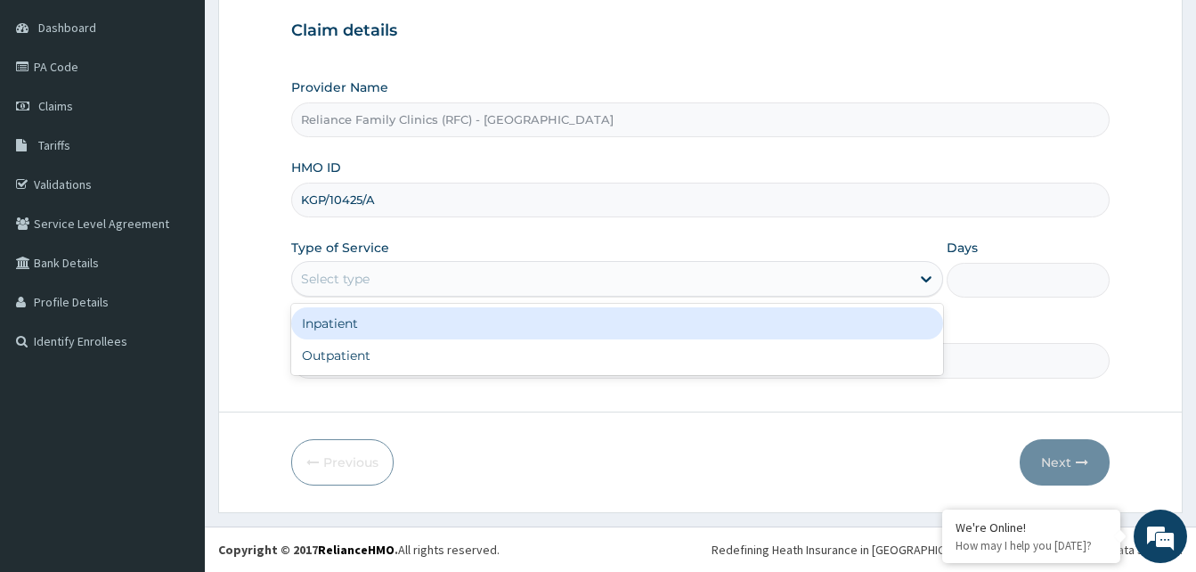
click at [425, 266] on div "Select type" at bounding box center [601, 278] width 618 height 28
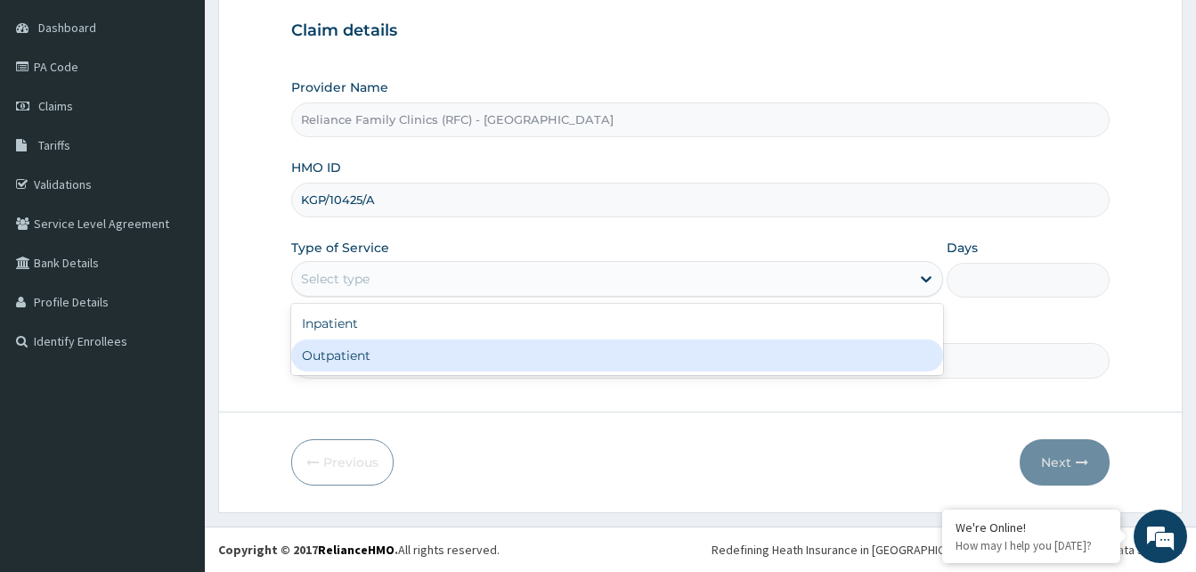
click at [412, 350] on div "Outpatient" at bounding box center [617, 355] width 652 height 32
type input "1"
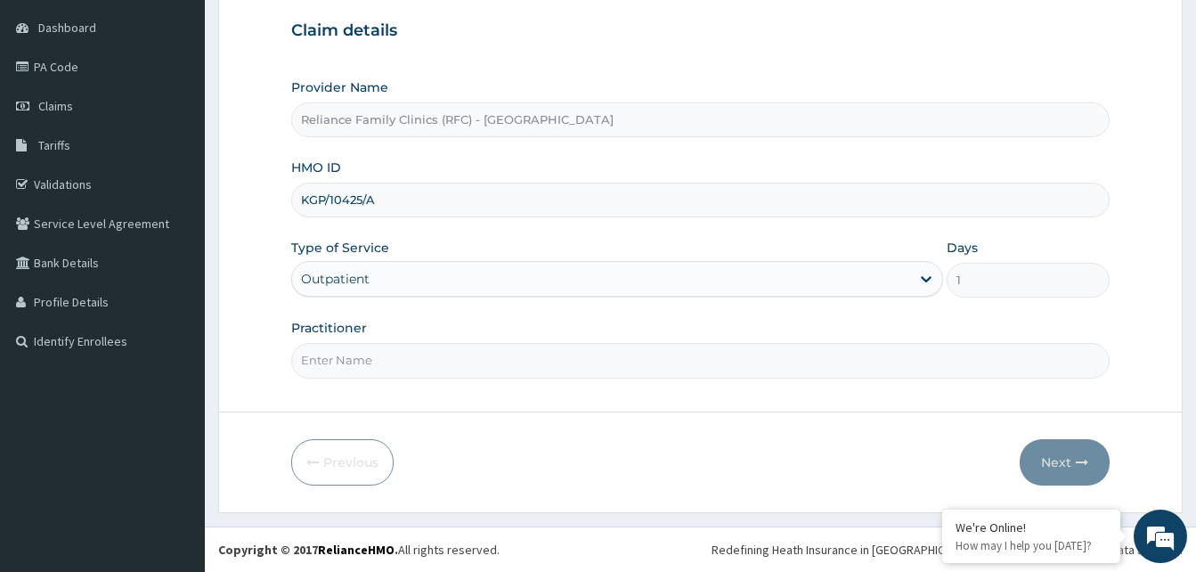
click at [412, 350] on input "Practitioner" at bounding box center [700, 360] width 818 height 35
type input "Alliyah"
drag, startPoint x: 1054, startPoint y: 459, endPoint x: 1062, endPoint y: 454, distance: 9.2
click at [1062, 454] on button "Next" at bounding box center [1065, 462] width 90 height 46
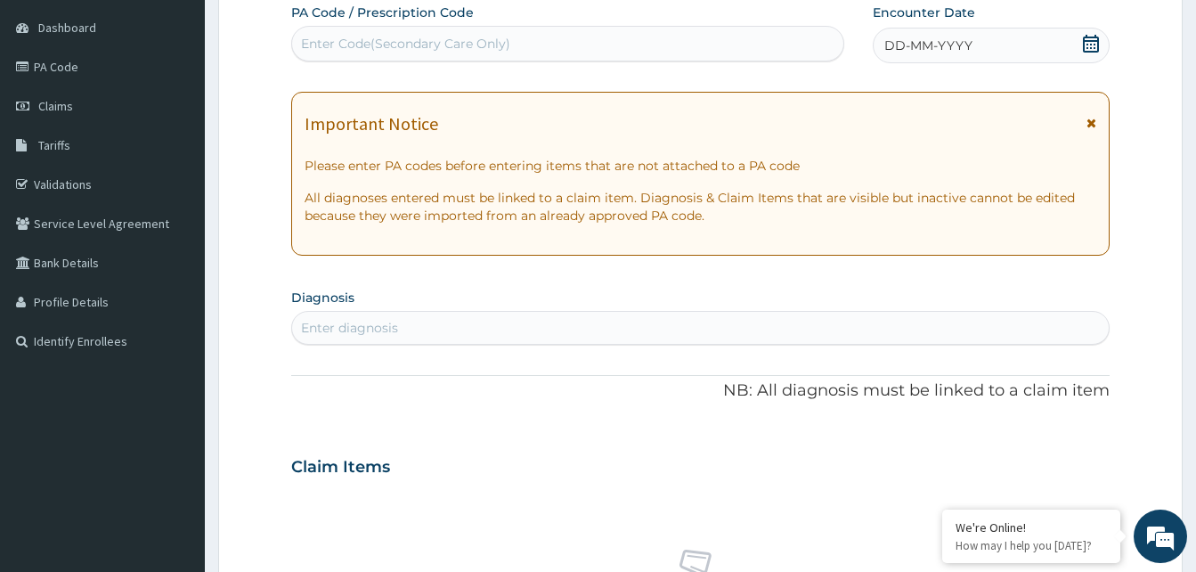
click at [1098, 53] on span at bounding box center [1091, 46] width 18 height 22
click at [427, 327] on div "Enter diagnosis" at bounding box center [700, 327] width 817 height 28
type input "well adult"
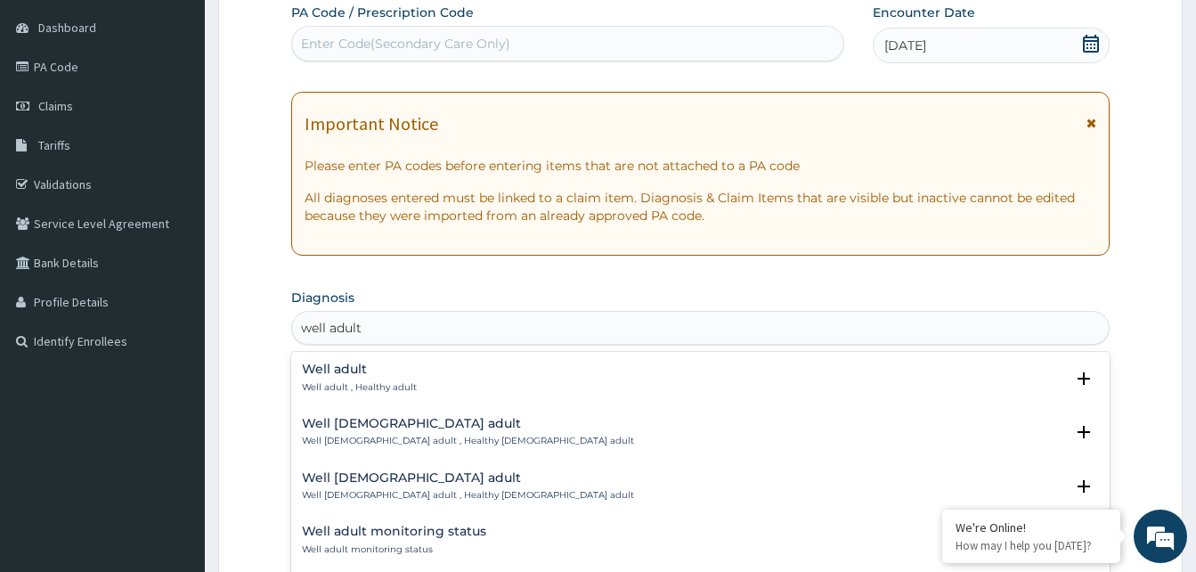
click at [356, 372] on h4 "Well adult" at bounding box center [359, 368] width 115 height 13
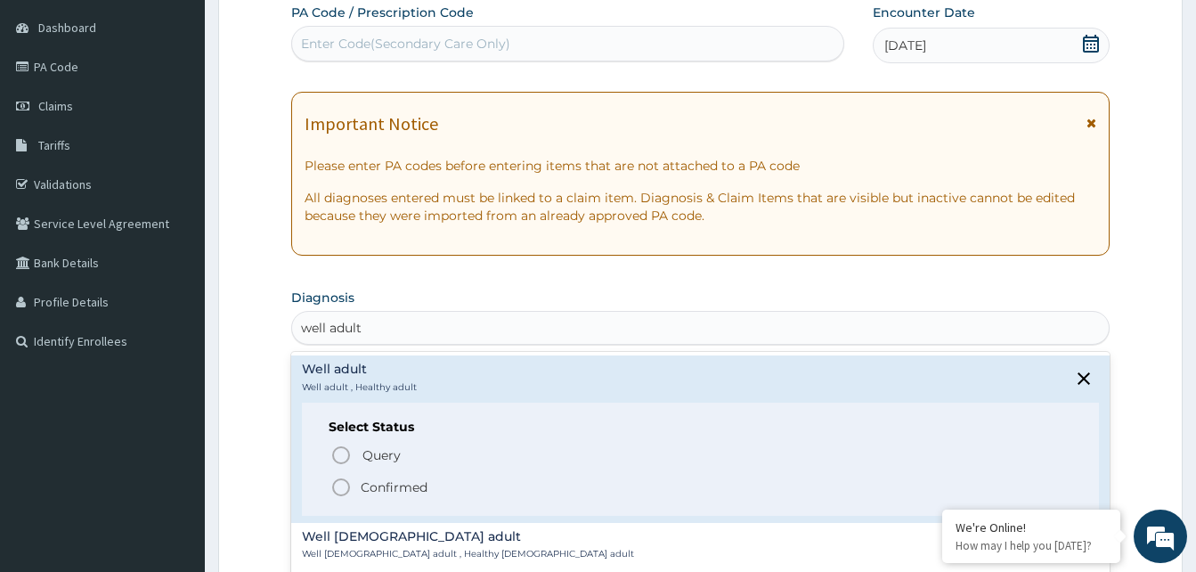
click at [339, 484] on icon "status option filled" at bounding box center [340, 486] width 21 height 21
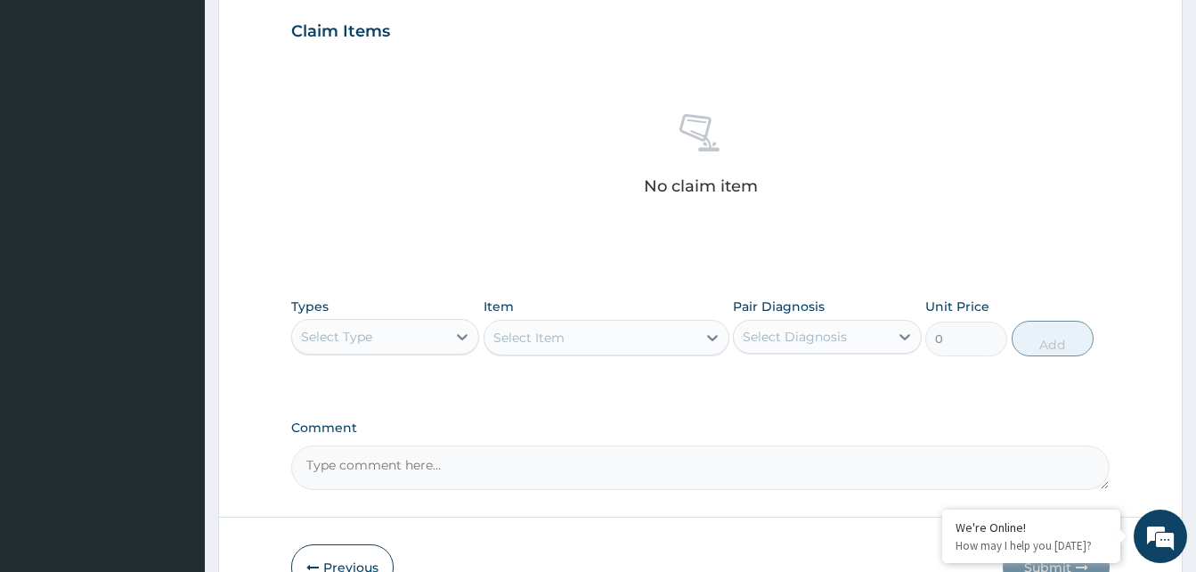
scroll to position [612, 0]
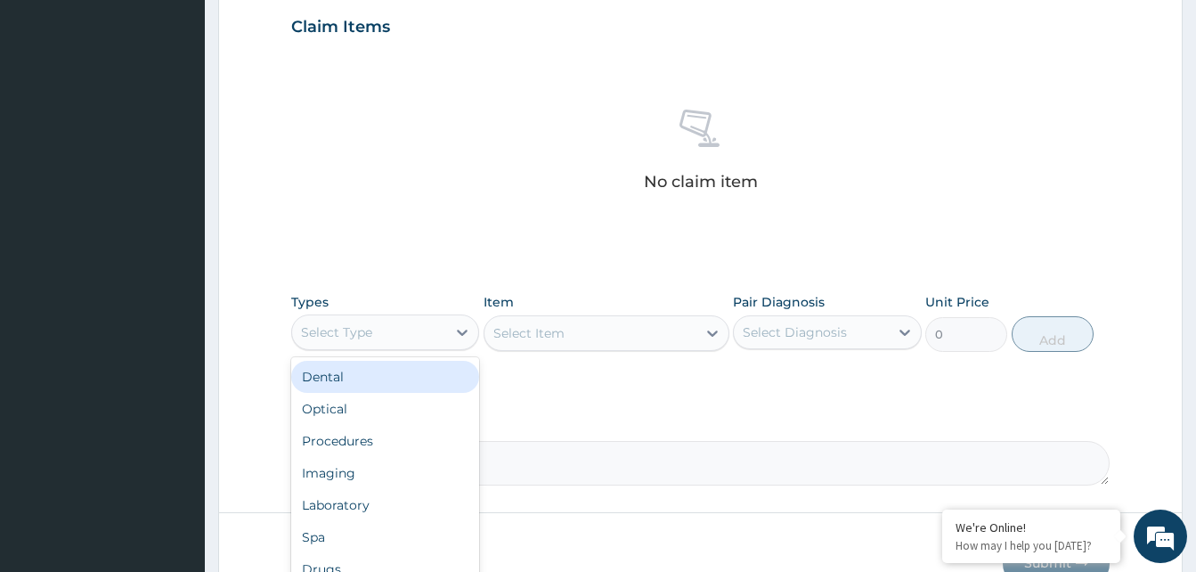
click at [418, 331] on div "Select Type" at bounding box center [369, 332] width 154 height 28
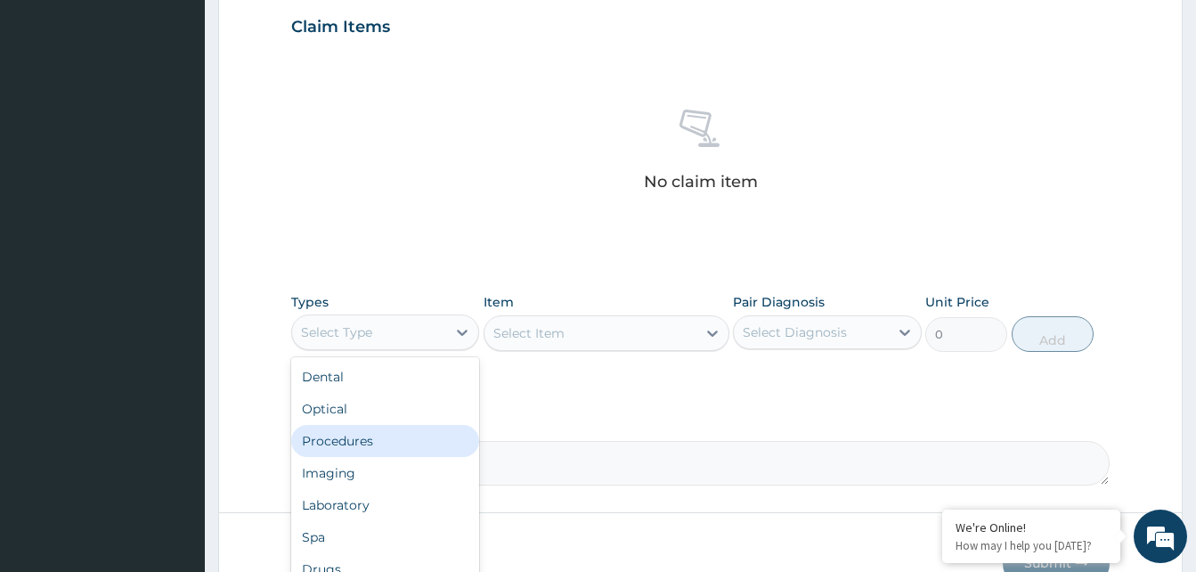
click at [377, 439] on div "Procedures" at bounding box center [385, 441] width 188 height 32
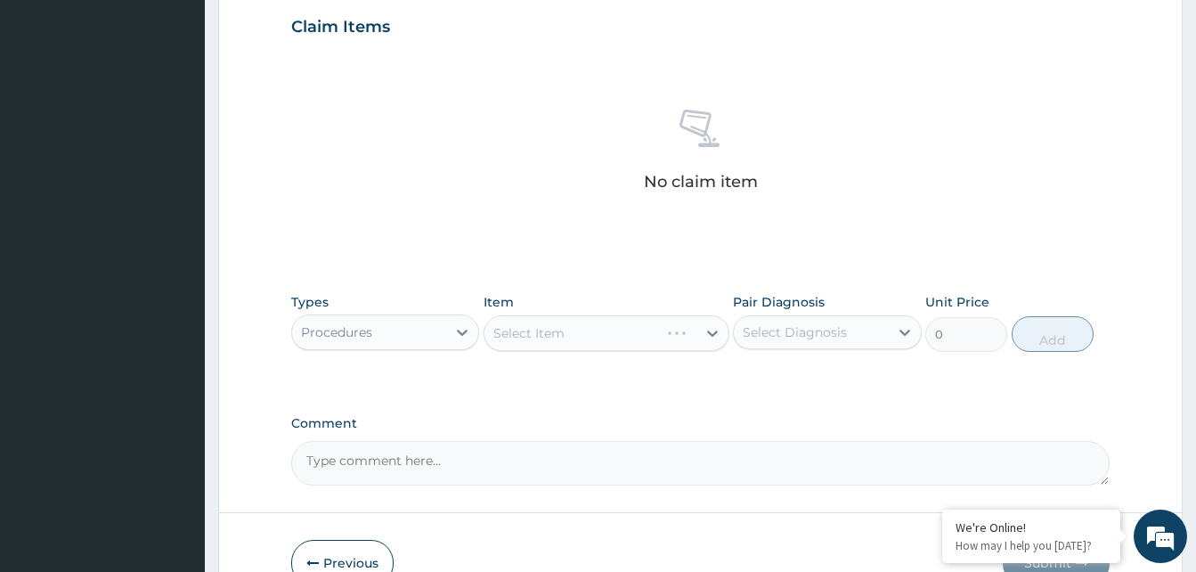
click at [666, 335] on div "Select Item" at bounding box center [607, 333] width 246 height 36
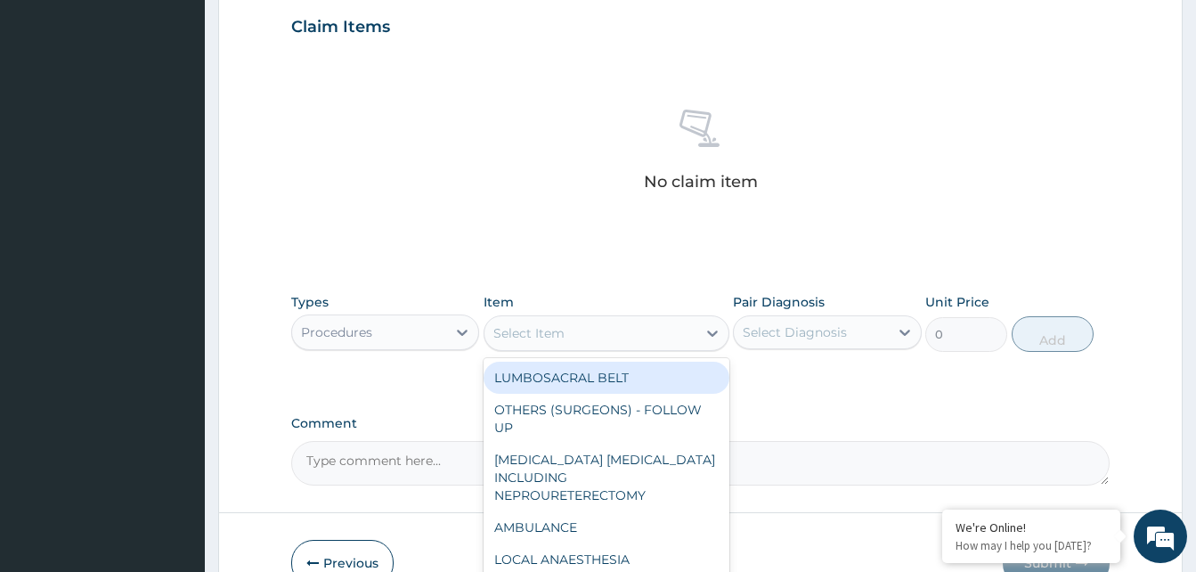
click at [666, 335] on div "Select Item" at bounding box center [590, 333] width 212 height 28
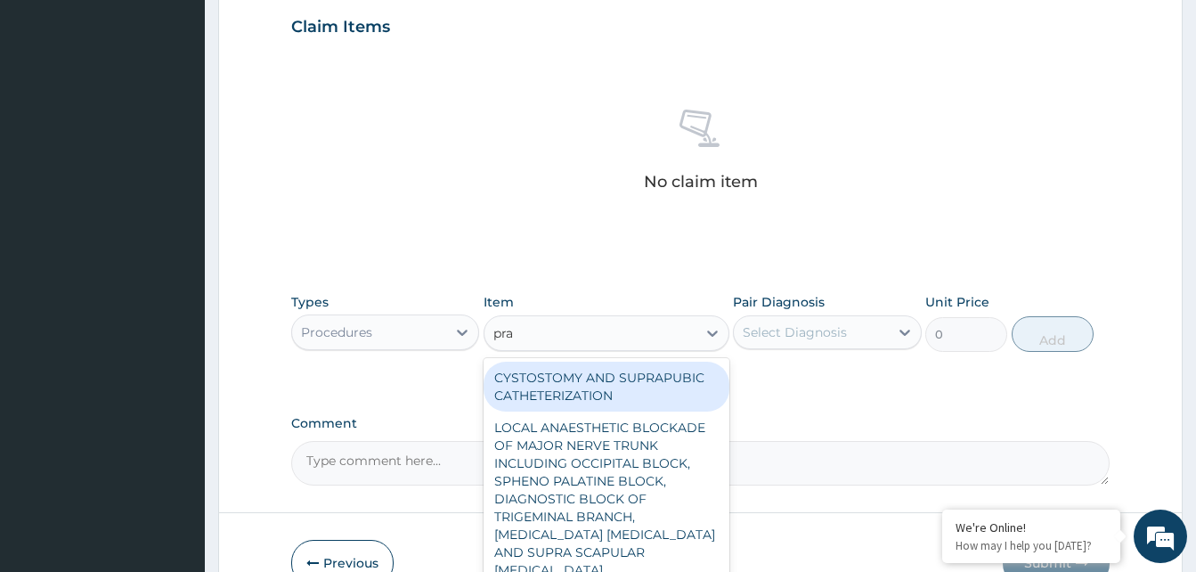
type input "prac"
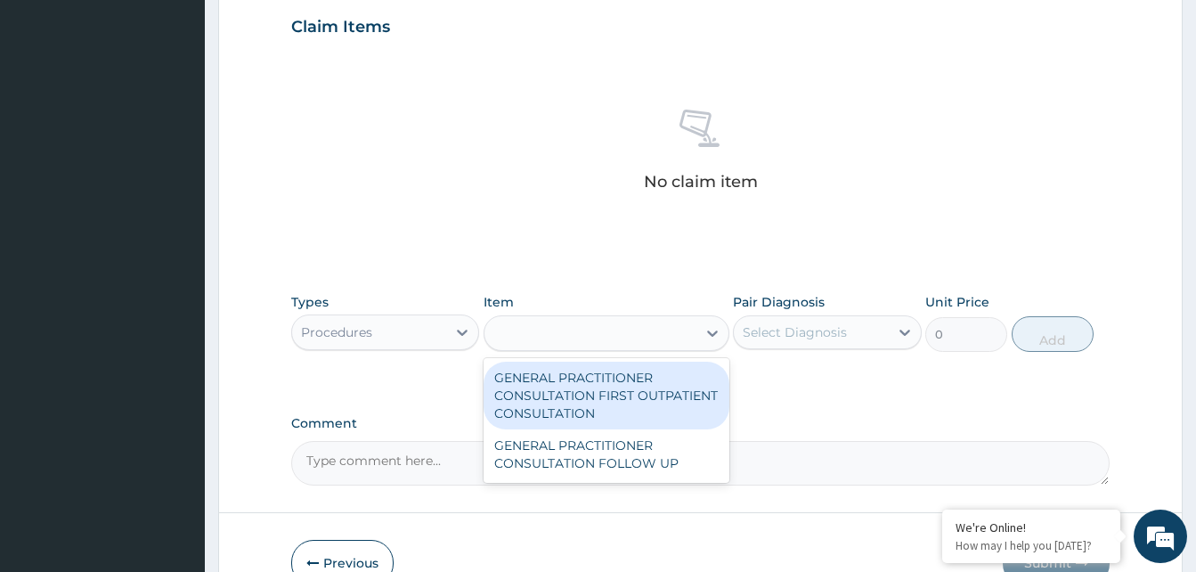
type input "3370.125"
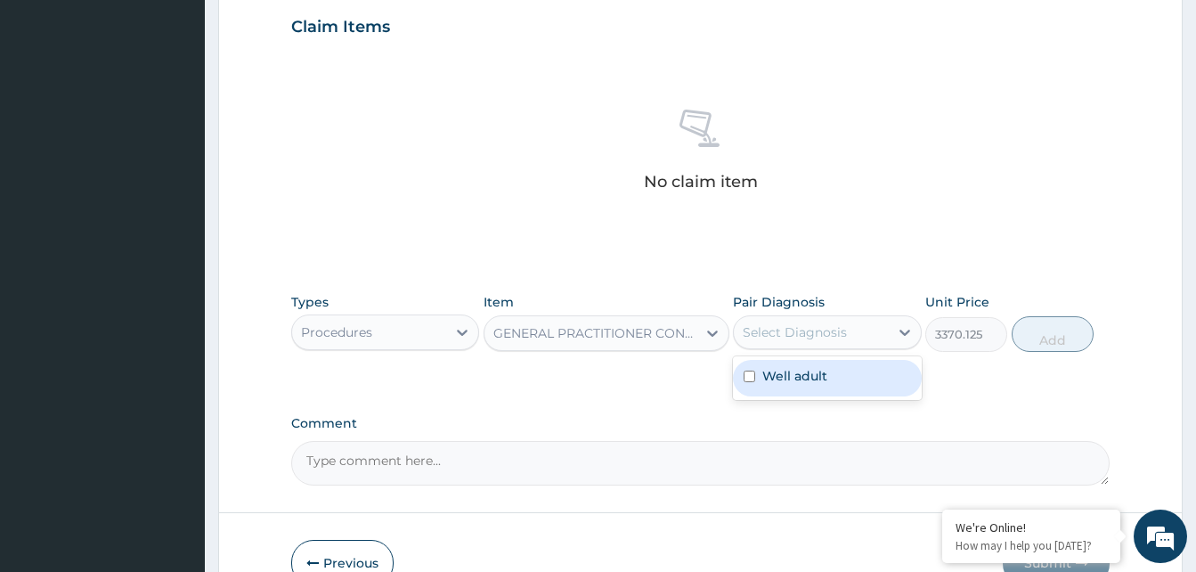
click at [850, 321] on div "Select Diagnosis" at bounding box center [811, 332] width 154 height 28
checkbox input "true"
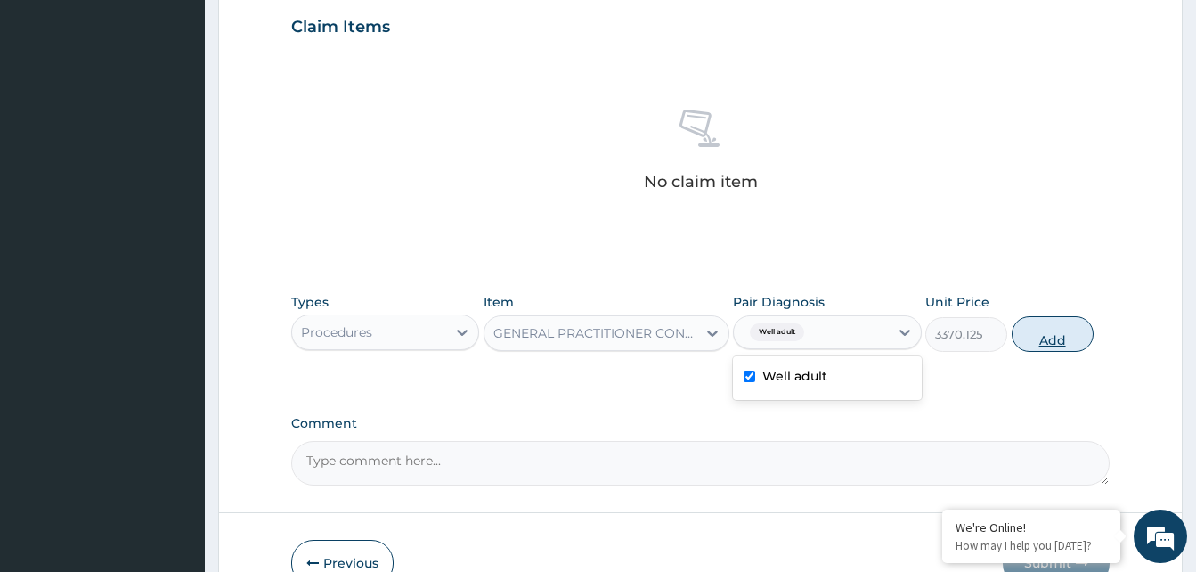
click at [1038, 330] on button "Add" at bounding box center [1053, 334] width 82 height 36
type input "0"
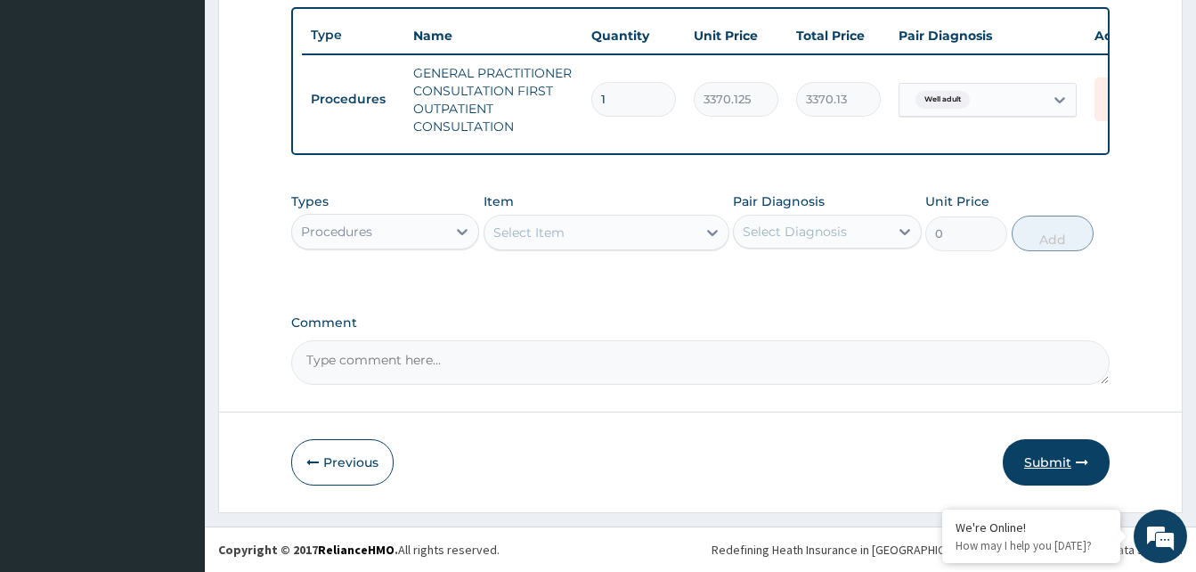
click at [1066, 460] on button "Submit" at bounding box center [1056, 462] width 107 height 46
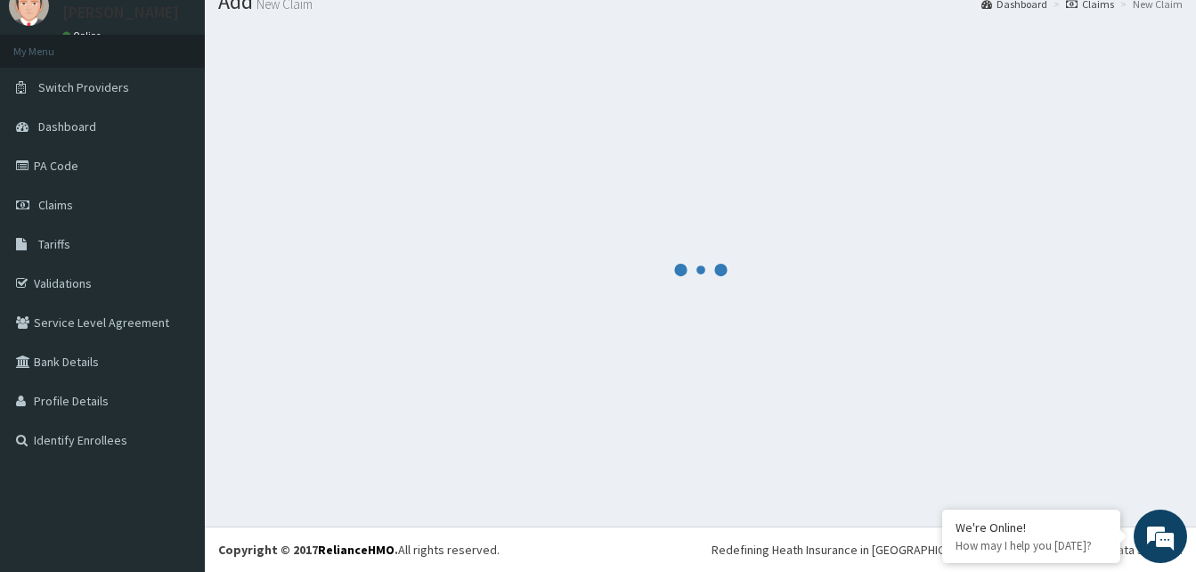
scroll to position [68, 0]
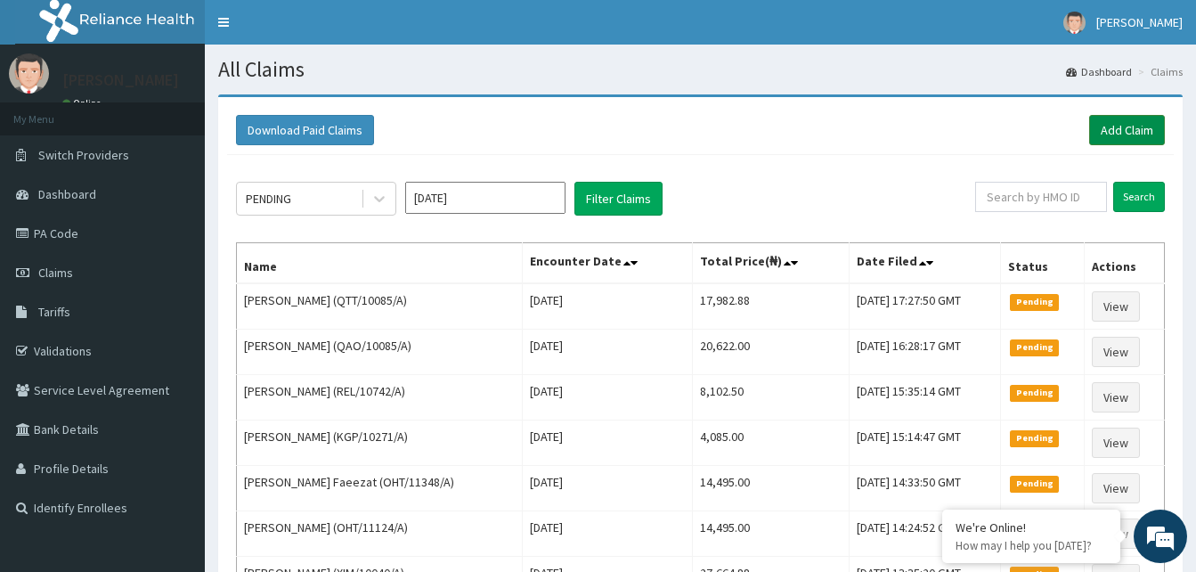
click at [1118, 132] on link "Add Claim" at bounding box center [1127, 130] width 76 height 30
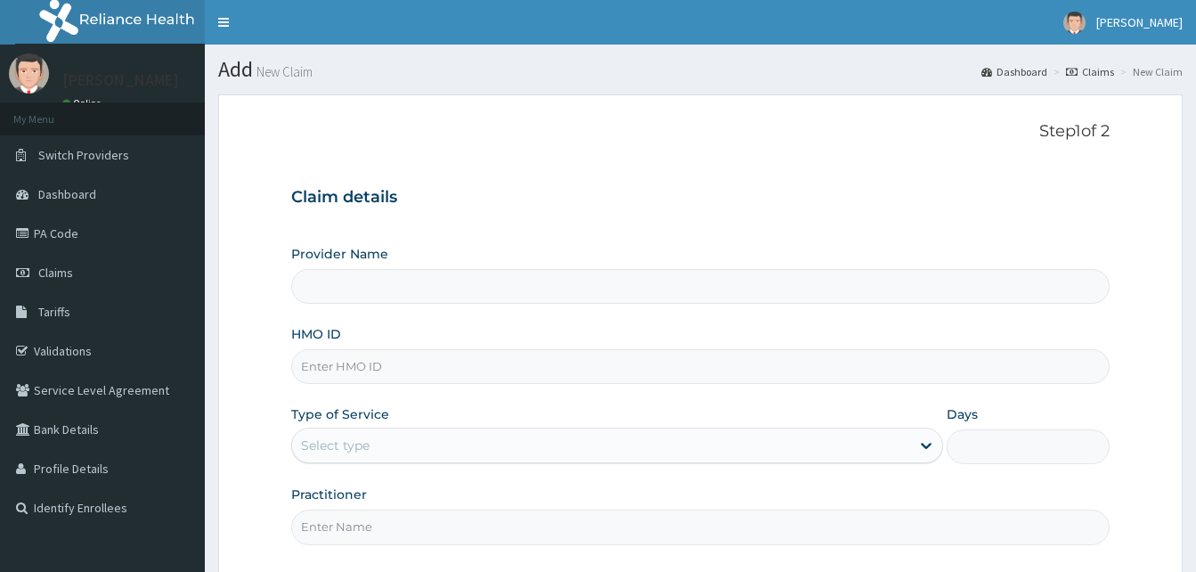
type input "RET/46568/A"
type input "Reliance Family Clinics (RFC) - [GEOGRAPHIC_DATA]"
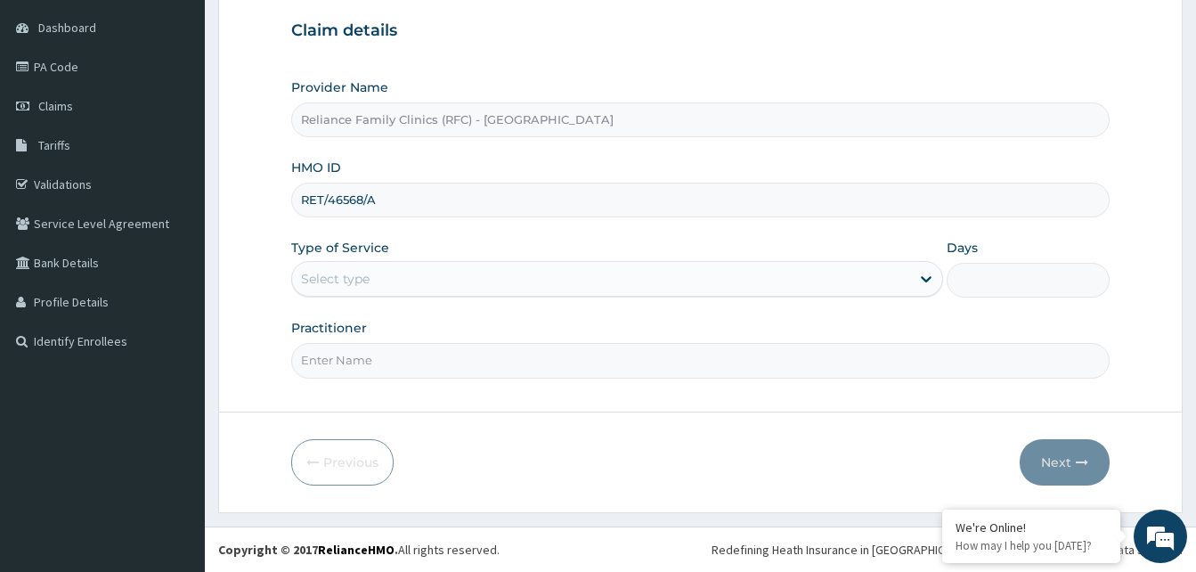
click at [347, 191] on input "RET/46568/A" at bounding box center [700, 200] width 818 height 35
paste input "KGP/10425"
type input "KGP/10425/A"
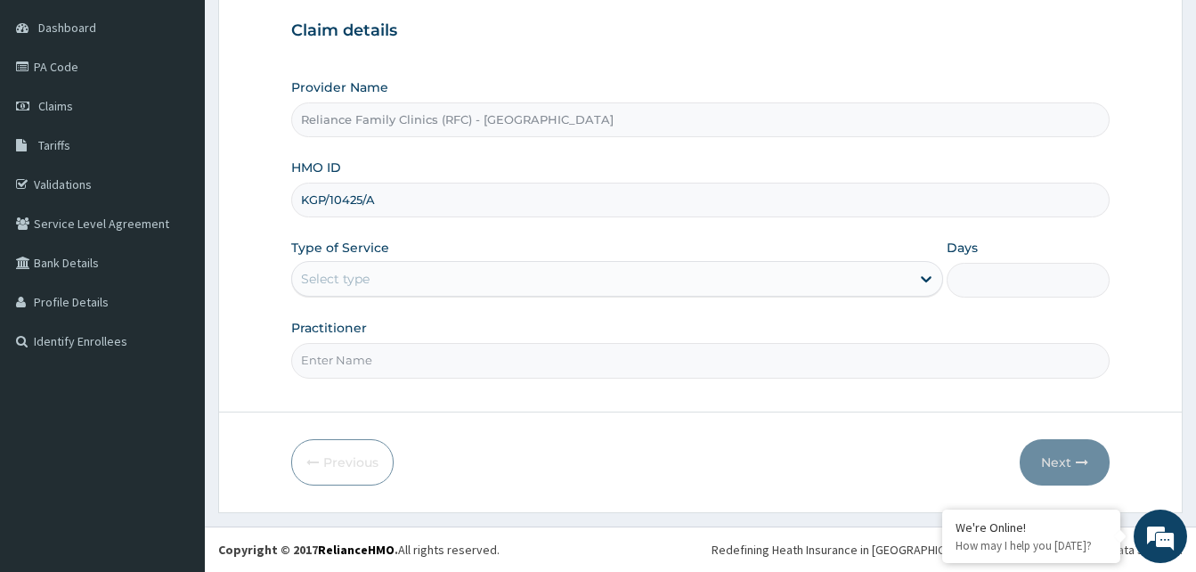
scroll to position [0, 0]
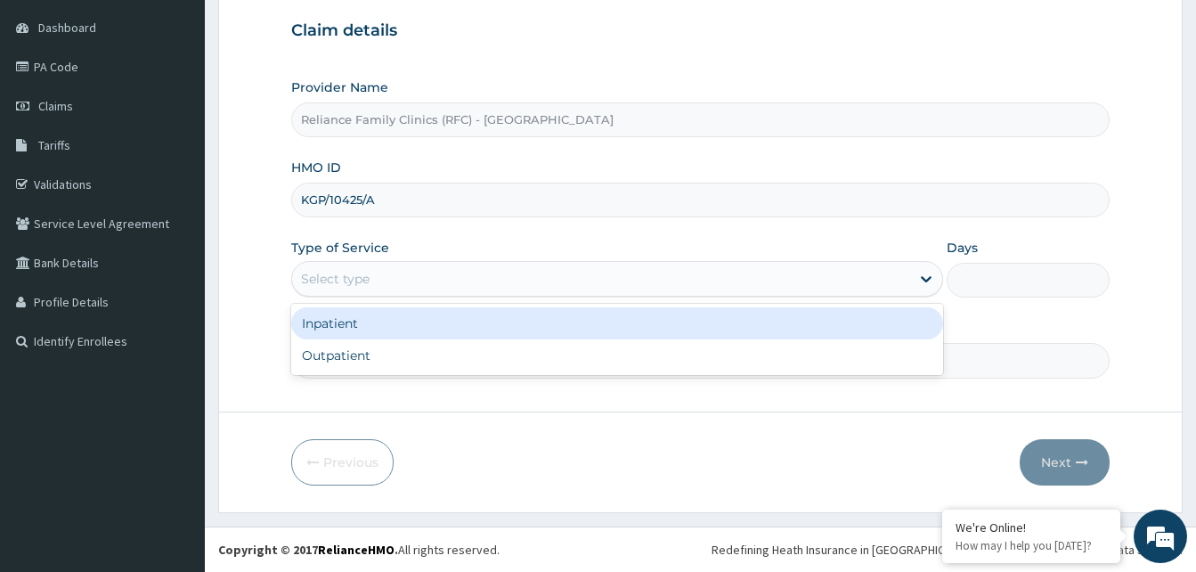
click at [499, 273] on div "Select type" at bounding box center [601, 278] width 618 height 28
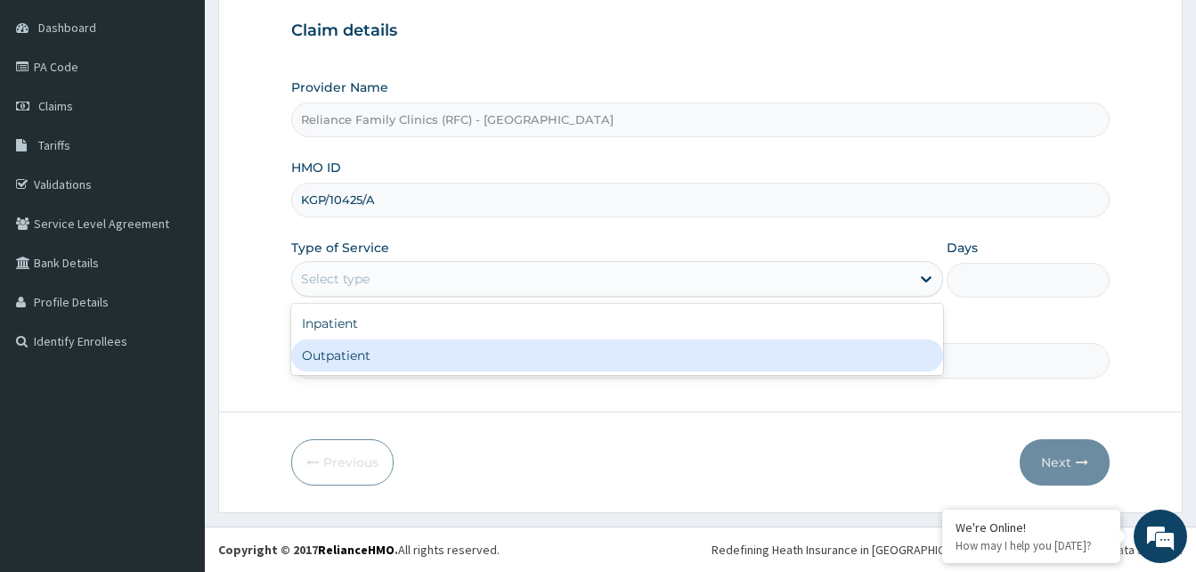
click at [442, 349] on div "Outpatient" at bounding box center [617, 355] width 652 height 32
type input "1"
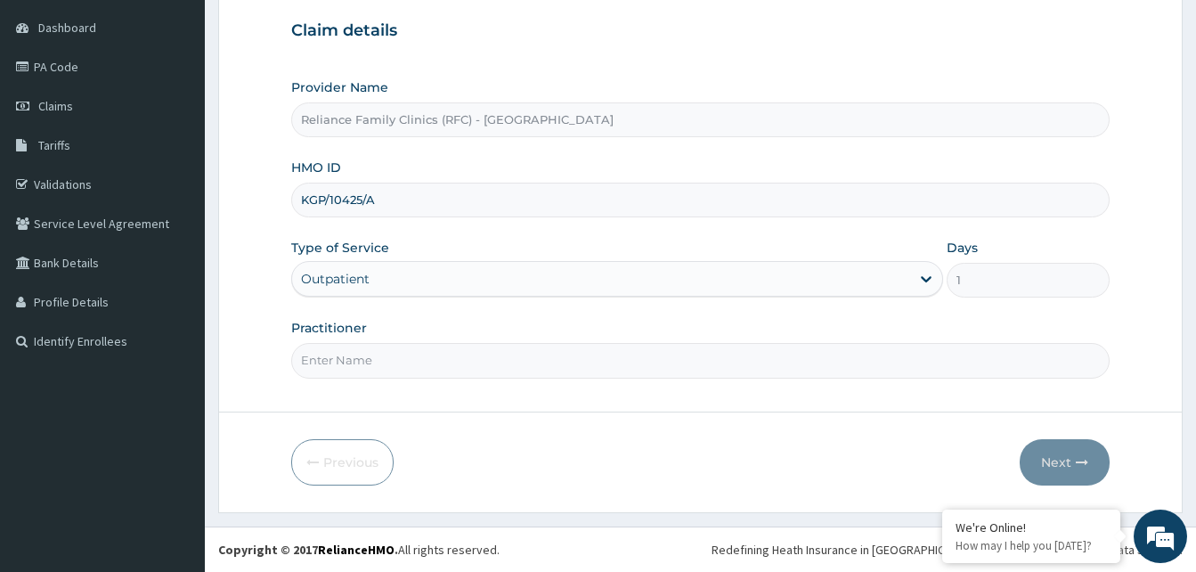
click at [437, 360] on input "Practitioner" at bounding box center [700, 360] width 818 height 35
type input "Alliyah"
click at [1059, 472] on button "Next" at bounding box center [1065, 462] width 90 height 46
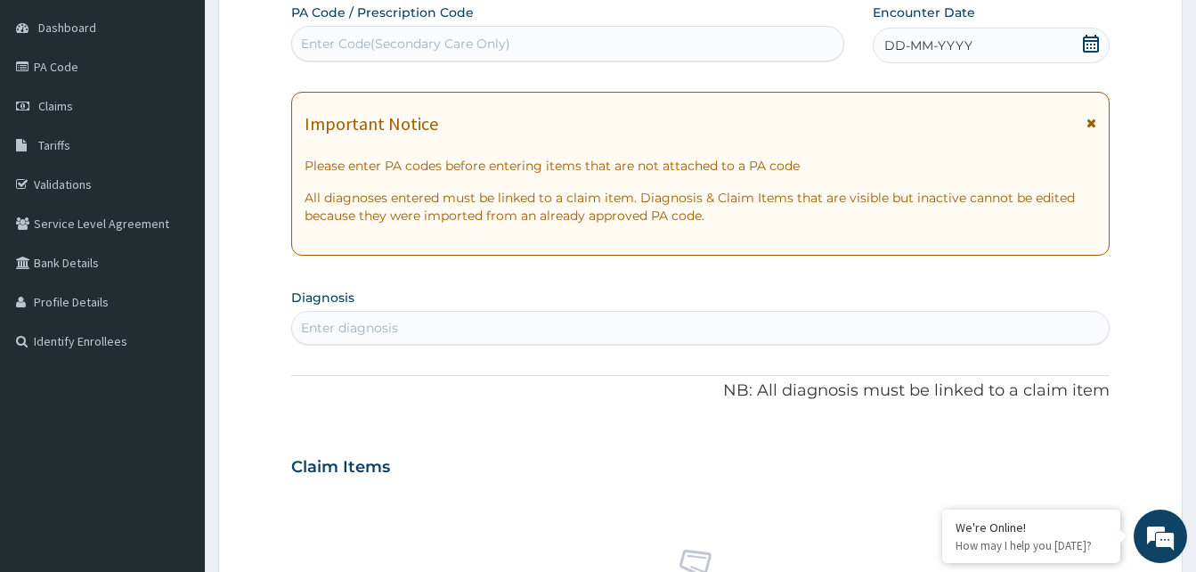
click at [566, 49] on div "Enter Code(Secondary Care Only)" at bounding box center [567, 43] width 551 height 28
paste input "PA/A2D21C"
type input "PA/A2D21C"
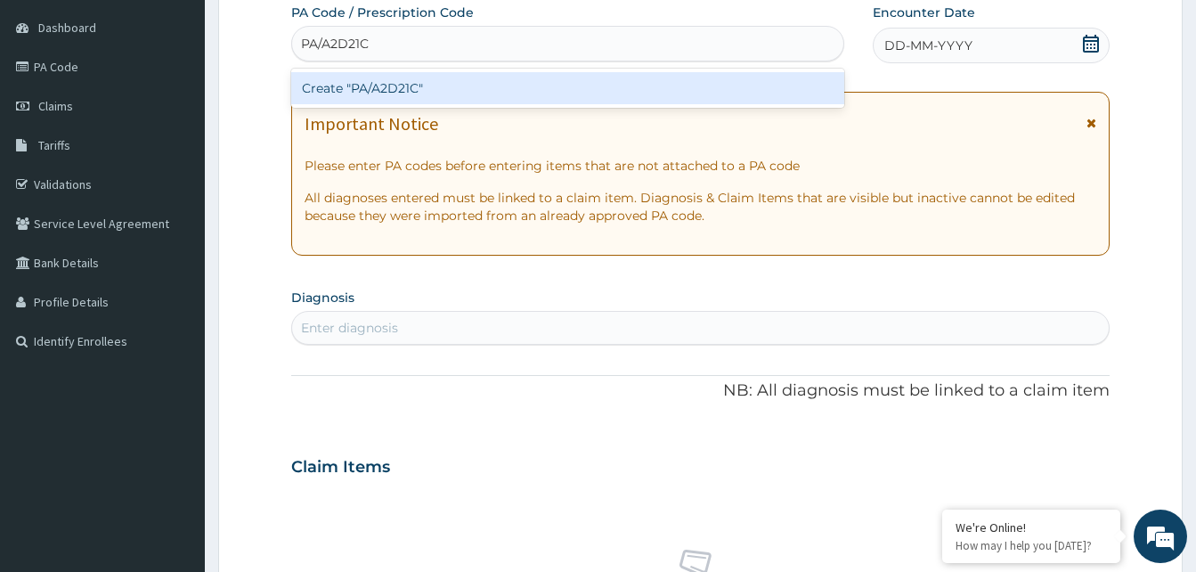
click at [521, 89] on div "Create "PA/A2D21C"" at bounding box center [567, 88] width 553 height 32
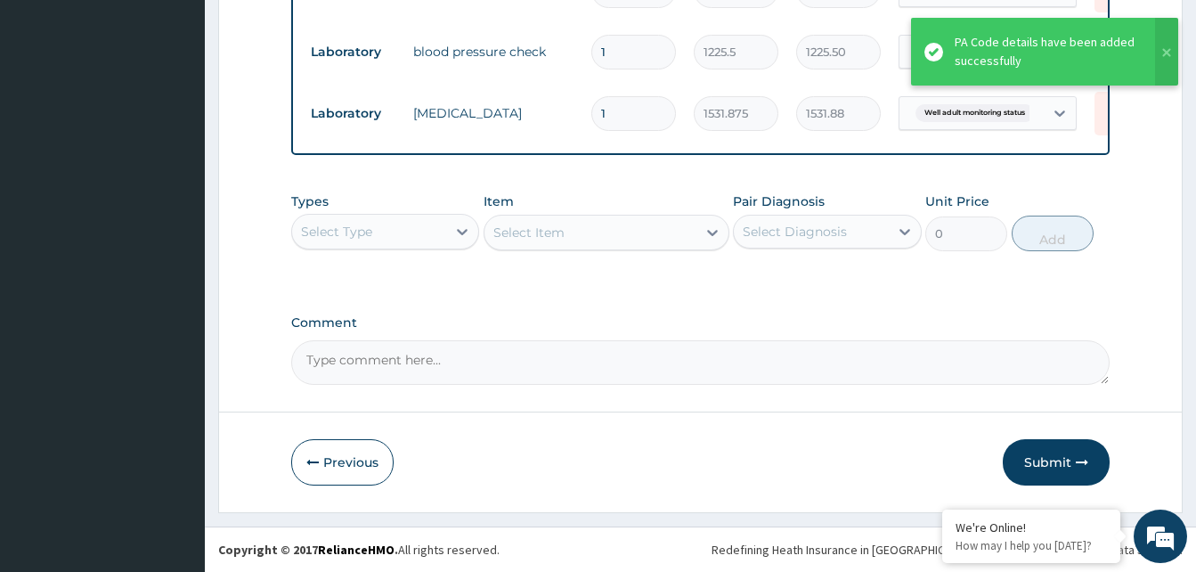
scroll to position [1143, 0]
click at [1043, 463] on button "Submit" at bounding box center [1056, 462] width 107 height 46
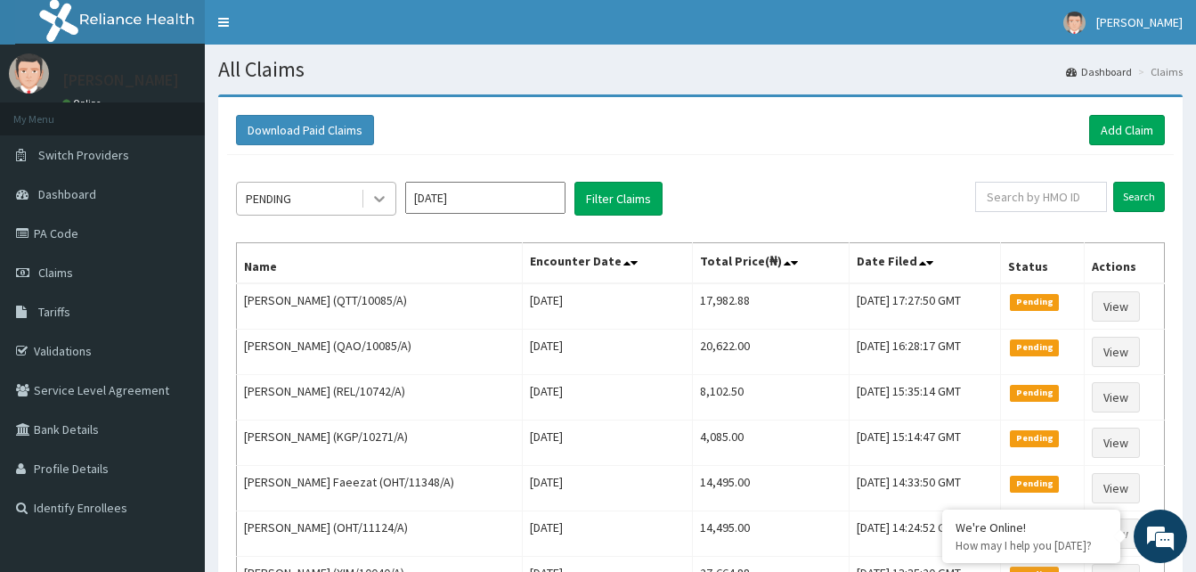
click at [382, 200] on icon at bounding box center [379, 199] width 18 height 18
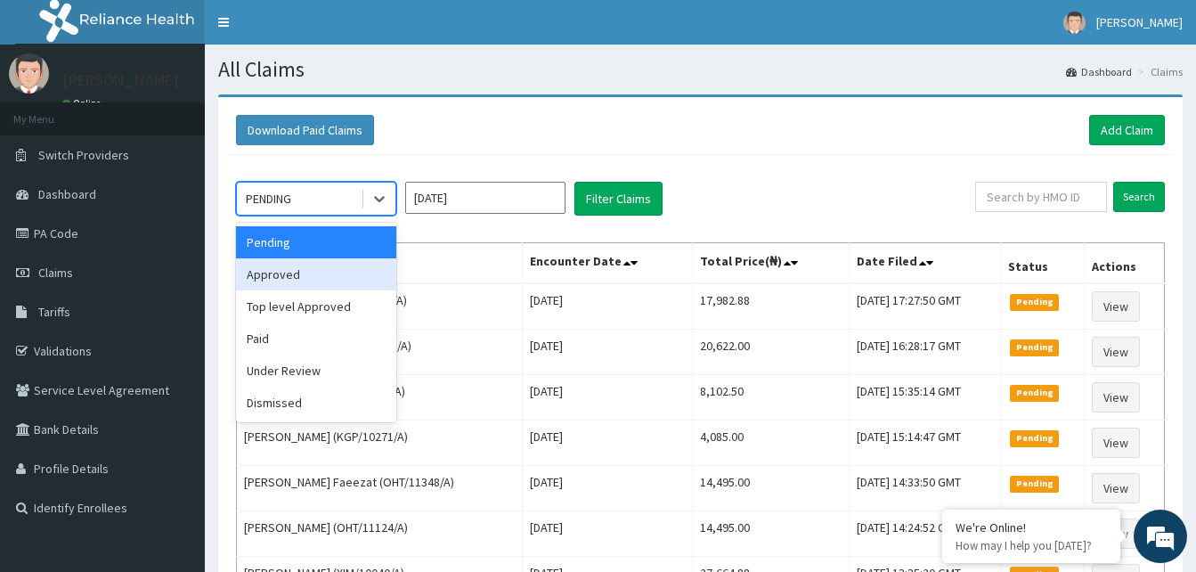
click at [343, 266] on div "Approved" at bounding box center [316, 274] width 160 height 32
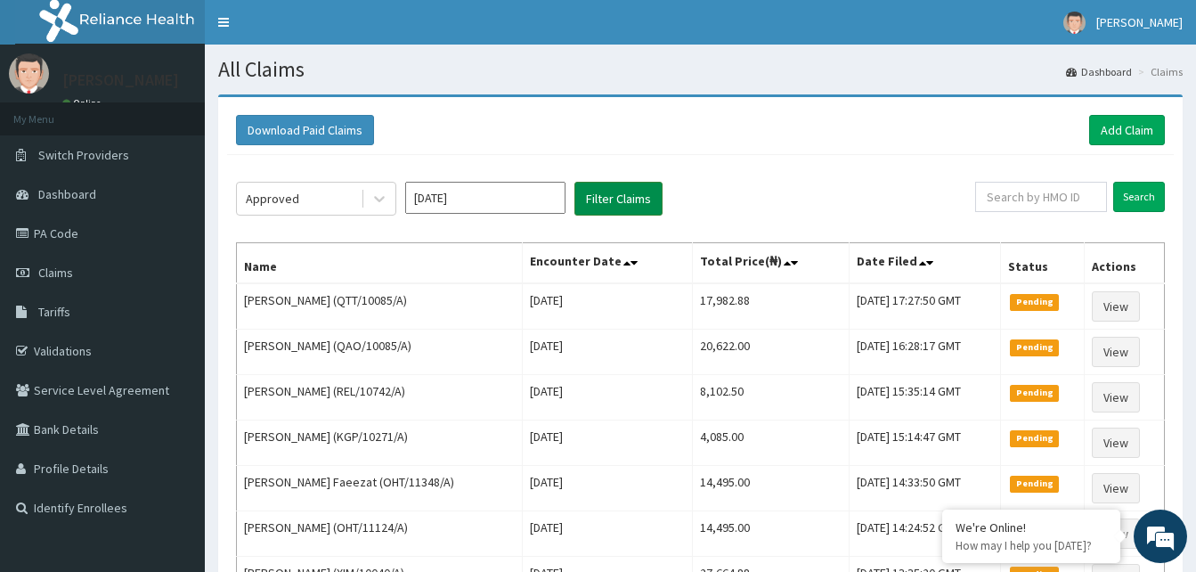
click at [640, 201] on button "Filter Claims" at bounding box center [618, 199] width 88 height 34
